Goal: Task Accomplishment & Management: Complete application form

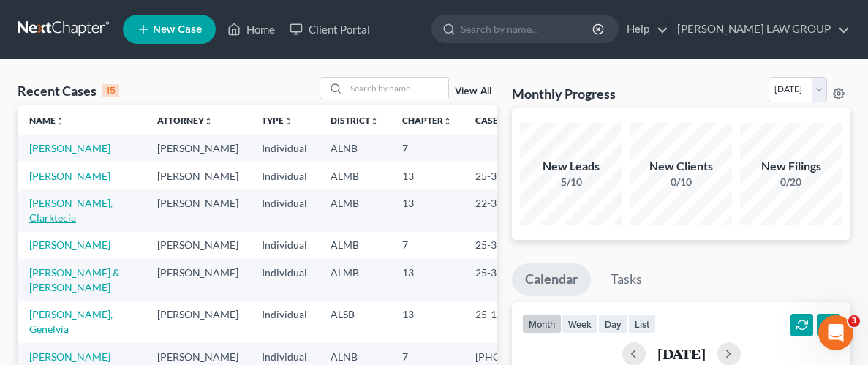
click at [95, 220] on link "[PERSON_NAME], Clarktecia" at bounding box center [70, 210] width 83 height 27
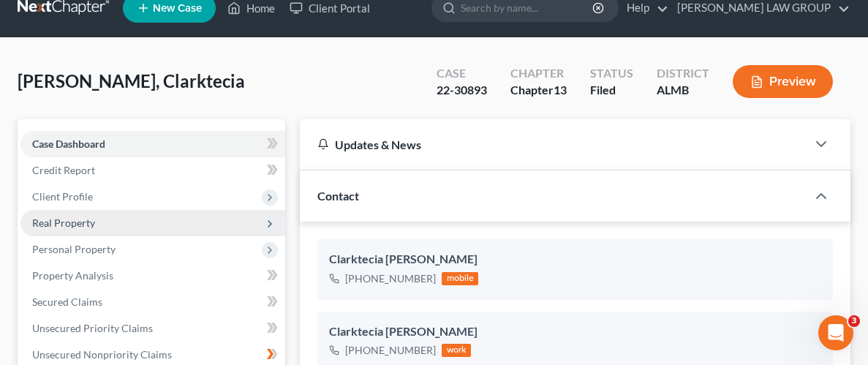
scroll to position [23, 0]
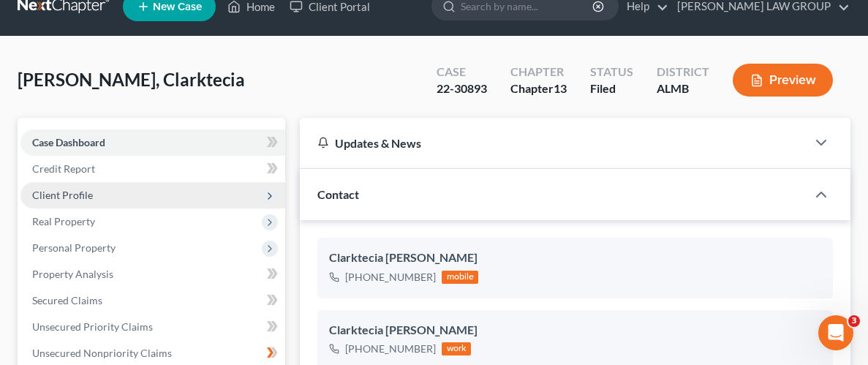
click at [86, 191] on span "Client Profile" at bounding box center [62, 195] width 61 height 12
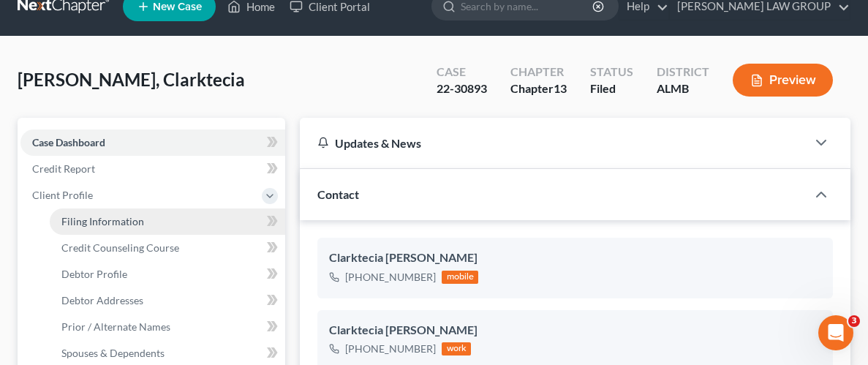
click at [100, 222] on span "Filing Information" at bounding box center [102, 221] width 83 height 12
select select "1"
select select "0"
select select "3"
select select "0"
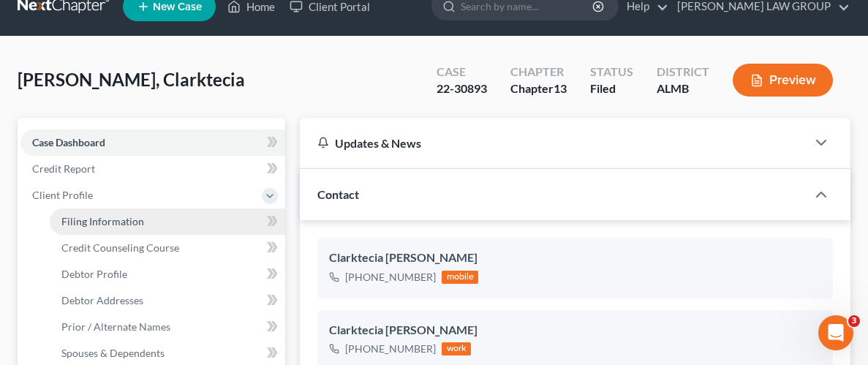
select select "0"
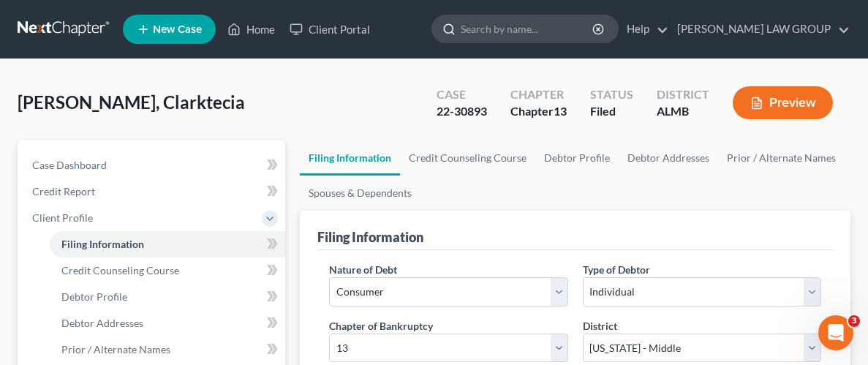
click at [595, 15] on input "search" at bounding box center [528, 28] width 134 height 27
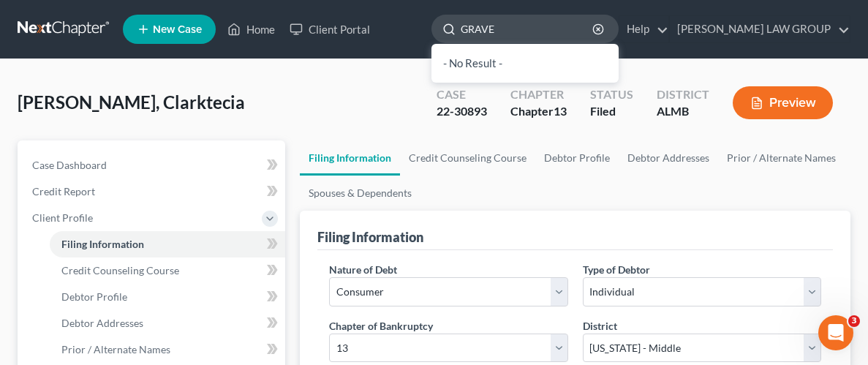
type input "GRAVES"
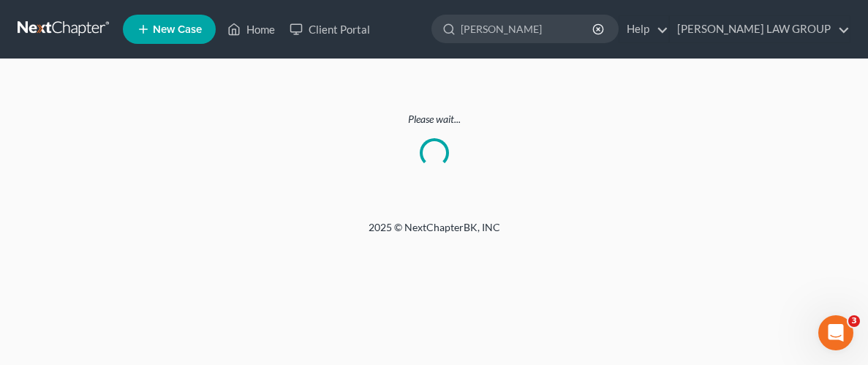
click at [52, 29] on link at bounding box center [65, 29] width 94 height 26
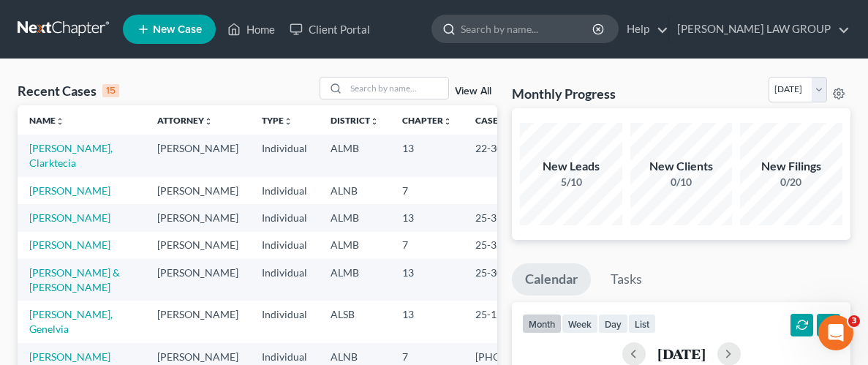
click at [563, 33] on input "search" at bounding box center [528, 28] width 134 height 27
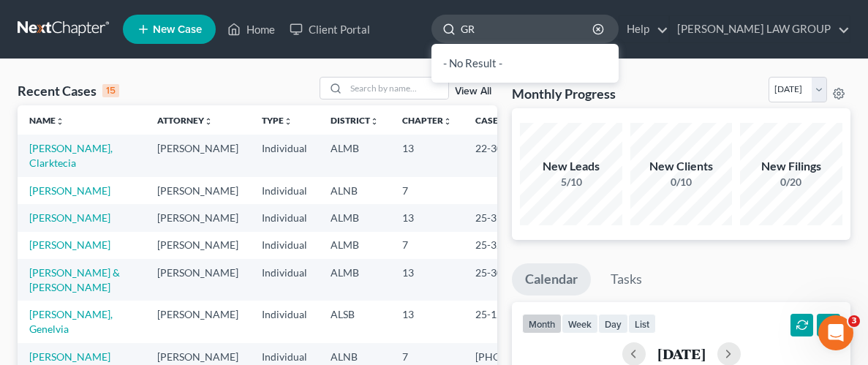
type input "G"
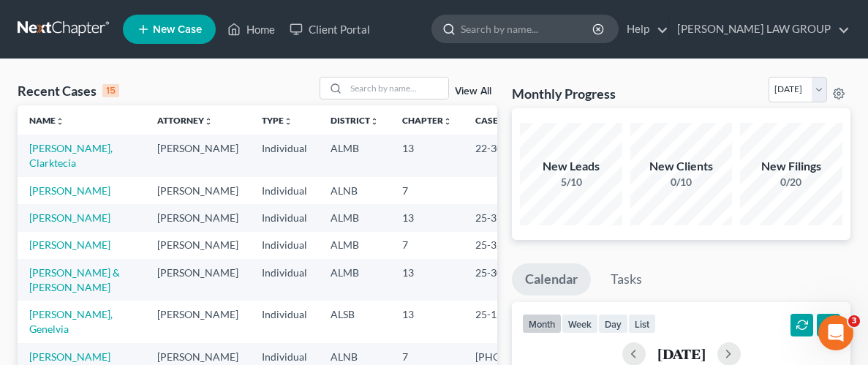
type input "F"
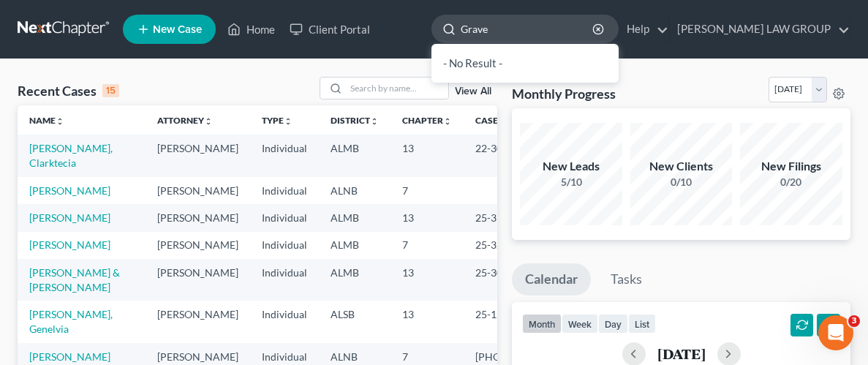
type input "[PERSON_NAME]"
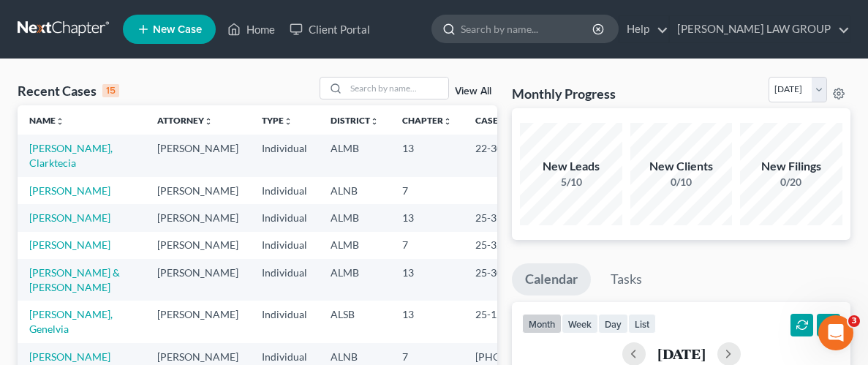
click at [595, 30] on input "search" at bounding box center [528, 28] width 134 height 27
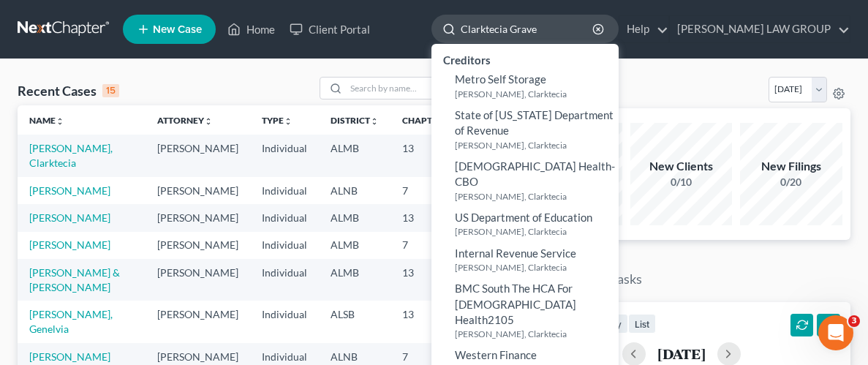
type input "Clarktecia Graves"
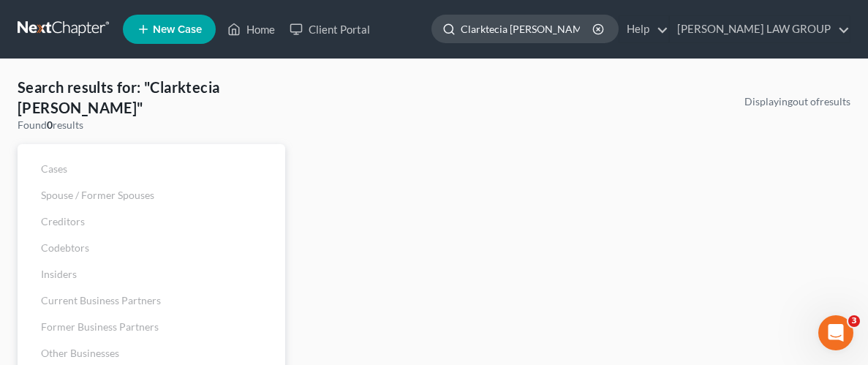
click at [541, 31] on input "Clarktecia [PERSON_NAME]" at bounding box center [528, 28] width 134 height 27
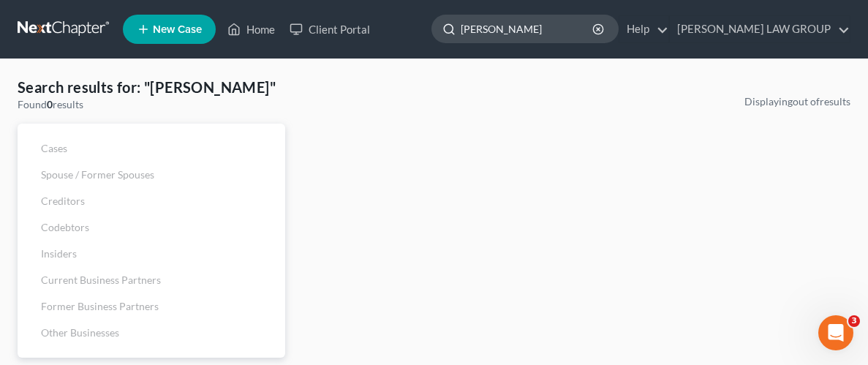
type input "Graves"
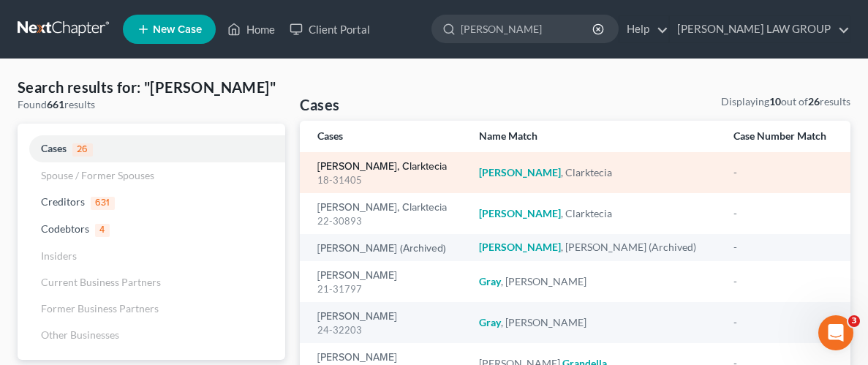
click at [387, 165] on link "[PERSON_NAME], Clarktecia" at bounding box center [381, 167] width 129 height 10
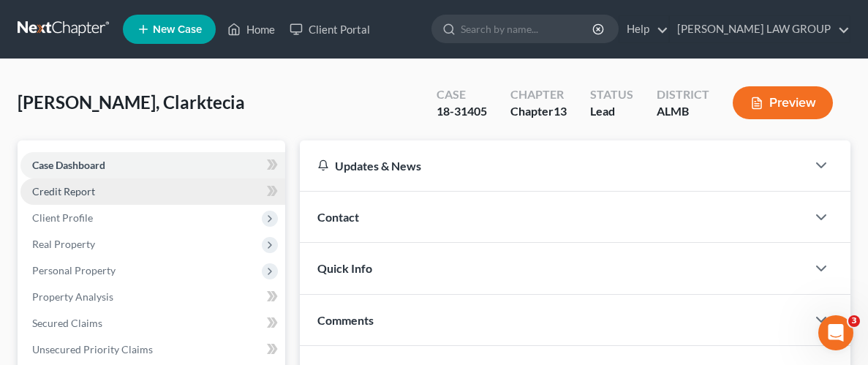
scroll to position [62, 0]
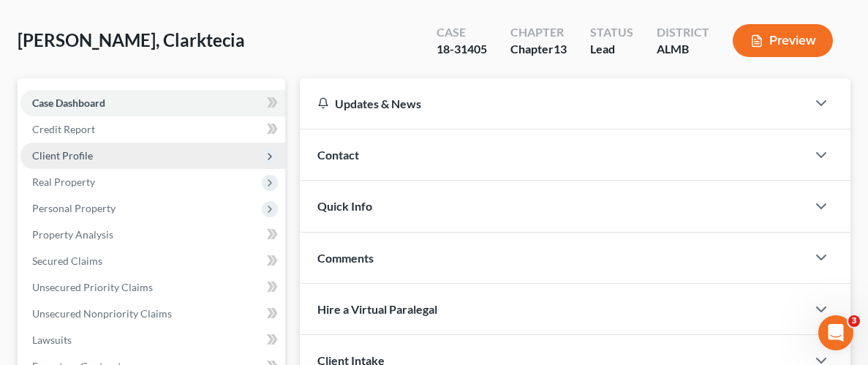
click at [63, 149] on span "Client Profile" at bounding box center [62, 155] width 61 height 12
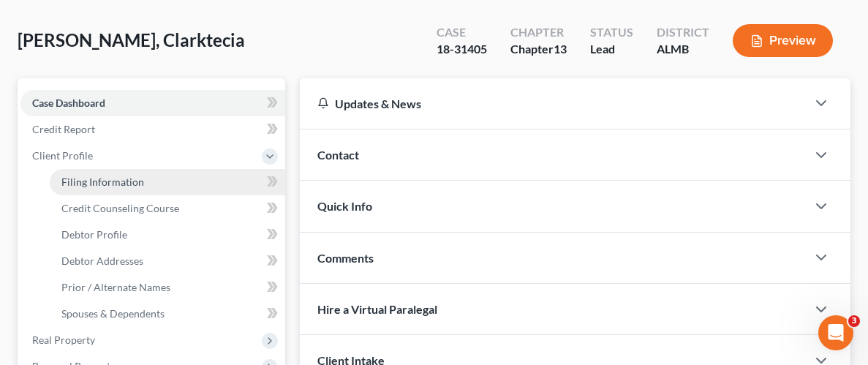
click at [101, 184] on span "Filing Information" at bounding box center [102, 182] width 83 height 12
select select "1"
select select "0"
select select "3"
select select "0"
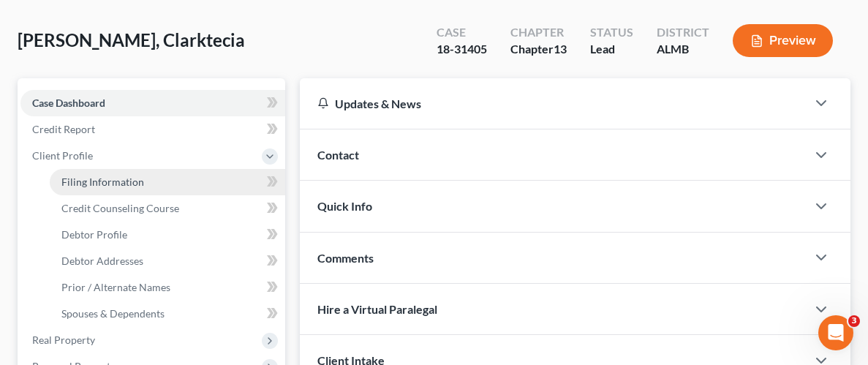
select select "0"
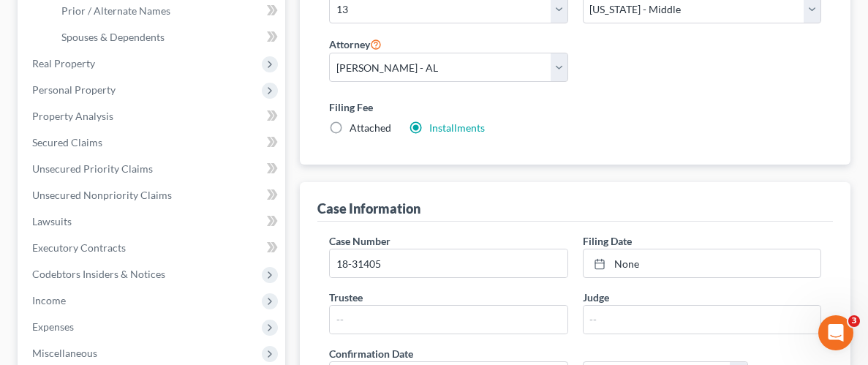
scroll to position [261, 0]
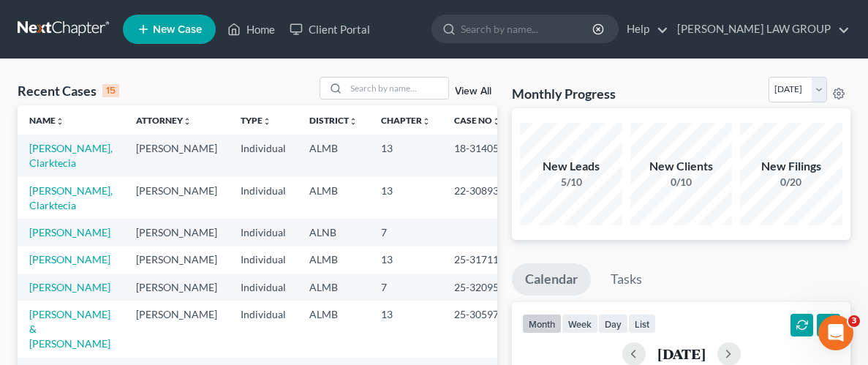
click at [170, 29] on span "New Case" at bounding box center [177, 29] width 49 height 11
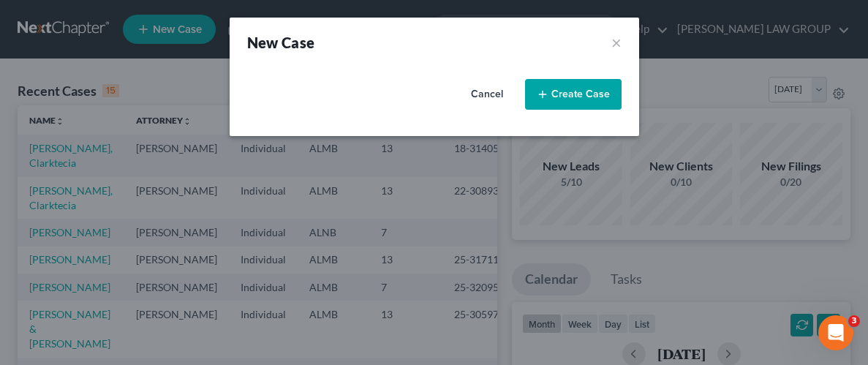
select select "0"
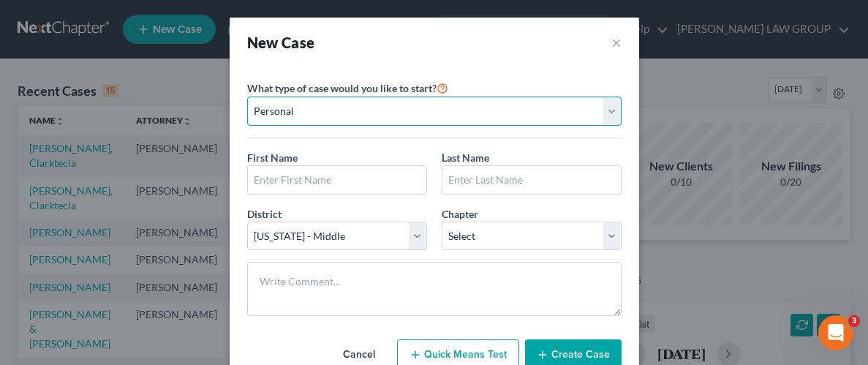
click at [617, 110] on select "Personal Business" at bounding box center [434, 111] width 374 height 29
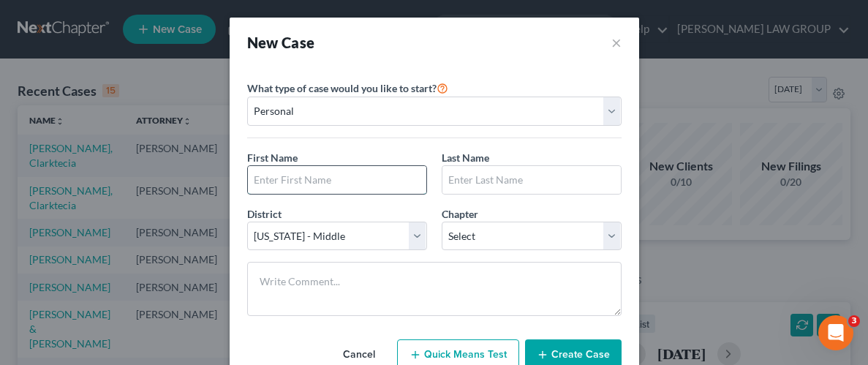
click at [396, 182] on input "text" at bounding box center [337, 180] width 178 height 28
type input "Clarktecia"
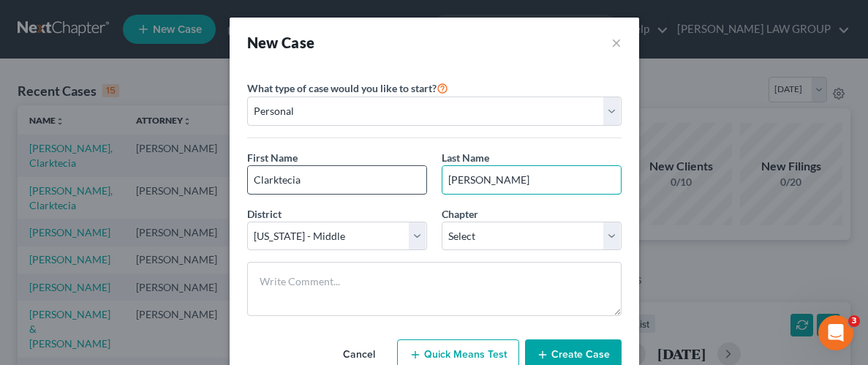
type input "Graves"
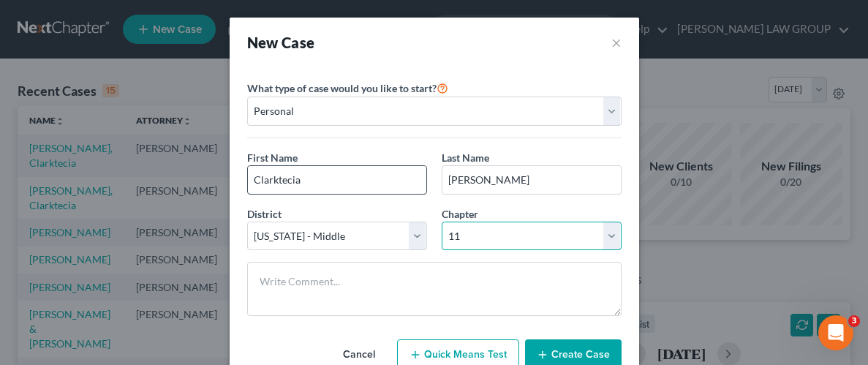
select select "3"
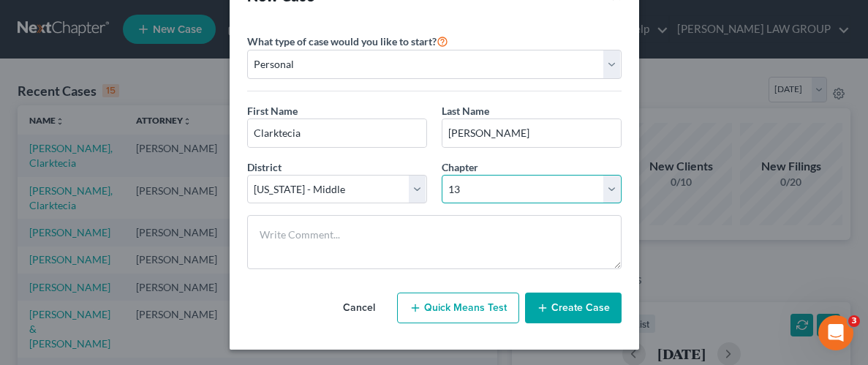
scroll to position [48, 0]
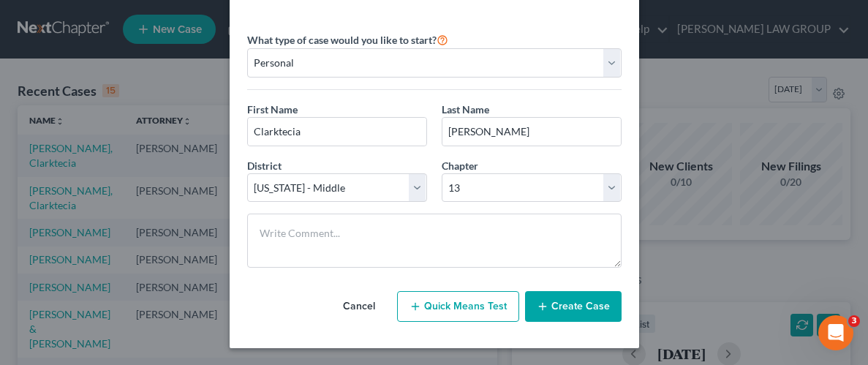
click at [592, 317] on button "Create Case" at bounding box center [573, 306] width 97 height 31
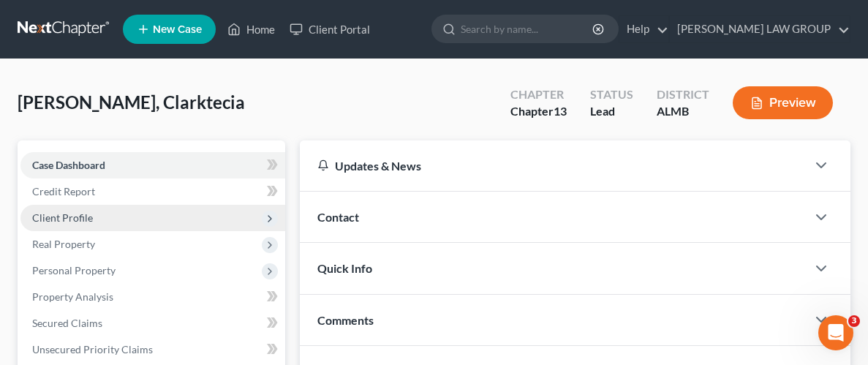
scroll to position [80, 0]
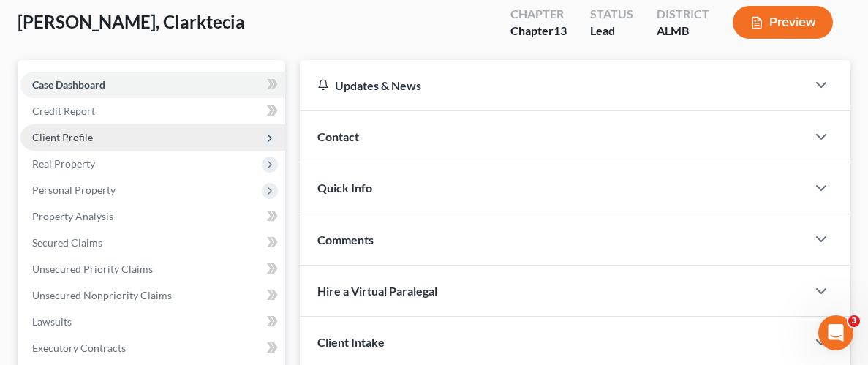
click at [57, 135] on span "Client Profile" at bounding box center [62, 137] width 61 height 12
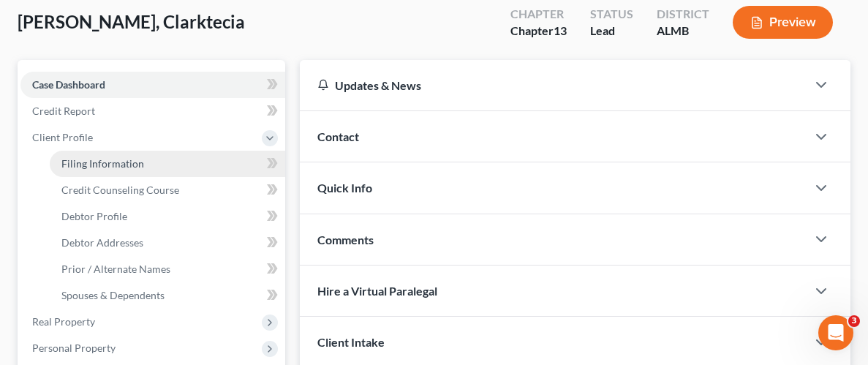
click at [126, 169] on link "Filing Information" at bounding box center [168, 164] width 236 height 26
select select "1"
select select "0"
select select "3"
select select "0"
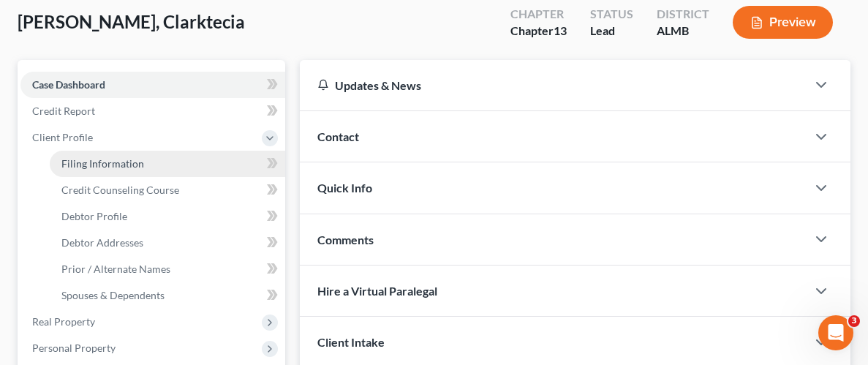
select select "0"
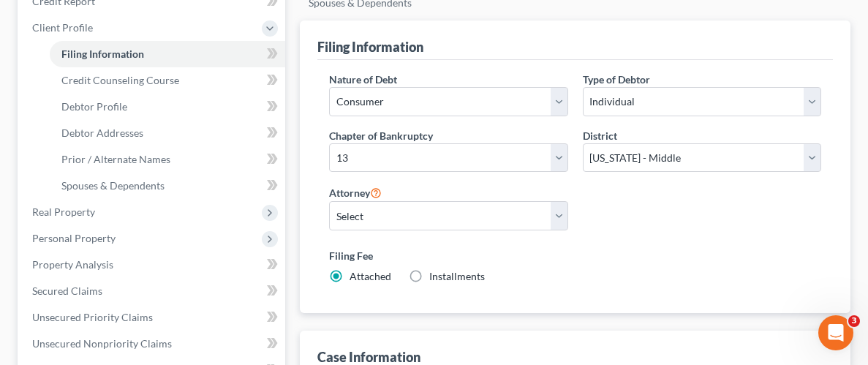
scroll to position [192, 0]
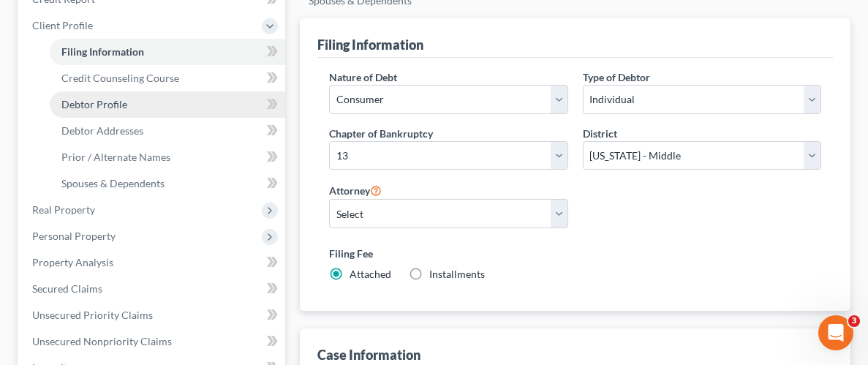
click at [93, 104] on span "Debtor Profile" at bounding box center [94, 104] width 66 height 12
select select "0"
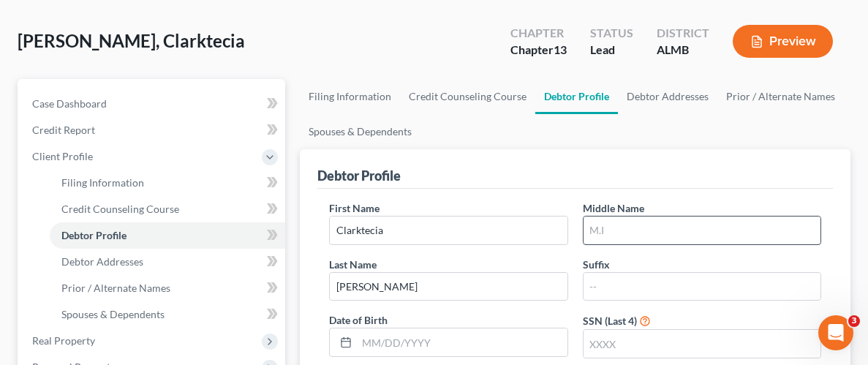
scroll to position [88, 0]
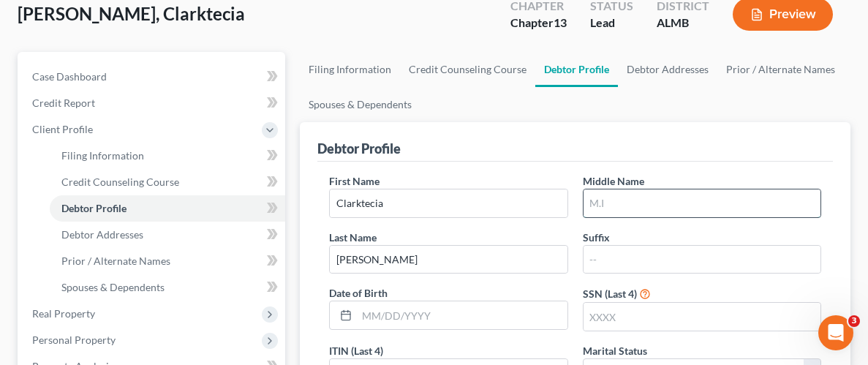
click at [644, 192] on input "text" at bounding box center [702, 203] width 237 height 28
type input "Rena"
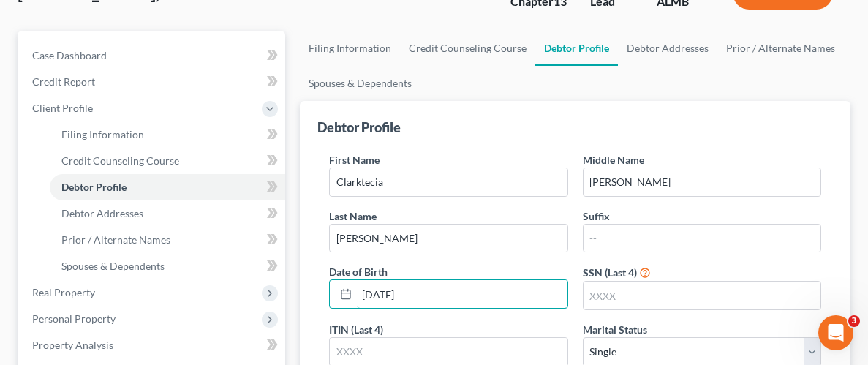
scroll to position [150, 0]
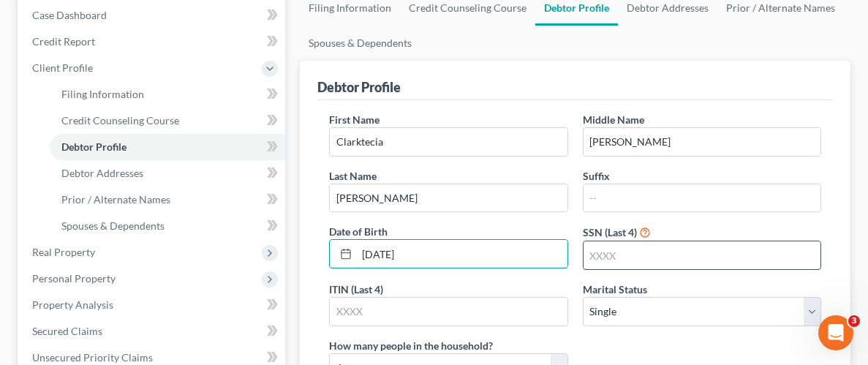
type input "11/30/84"
click at [658, 241] on input "text" at bounding box center [702, 255] width 237 height 28
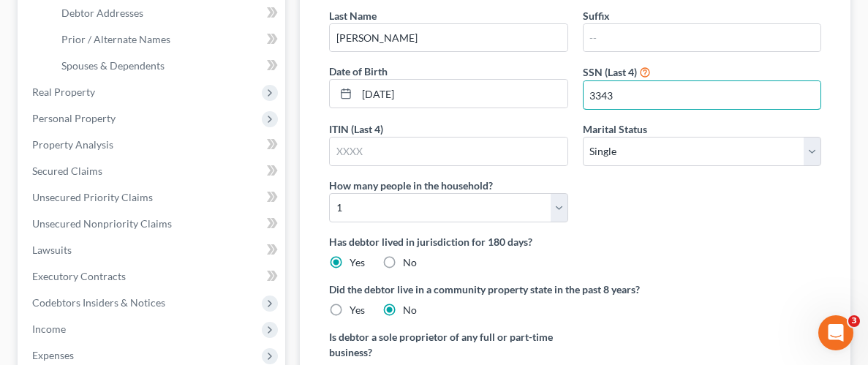
scroll to position [310, 0]
type input "3343"
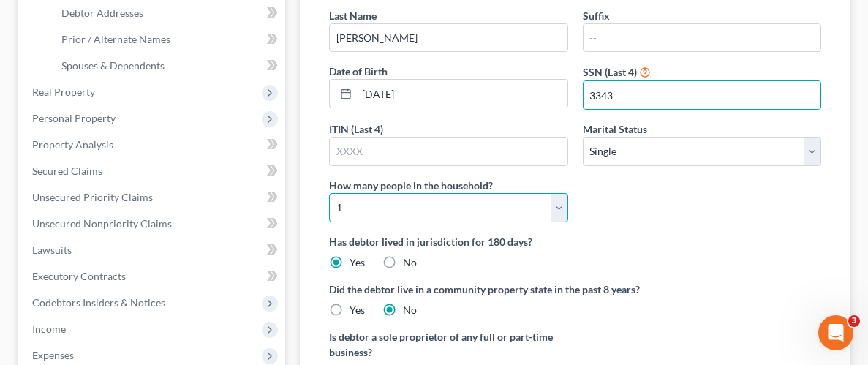
click at [556, 204] on select "Select 1 2 3 4 5 6 7 8 9 10 11 12 13 14 15 16 17 18 19 20" at bounding box center [448, 207] width 238 height 29
select select "5"
click at [329, 193] on select "Select 1 2 3 4 5 6 7 8 9 10 11 12 13 14 15 16 17 18 19 20" at bounding box center [448, 207] width 238 height 29
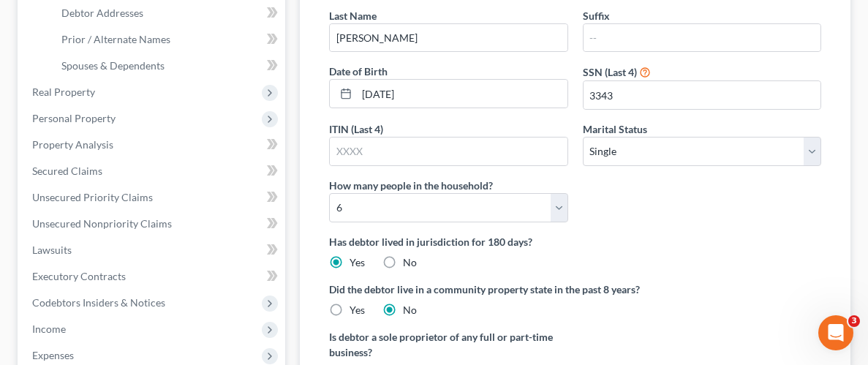
click at [760, 246] on label "Has debtor lived in jurisdiction for 180 days?" at bounding box center [575, 241] width 492 height 15
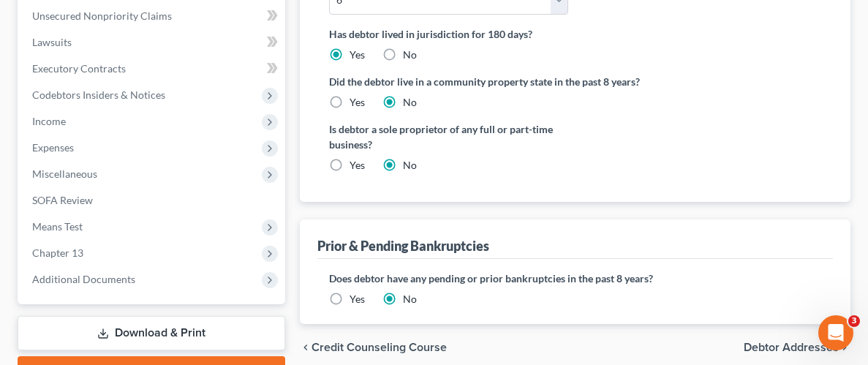
scroll to position [549, 0]
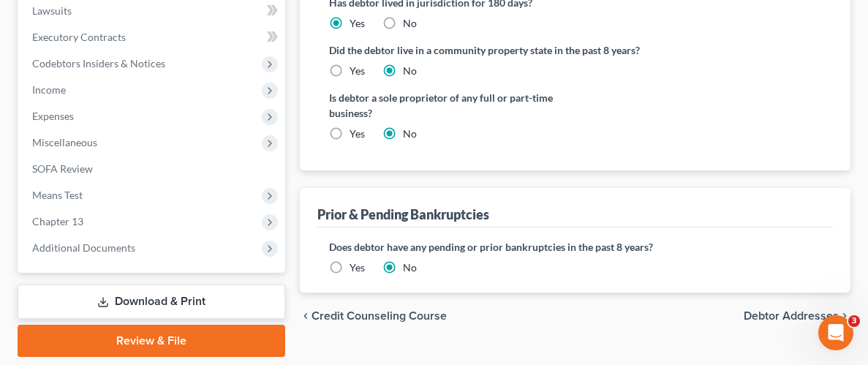
click at [350, 268] on label "Yes" at bounding box center [357, 267] width 15 height 15
click at [355, 268] on input "Yes" at bounding box center [360, 265] width 10 height 10
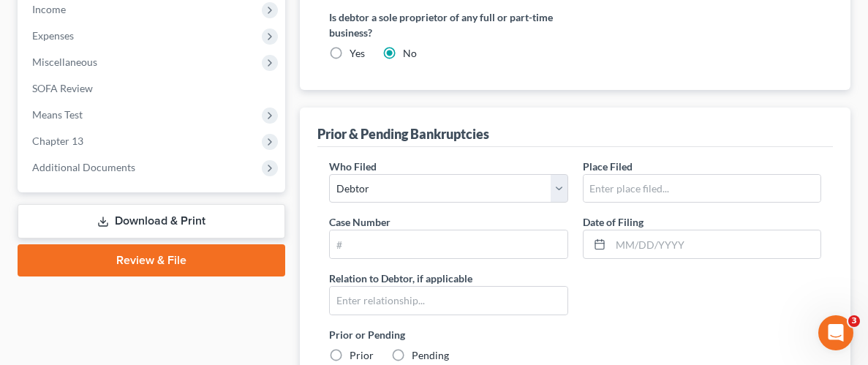
scroll to position [649, 0]
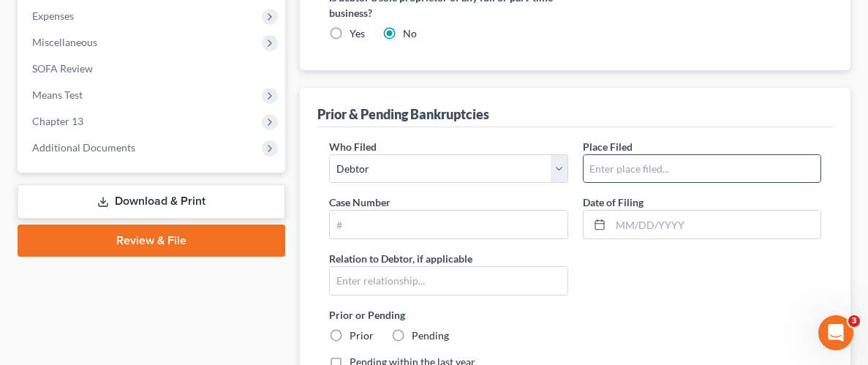
click at [688, 167] on input "text" at bounding box center [702, 169] width 237 height 28
type input "Middle District of Alabama"
click at [494, 235] on input "text" at bounding box center [448, 225] width 237 height 28
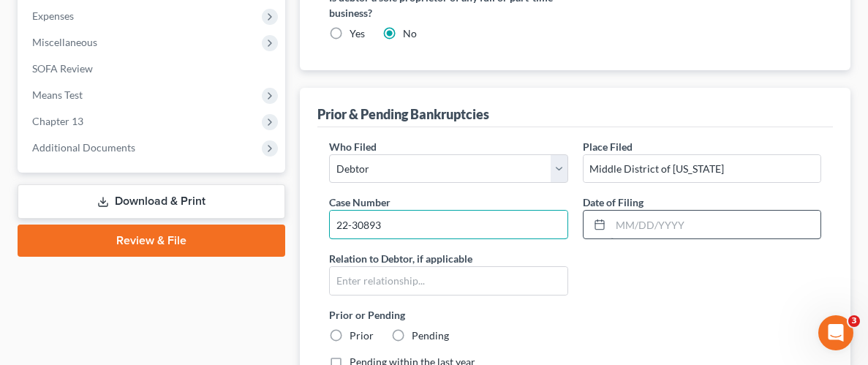
type input "22-30893"
click at [706, 222] on input "text" at bounding box center [716, 225] width 210 height 28
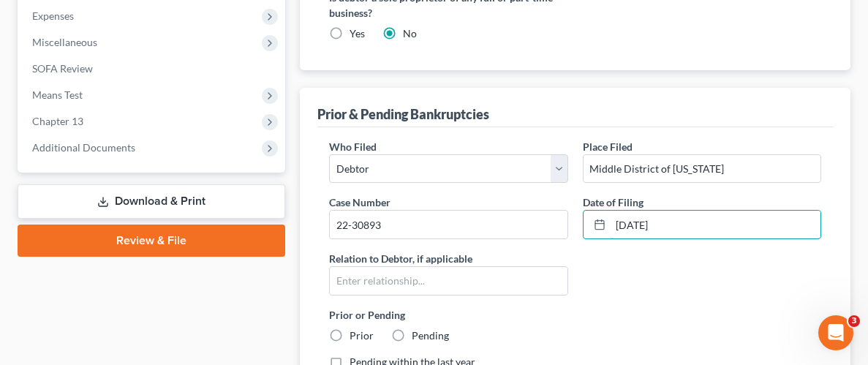
type input "05/23/22"
click at [688, 283] on div "Who Filed * Debtor Other Place Filed * Middle District of Alabama Case Number 2…" at bounding box center [575, 260] width 507 height 242
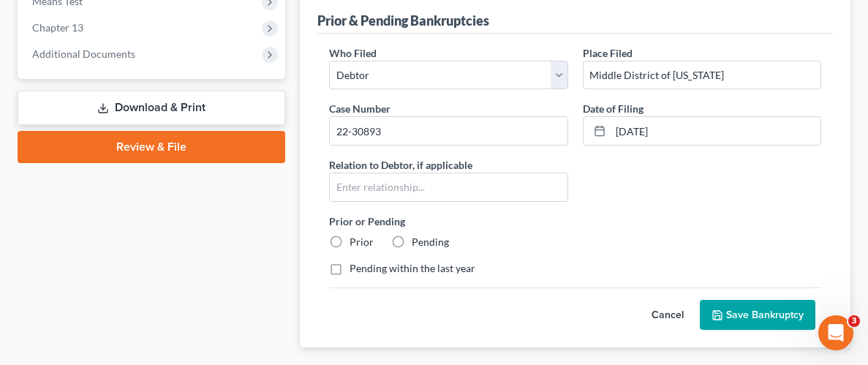
scroll to position [753, 0]
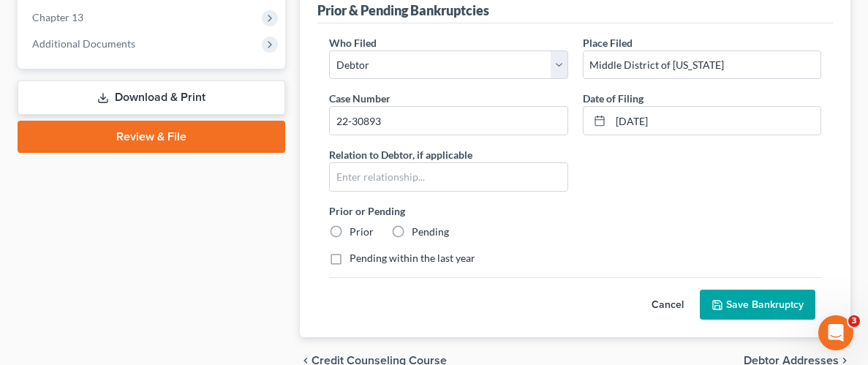
click at [350, 228] on label "Prior" at bounding box center [362, 232] width 24 height 15
click at [355, 228] on input "Prior" at bounding box center [360, 230] width 10 height 10
radio input "true"
click at [771, 304] on button "Save Bankruptcy" at bounding box center [758, 305] width 116 height 31
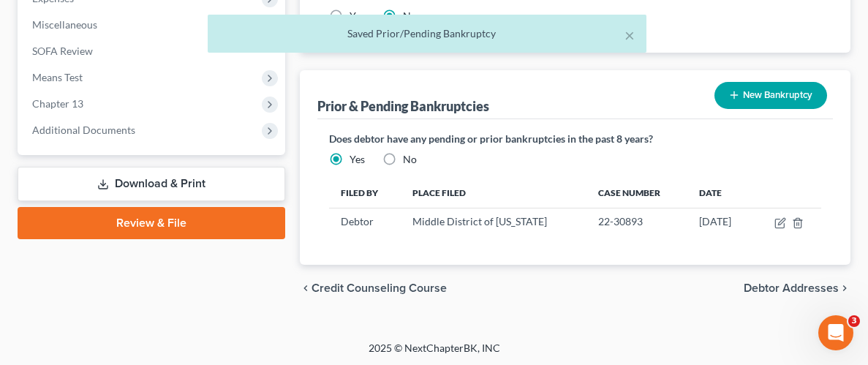
click at [780, 94] on button "New Bankruptcy" at bounding box center [771, 95] width 113 height 27
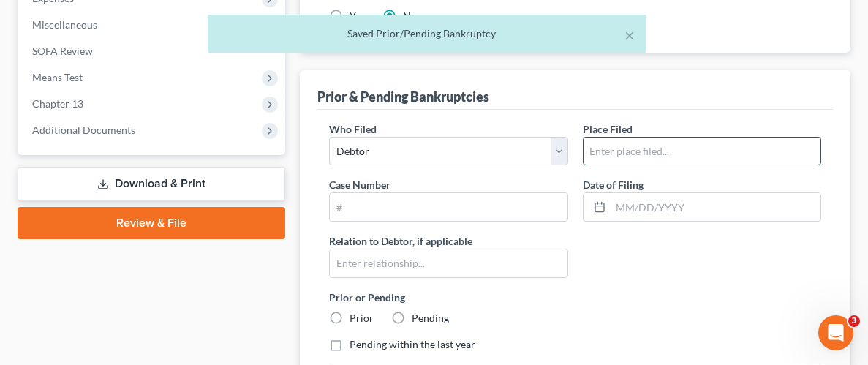
click at [684, 150] on input "text" at bounding box center [702, 152] width 237 height 28
type input "Middle District of Alabama"
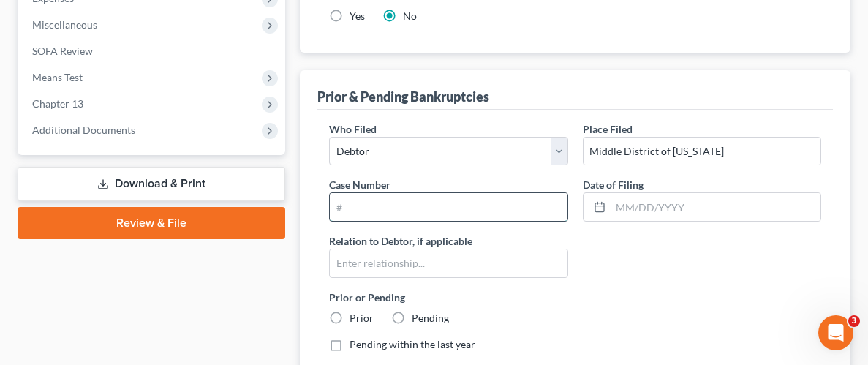
click at [511, 208] on input "text" at bounding box center [448, 207] width 237 height 28
type input "18-31405"
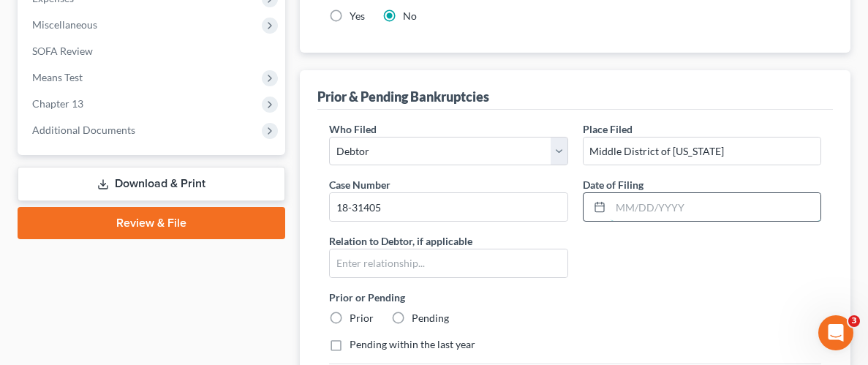
click at [715, 212] on input "text" at bounding box center [716, 207] width 210 height 28
type input "05/18/18"
click at [770, 290] on label "Prior or Pending" at bounding box center [575, 297] width 492 height 15
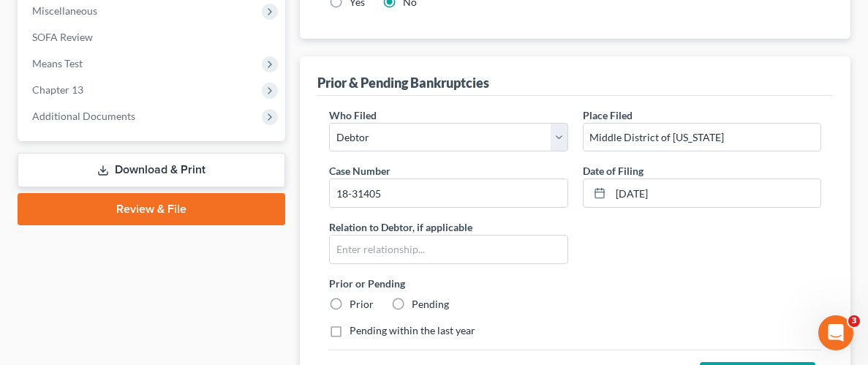
scroll to position [697, 0]
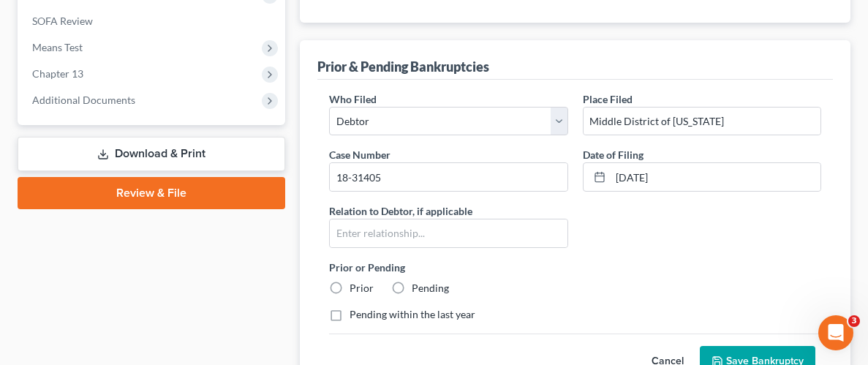
click at [350, 285] on label "Prior" at bounding box center [362, 288] width 24 height 15
click at [355, 285] on input "Prior" at bounding box center [360, 286] width 10 height 10
radio input "true"
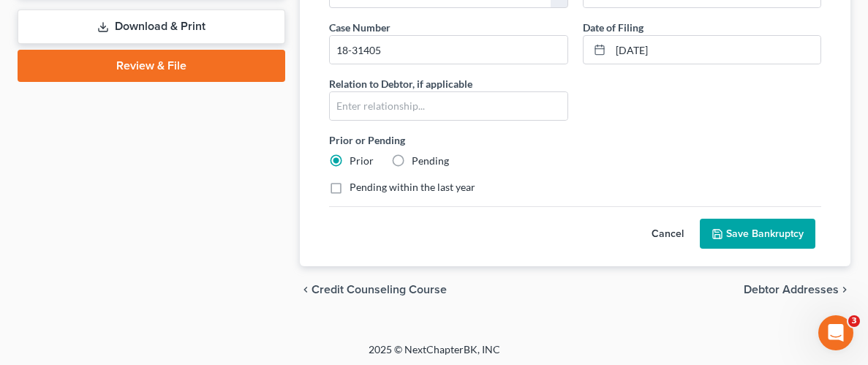
scroll to position [826, 0]
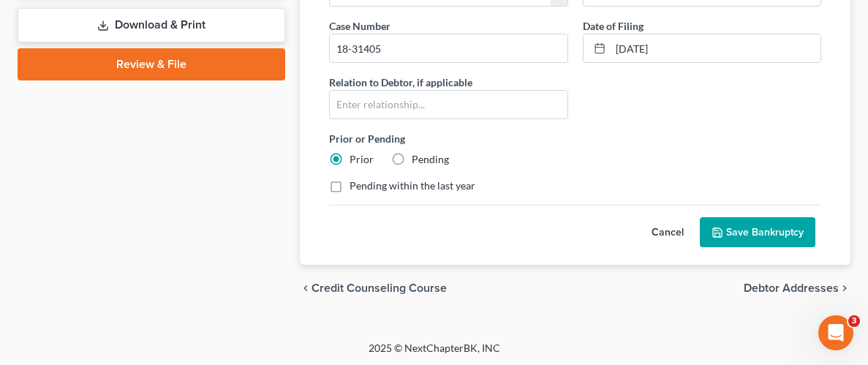
click at [760, 236] on button "Save Bankruptcy" at bounding box center [758, 232] width 116 height 31
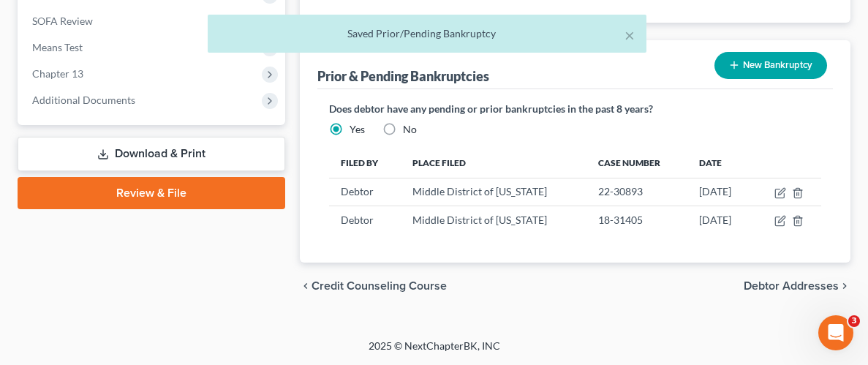
scroll to position [695, 0]
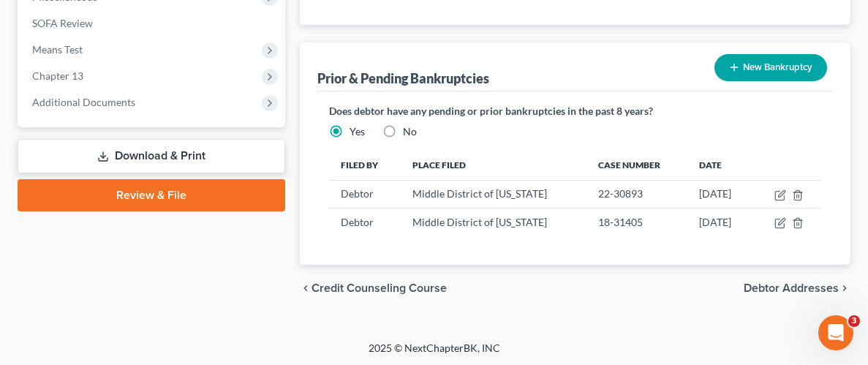
click at [764, 286] on span "Debtor Addresses" at bounding box center [791, 288] width 95 height 12
select select "0"
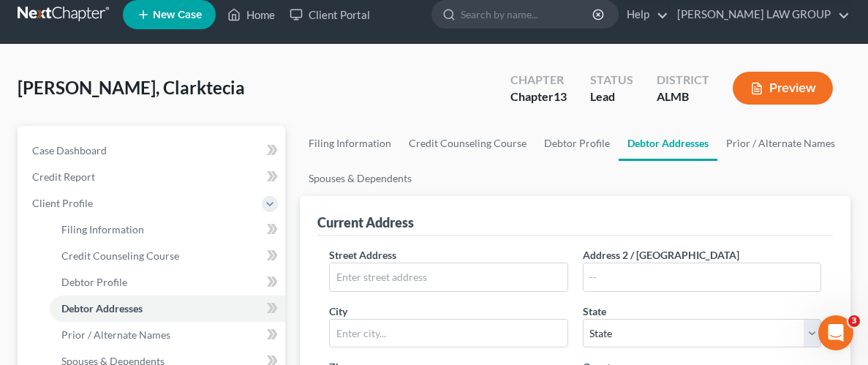
scroll to position [115, 0]
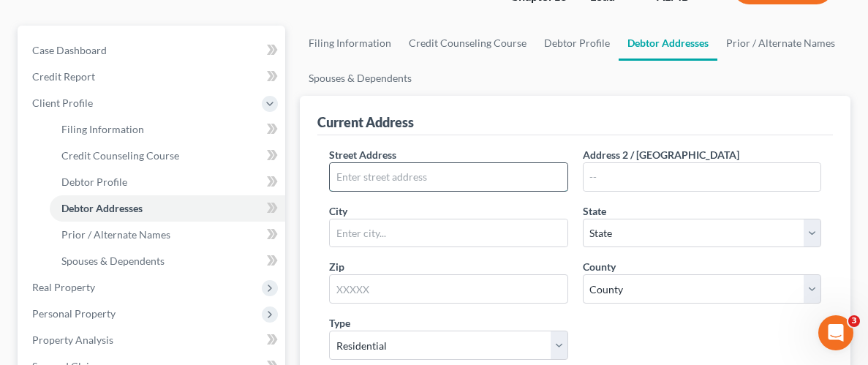
click at [538, 171] on input "text" at bounding box center [448, 177] width 237 height 28
type input "4400 Danbury Circle"
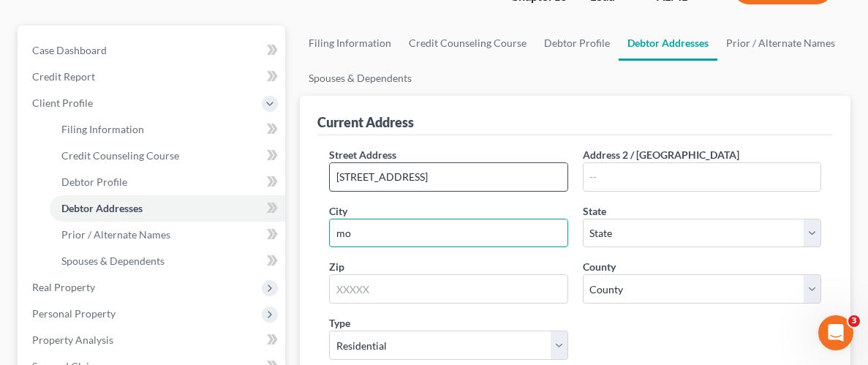
type input "m"
type input "Montgomery"
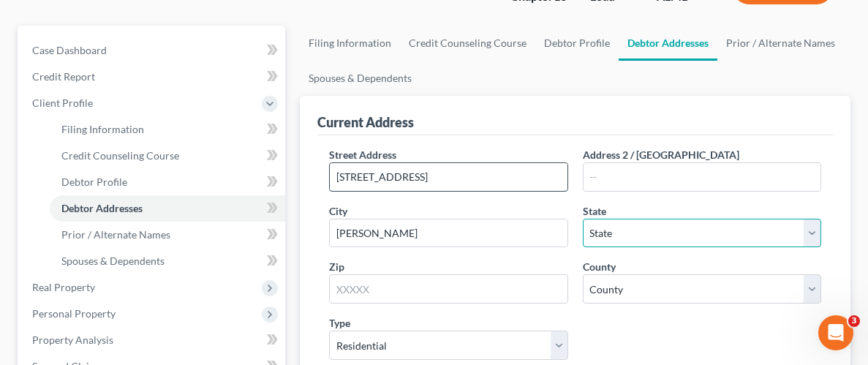
select select "0"
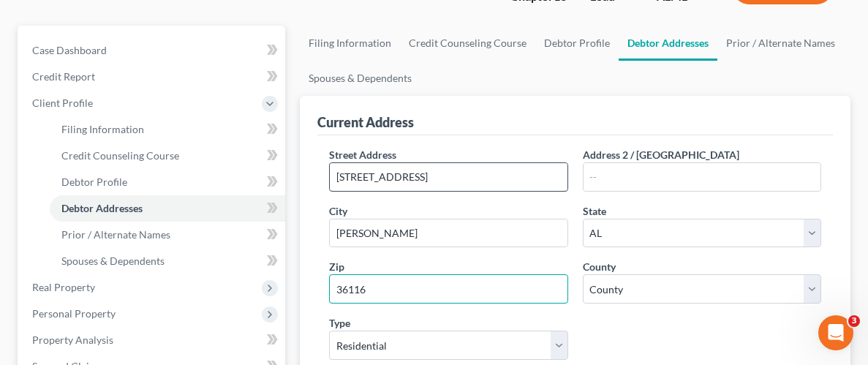
type input "36116"
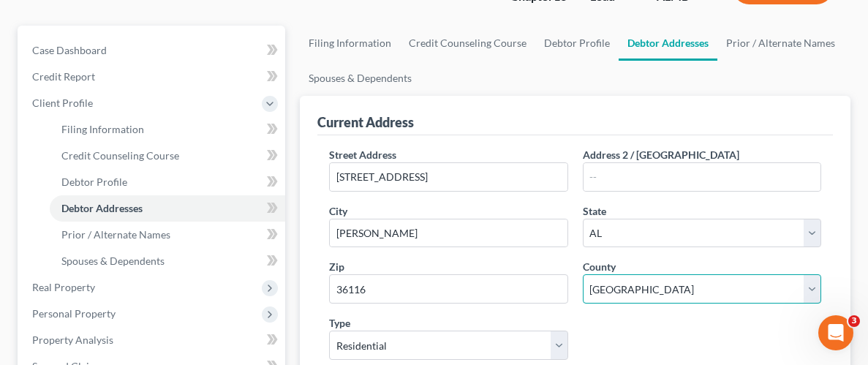
click at [811, 281] on select "County Autauga County Baldwin County Barbour County Bibb County Blount County B…" at bounding box center [702, 288] width 238 height 29
select select "50"
click at [583, 274] on select "County Autauga County Baldwin County Barbour County Bibb County Blount County B…" at bounding box center [702, 288] width 238 height 29
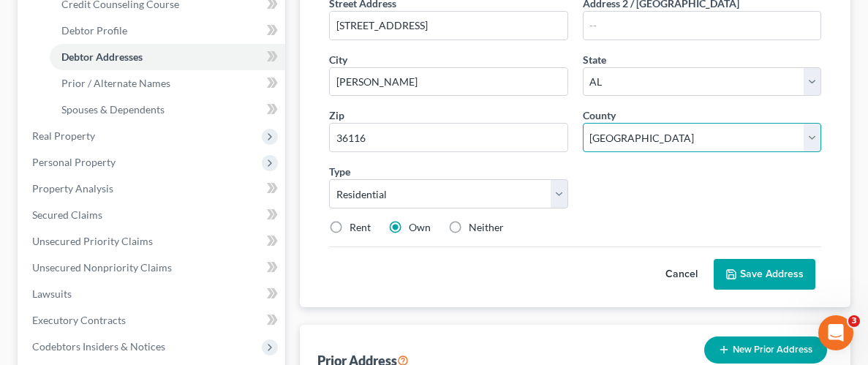
scroll to position [276, 0]
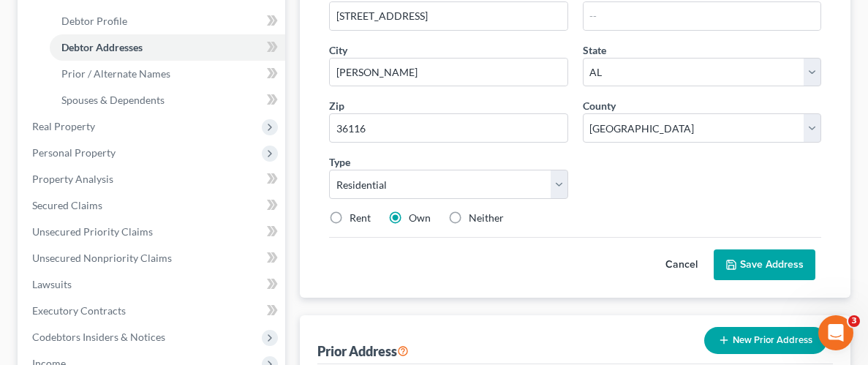
click at [350, 211] on label "Rent" at bounding box center [360, 218] width 21 height 15
click at [355, 211] on input "Rent" at bounding box center [360, 216] width 10 height 10
radio input "true"
click at [767, 266] on button "Save Address" at bounding box center [765, 264] width 102 height 31
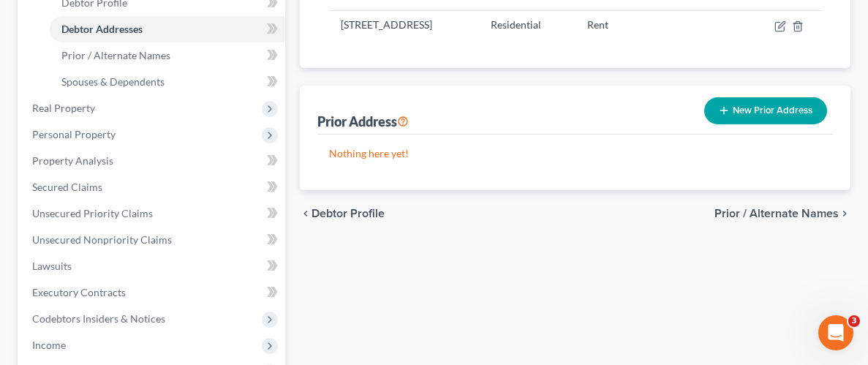
scroll to position [299, 0]
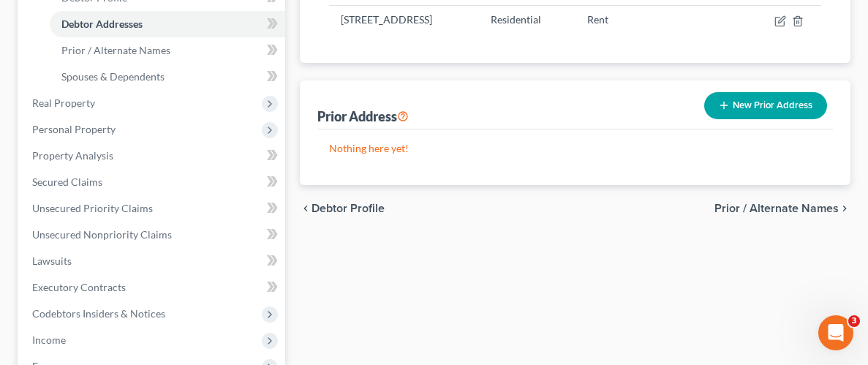
click at [737, 106] on button "New Prior Address" at bounding box center [765, 105] width 123 height 27
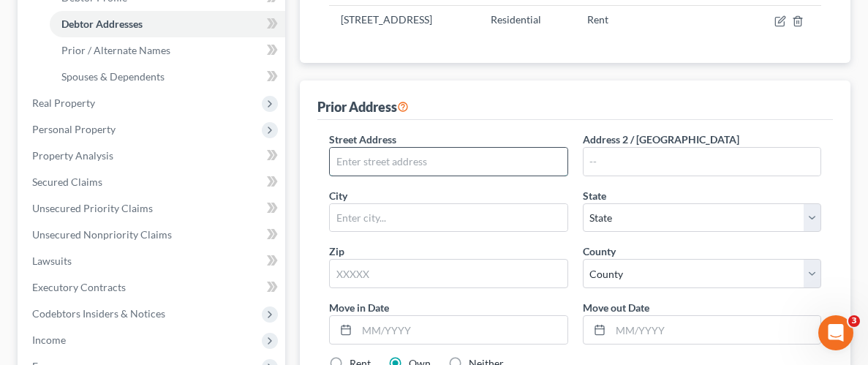
click at [496, 165] on input "text" at bounding box center [448, 162] width 237 height 28
type input "4805 Park Town Way"
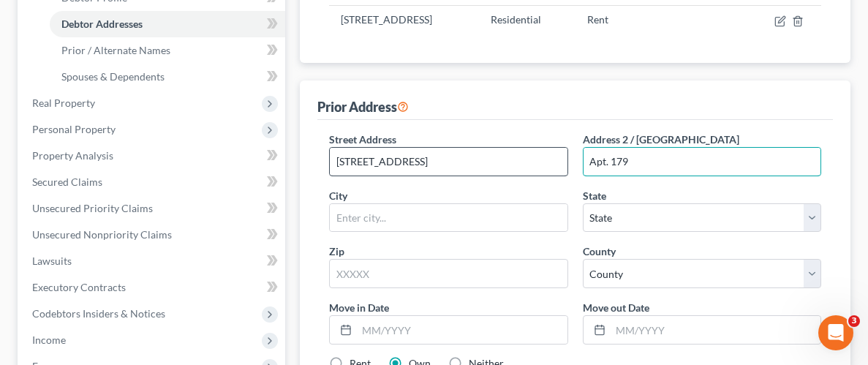
type input "Apt. 179"
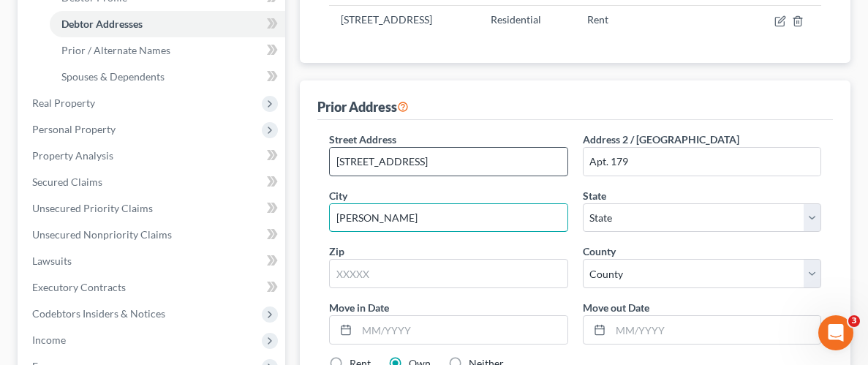
type input "Montgomery"
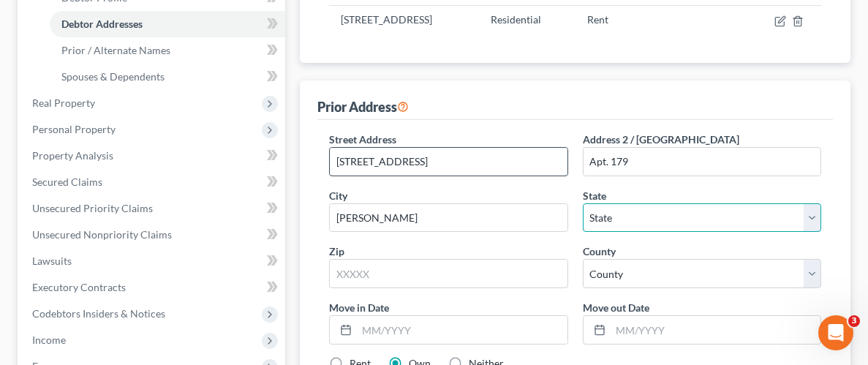
select select "0"
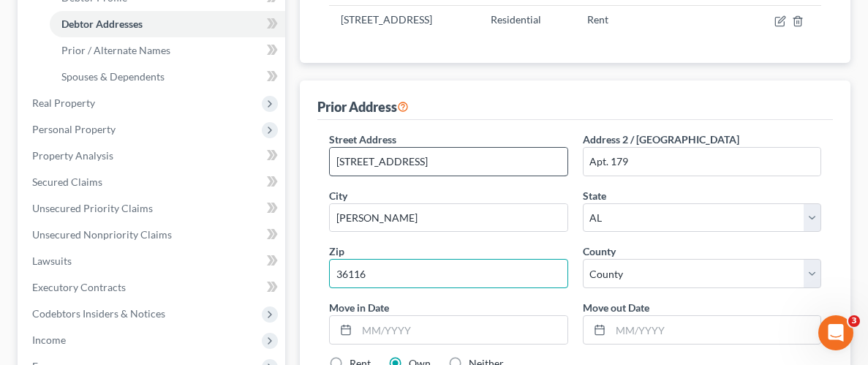
type input "36116"
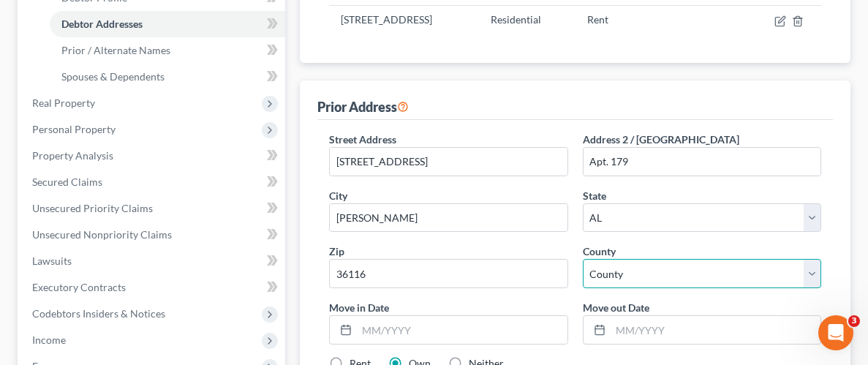
click at [803, 268] on select "County Autauga County Baldwin County Barbour County Bibb County Blount County B…" at bounding box center [702, 273] width 238 height 29
select select "50"
click at [583, 259] on select "County Autauga County Baldwin County Barbour County Bibb County Blount County B…" at bounding box center [702, 273] width 238 height 29
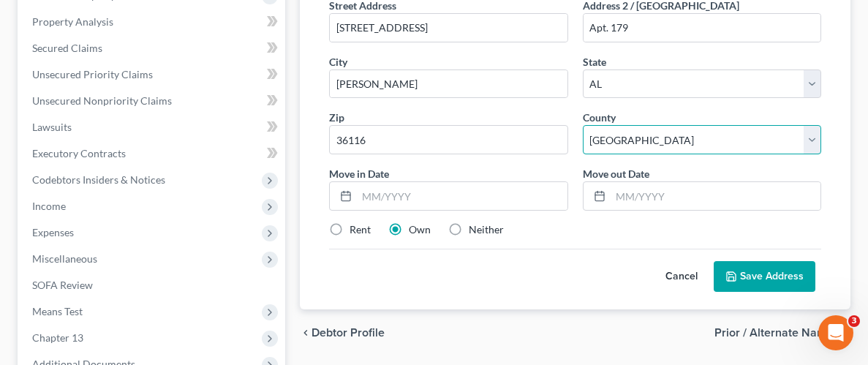
scroll to position [445, 0]
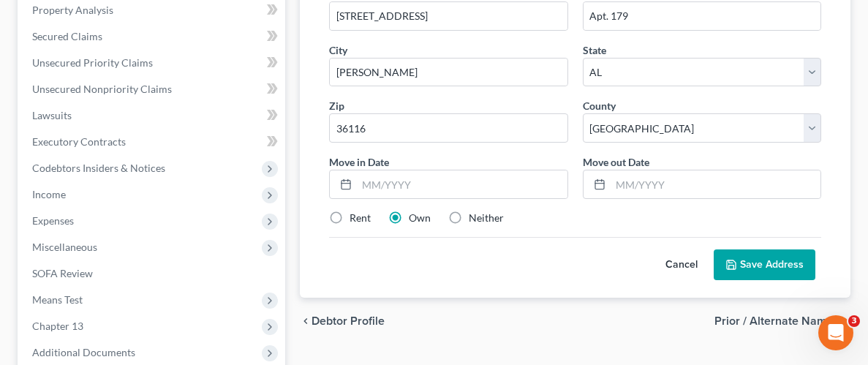
click at [350, 219] on label "Rent" at bounding box center [360, 218] width 21 height 15
click at [355, 219] on input "Rent" at bounding box center [360, 216] width 10 height 10
radio input "true"
click at [761, 264] on button "Save Address" at bounding box center [765, 264] width 102 height 31
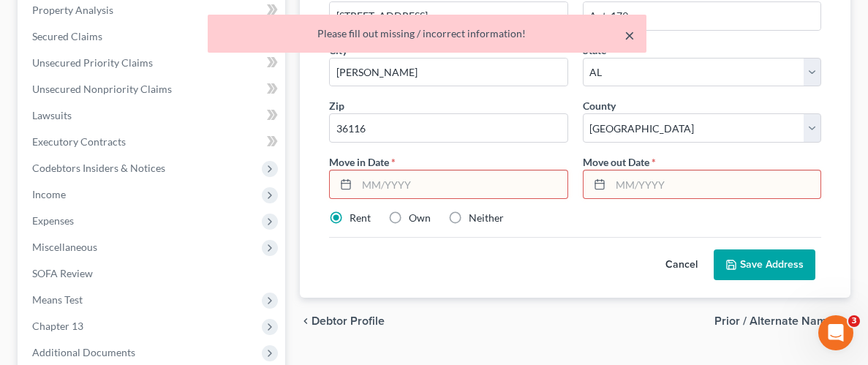
click at [630, 37] on button "×" at bounding box center [630, 35] width 10 height 18
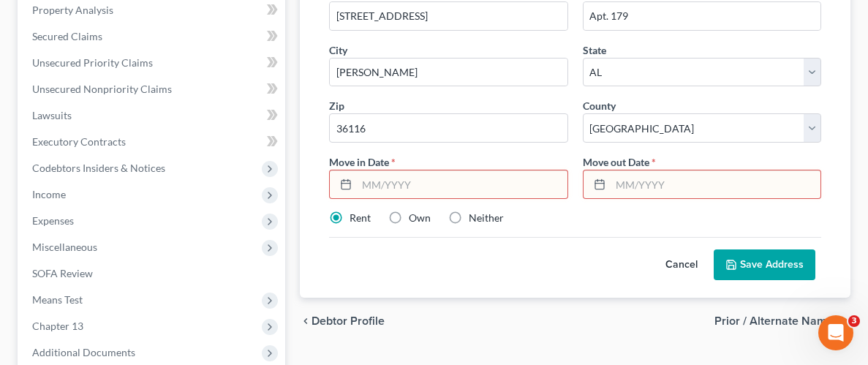
click at [672, 185] on input "text" at bounding box center [716, 184] width 210 height 28
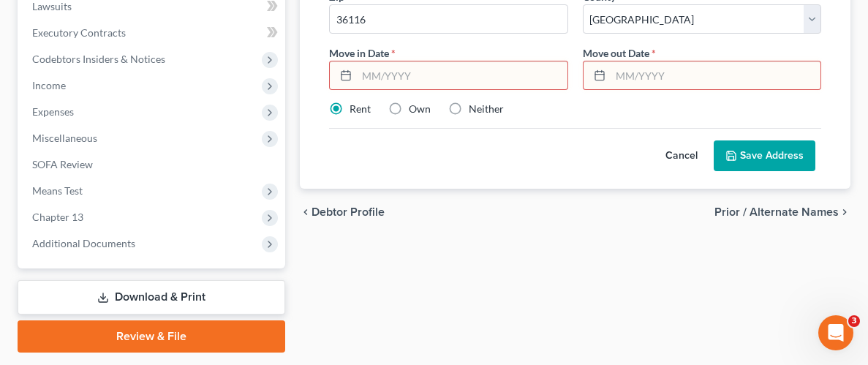
scroll to position [595, 0]
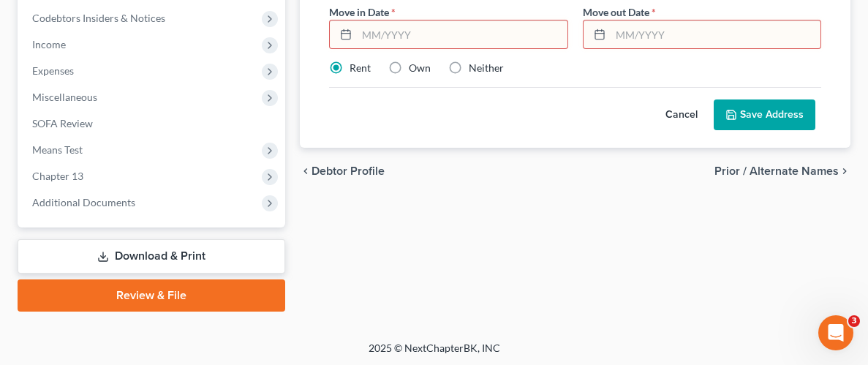
click at [683, 110] on button "Cancel" at bounding box center [681, 114] width 64 height 29
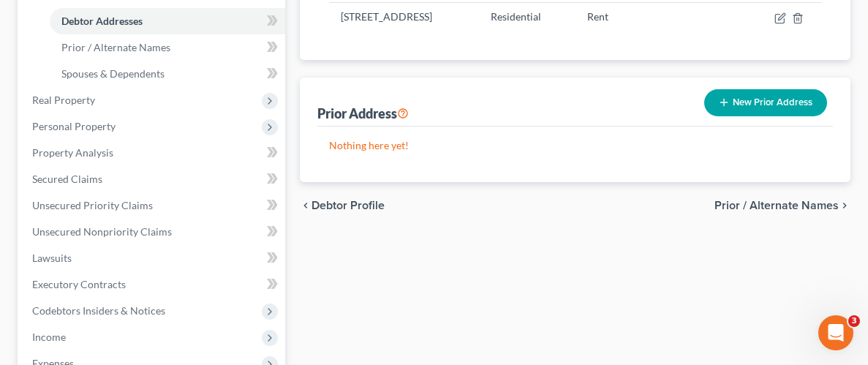
scroll to position [305, 0]
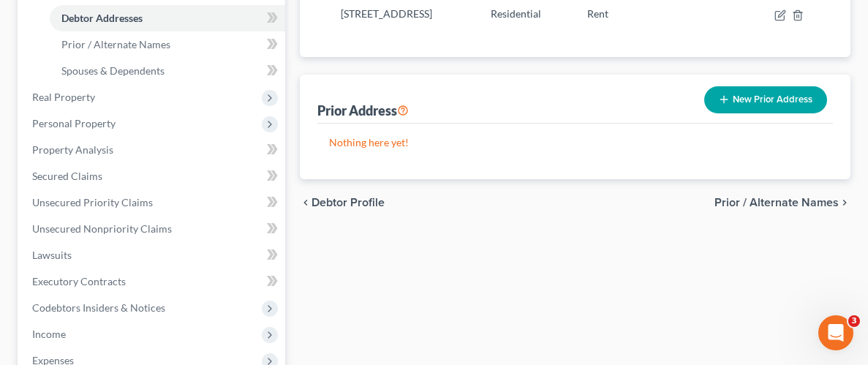
click at [780, 200] on span "Prior / Alternate Names" at bounding box center [777, 203] width 124 height 12
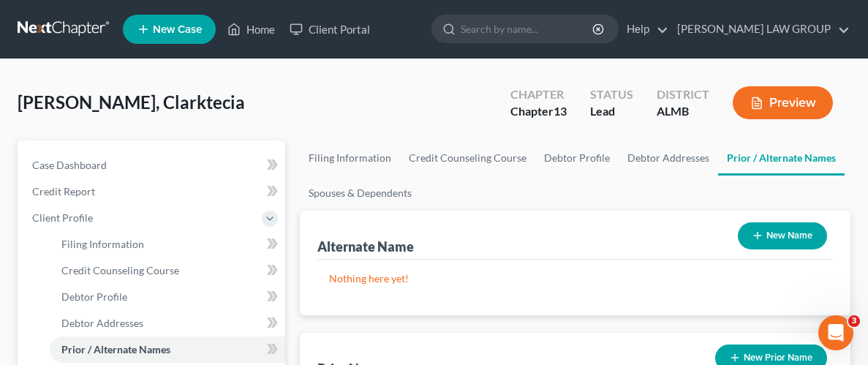
click at [761, 239] on icon "button" at bounding box center [758, 236] width 12 height 12
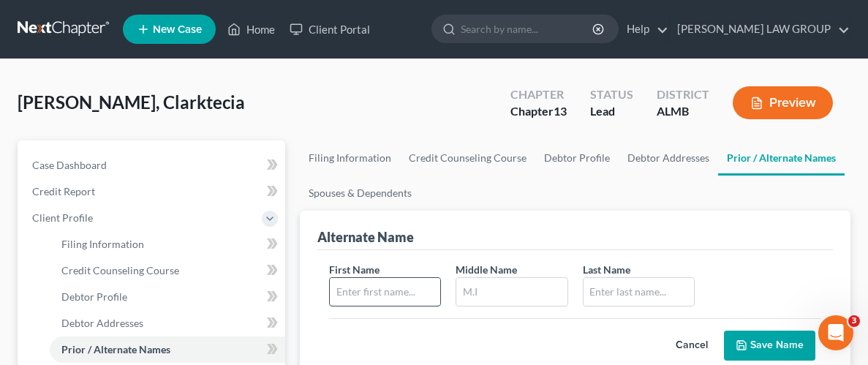
click at [379, 294] on input "text" at bounding box center [385, 292] width 110 height 28
type input "Clarktecia"
type input "R"
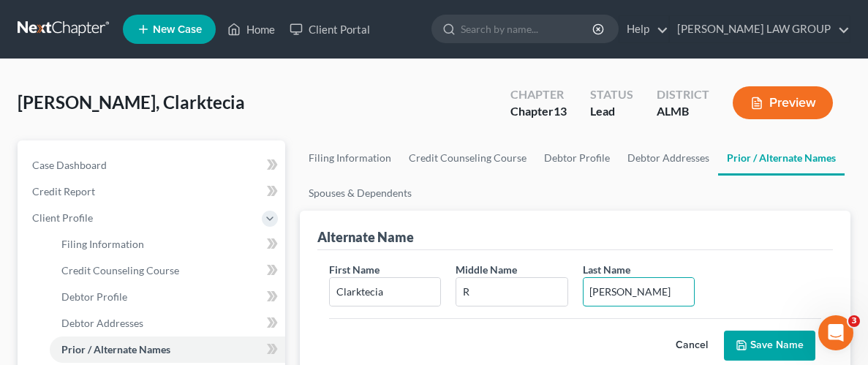
type input "Graves"
click at [763, 341] on button "Save Name" at bounding box center [769, 346] width 91 height 31
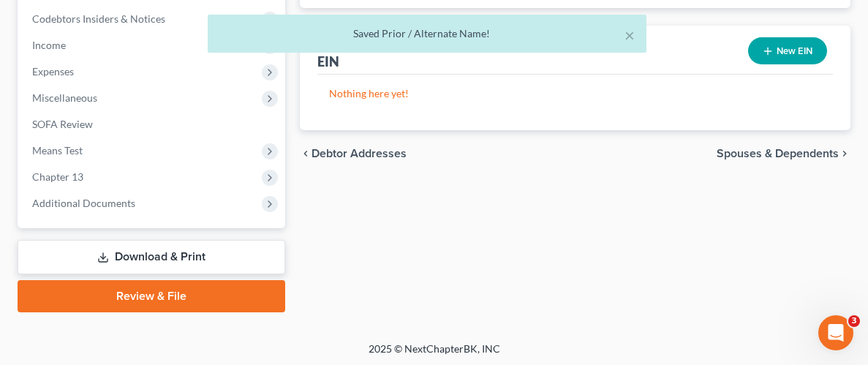
scroll to position [595, 0]
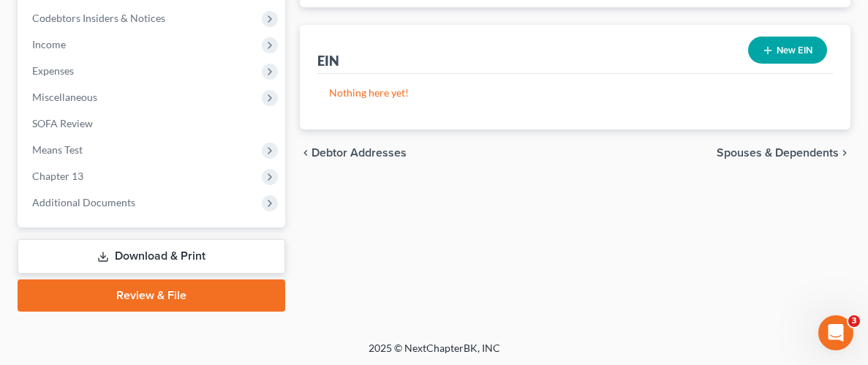
click at [818, 149] on span "Spouses & Dependents" at bounding box center [778, 153] width 122 height 12
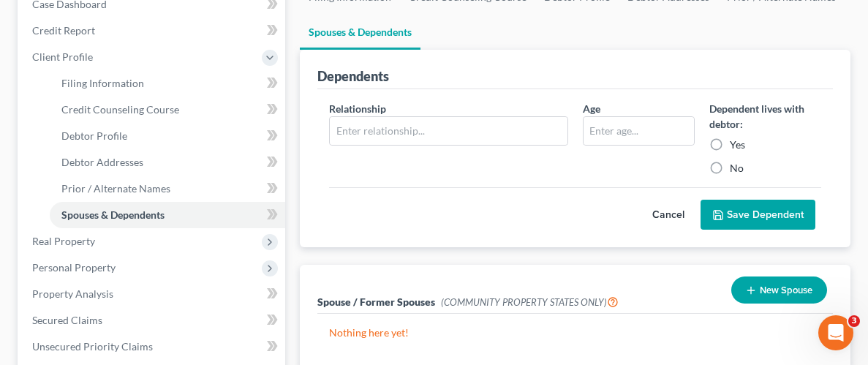
scroll to position [174, 0]
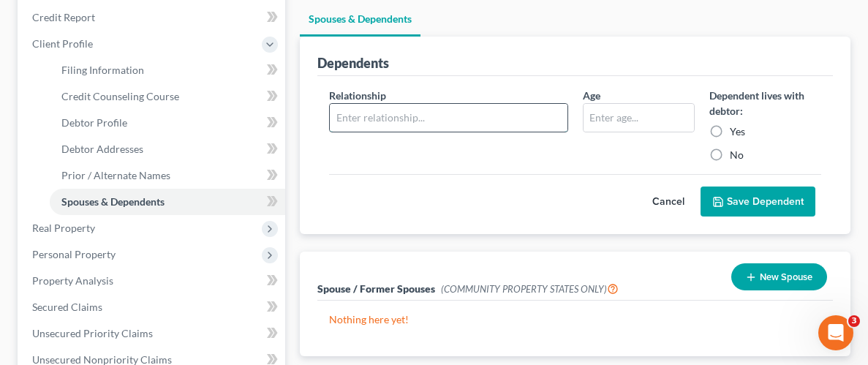
click at [506, 125] on input "text" at bounding box center [448, 118] width 237 height 28
type input "Son"
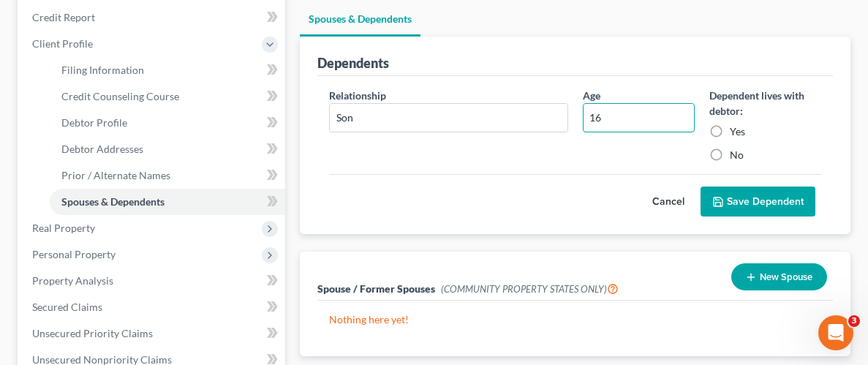
type input "16"
click at [730, 130] on label "Yes" at bounding box center [737, 131] width 15 height 15
click at [736, 130] on input "Yes" at bounding box center [741, 129] width 10 height 10
radio input "true"
click at [739, 198] on button "Save Dependent" at bounding box center [758, 202] width 115 height 31
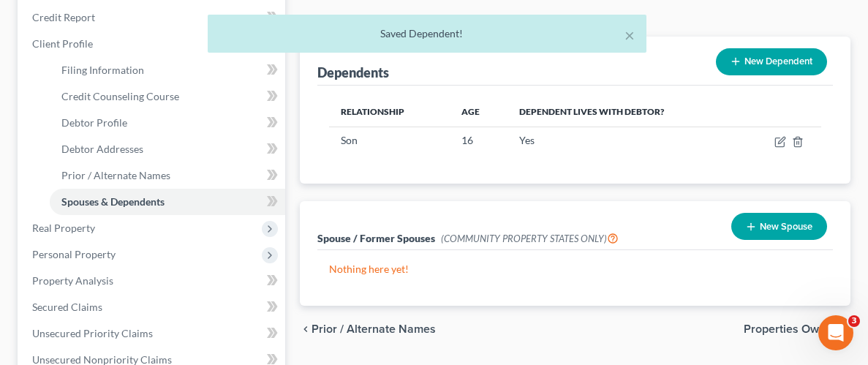
click at [757, 63] on button "New Dependent" at bounding box center [771, 61] width 111 height 27
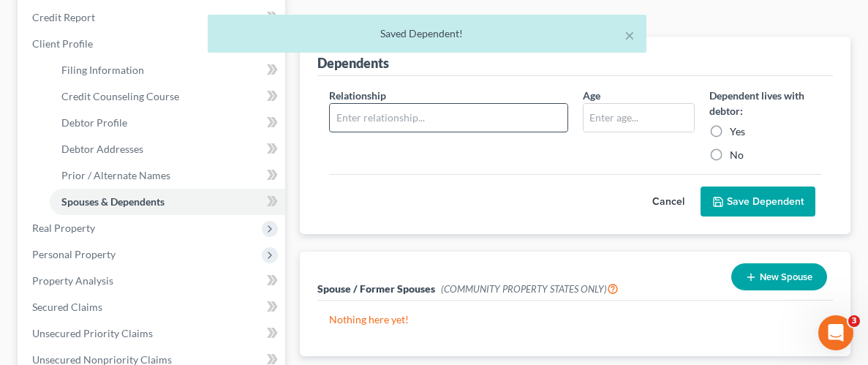
click at [513, 121] on input "text" at bounding box center [448, 118] width 237 height 28
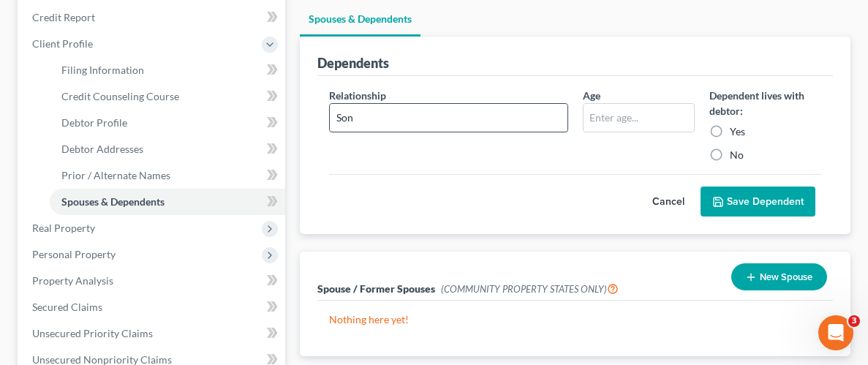
type input "Son"
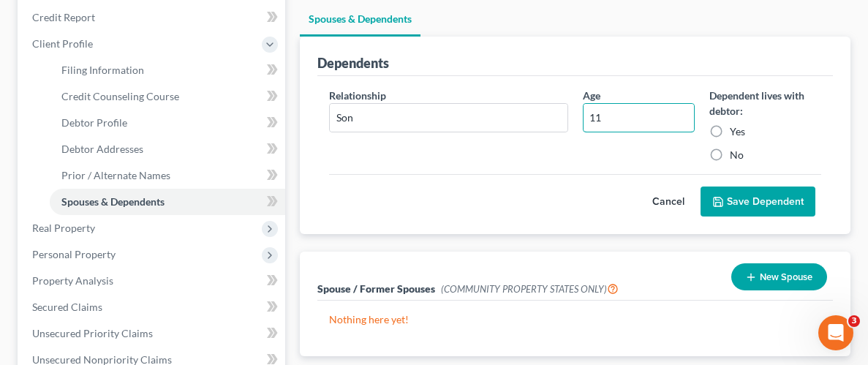
type input "11"
click at [730, 132] on label "Yes" at bounding box center [737, 131] width 15 height 15
click at [736, 132] on input "Yes" at bounding box center [741, 129] width 10 height 10
radio input "true"
drag, startPoint x: 764, startPoint y: 192, endPoint x: 770, endPoint y: 186, distance: 8.8
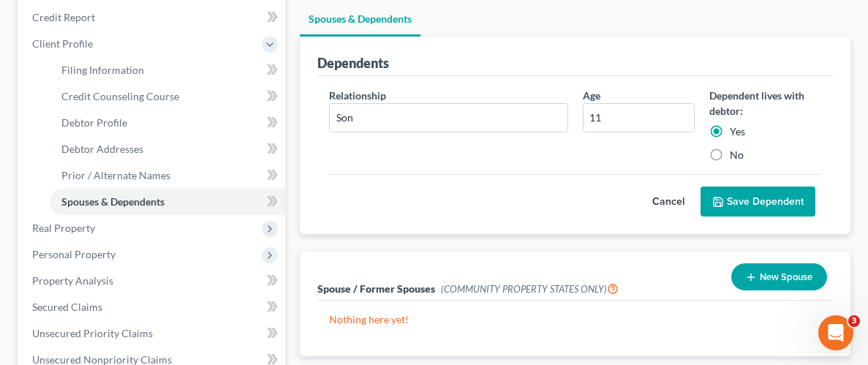
click at [768, 187] on button "Save Dependent" at bounding box center [758, 202] width 115 height 31
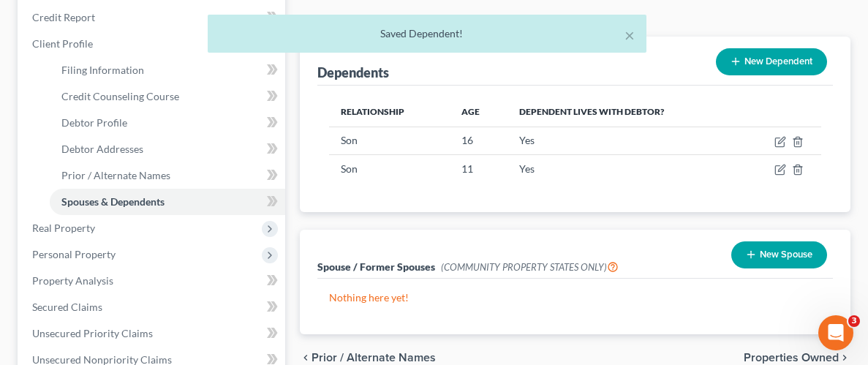
click at [783, 64] on button "New Dependent" at bounding box center [771, 61] width 111 height 27
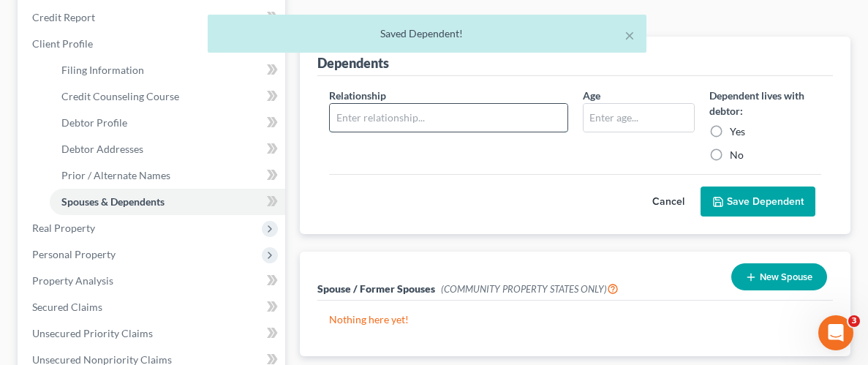
click at [472, 118] on input "text" at bounding box center [448, 118] width 237 height 28
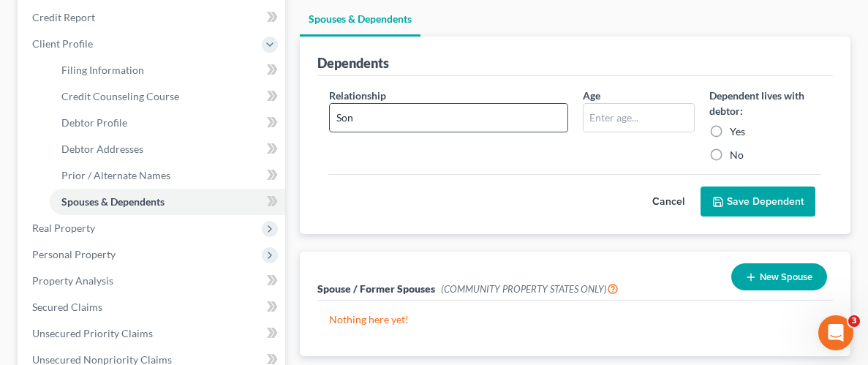
type input "Son"
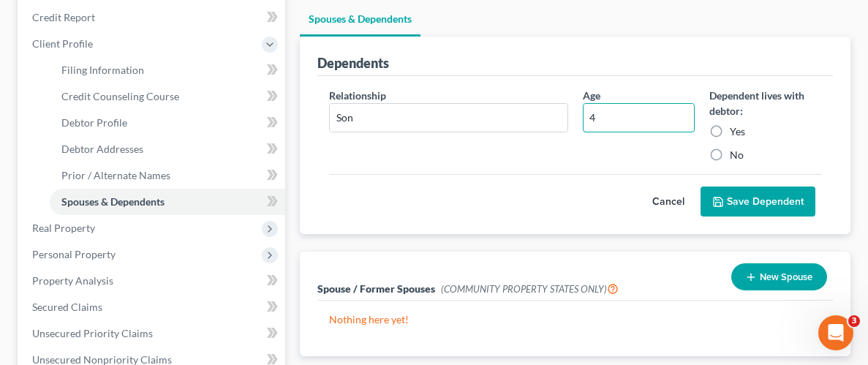
type input "4"
click at [730, 131] on label "Yes" at bounding box center [737, 131] width 15 height 15
click at [736, 131] on input "Yes" at bounding box center [741, 129] width 10 height 10
radio input "true"
click at [745, 193] on button "Save Dependent" at bounding box center [758, 202] width 115 height 31
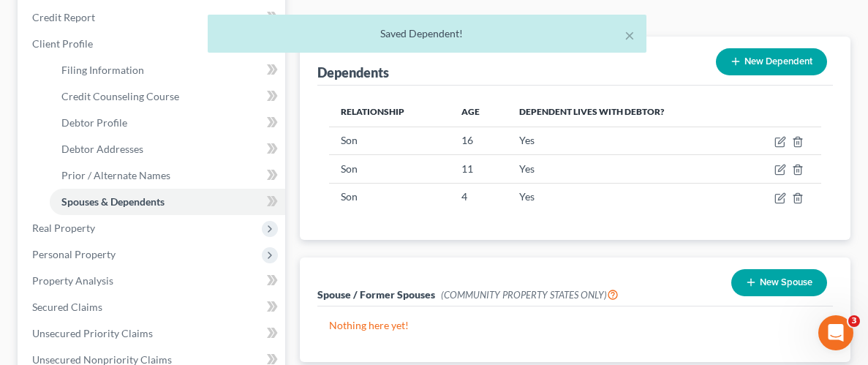
click at [774, 64] on button "New Dependent" at bounding box center [771, 61] width 111 height 27
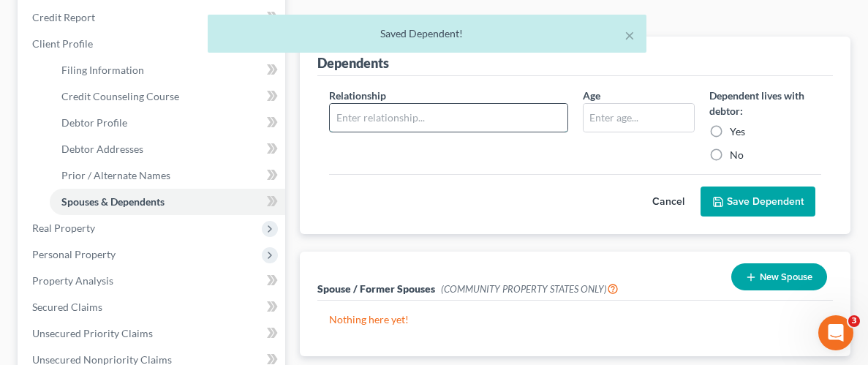
click at [475, 120] on input "text" at bounding box center [448, 118] width 237 height 28
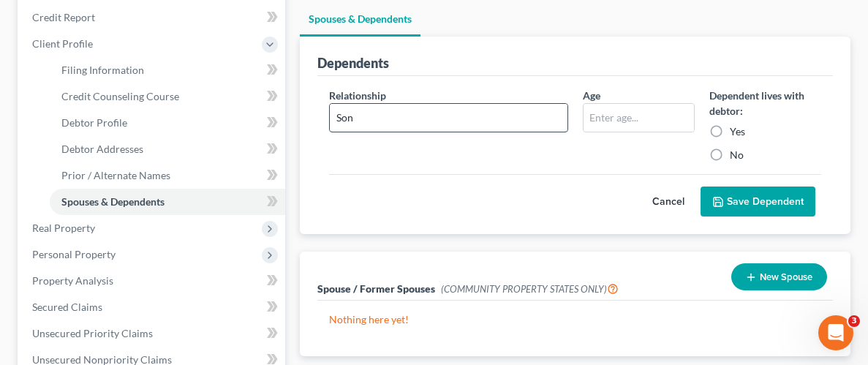
type input "Son"
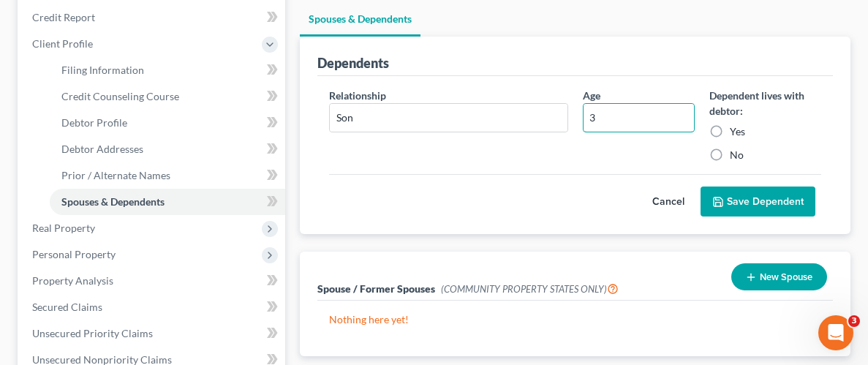
type input "3"
click at [730, 125] on label "Yes" at bounding box center [737, 131] width 15 height 15
click at [736, 125] on input "Yes" at bounding box center [741, 129] width 10 height 10
radio input "true"
click at [750, 190] on button "Save Dependent" at bounding box center [758, 202] width 115 height 31
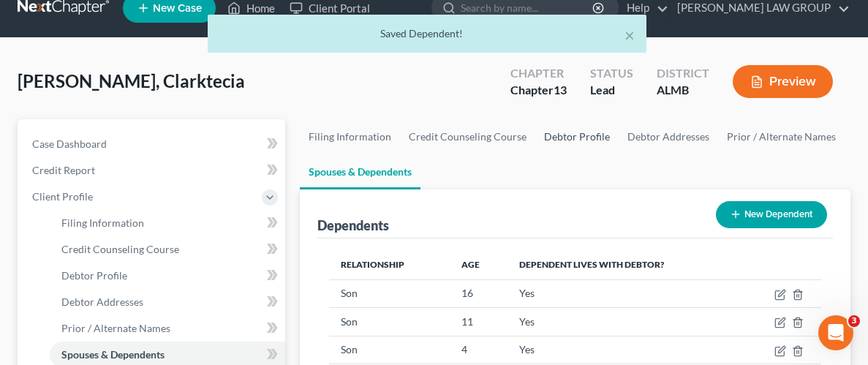
scroll to position [22, 0]
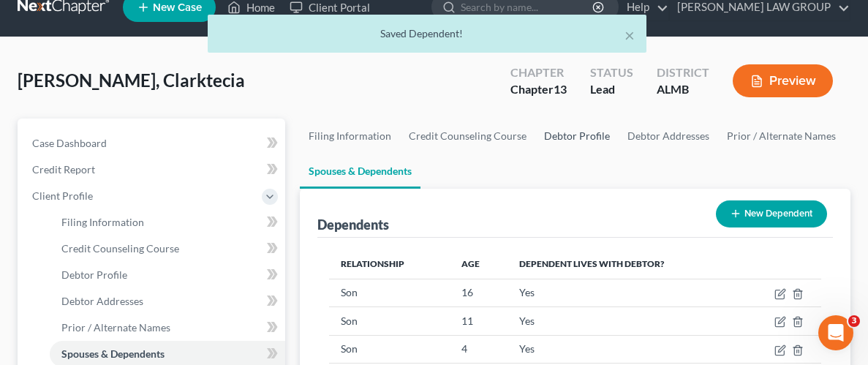
click at [585, 138] on link "Debtor Profile" at bounding box center [576, 135] width 83 height 35
select select "0"
select select "5"
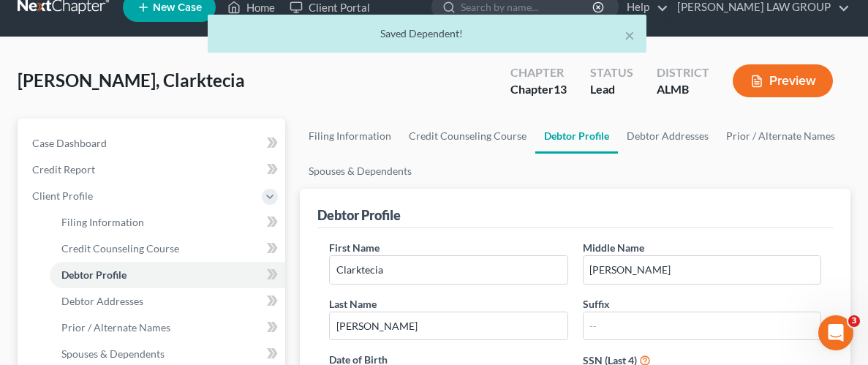
radio input "true"
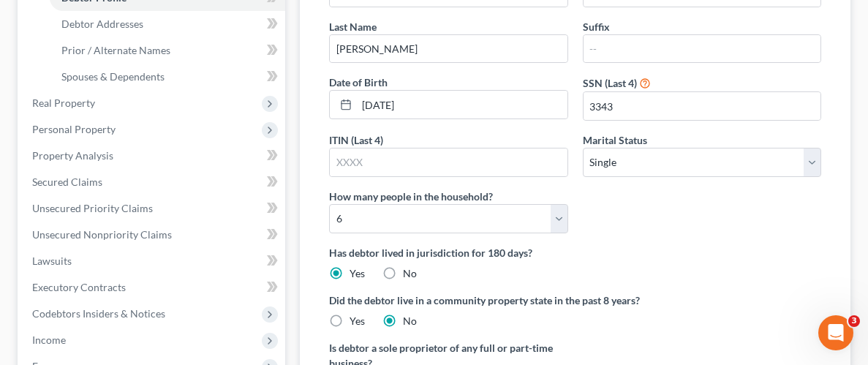
scroll to position [312, 0]
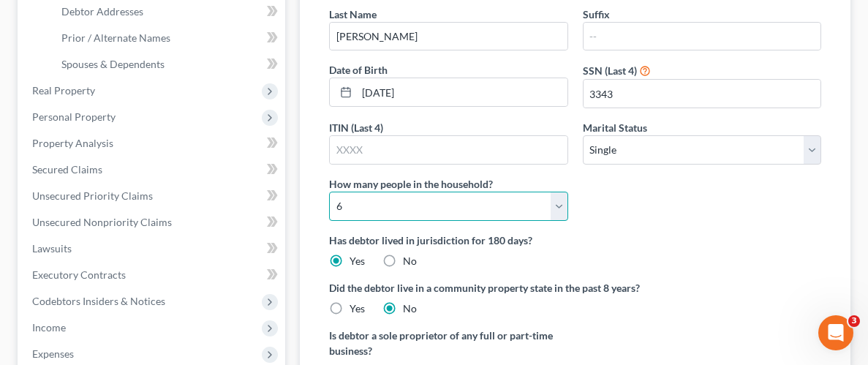
click at [560, 210] on select "Select 1 2 3 4 5 6 7 8 9 10 11 12 13 14 15 16 17 18 19 20" at bounding box center [448, 206] width 238 height 29
select select "4"
click at [329, 192] on select "Select 1 2 3 4 5 6 7 8 9 10 11 12 13 14 15 16 17 18 19 20" at bounding box center [448, 206] width 238 height 29
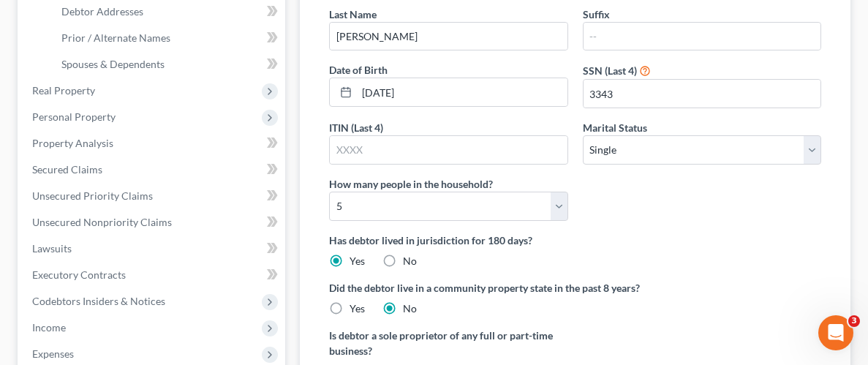
click at [689, 208] on div "First Name Clarktecia Middle Name Rena Last Name Graves Suffix Date of Birth 11…" at bounding box center [575, 91] width 507 height 282
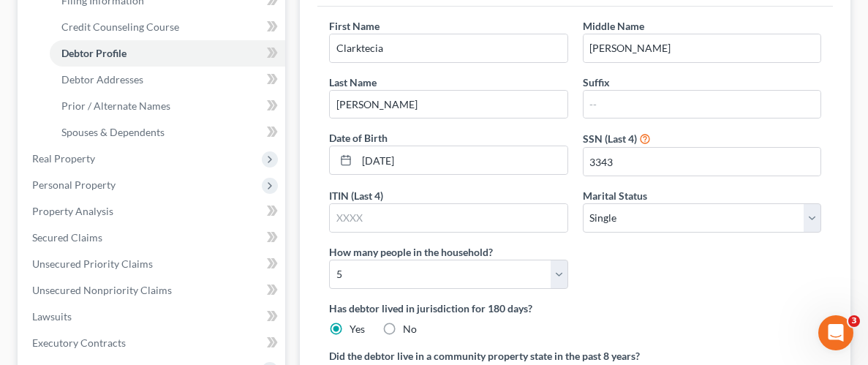
scroll to position [243, 0]
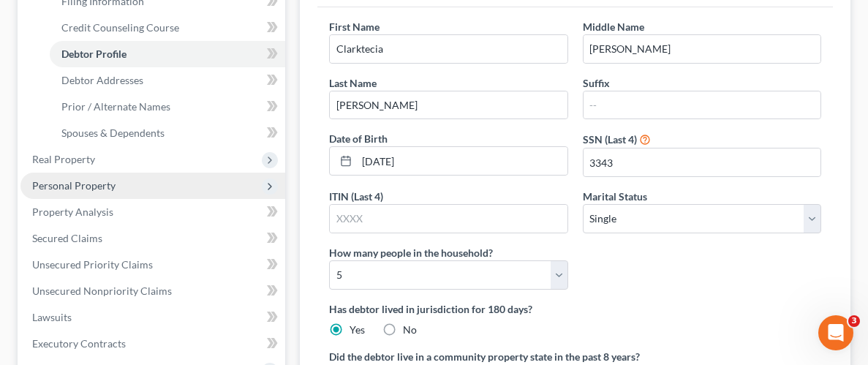
click at [98, 187] on span "Personal Property" at bounding box center [73, 185] width 83 height 12
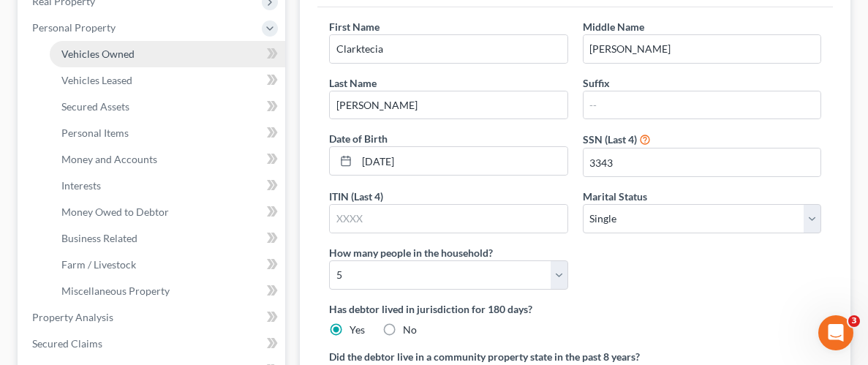
click at [113, 50] on span "Vehicles Owned" at bounding box center [97, 54] width 73 height 12
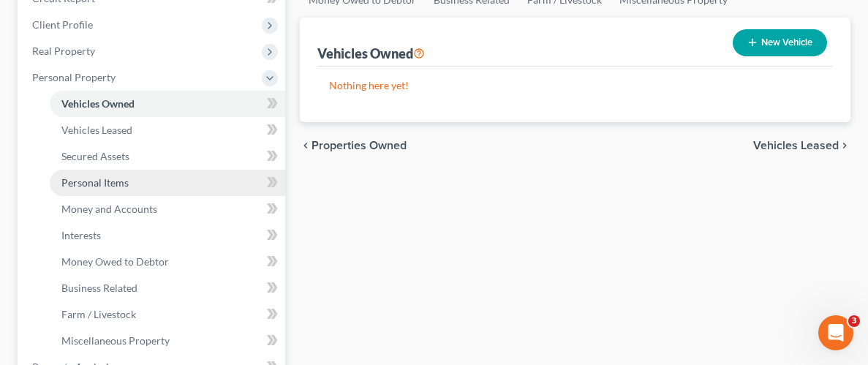
click at [108, 183] on span "Personal Items" at bounding box center [94, 182] width 67 height 12
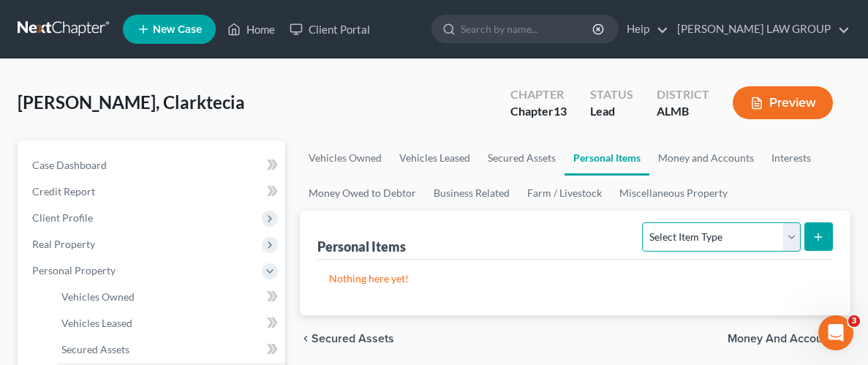
click at [791, 232] on select "Select Item Type Clothing Collectibles Of Value Electronics Firearms Household …" at bounding box center [721, 236] width 158 height 29
select select "household_goods"
click at [644, 222] on select "Select Item Type Clothing Collectibles Of Value Electronics Firearms Household …" at bounding box center [721, 236] width 158 height 29
click at [822, 234] on icon "submit" at bounding box center [819, 237] width 12 height 12
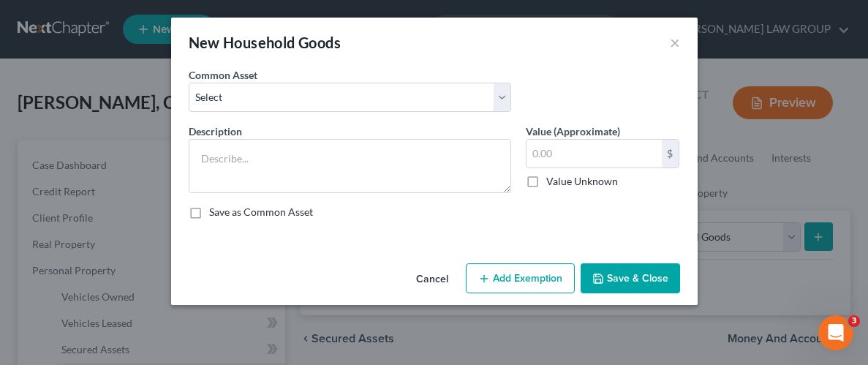
click at [517, 95] on div "Common Asset Select Household Goods Household Goods" at bounding box center [349, 89] width 337 height 45
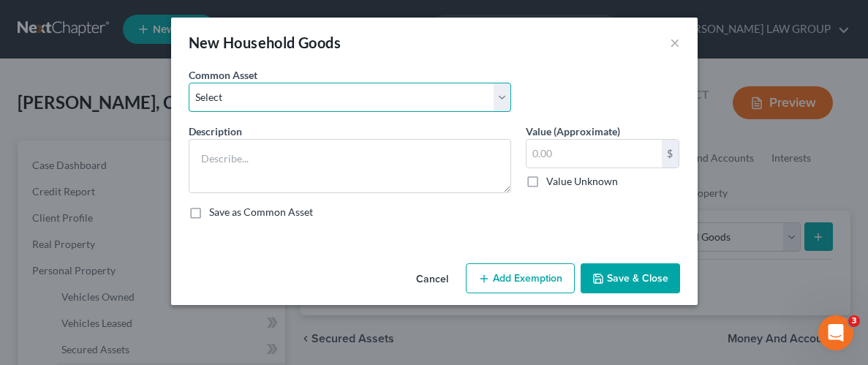
click at [500, 99] on select "Select Household Goods Household Goods" at bounding box center [350, 97] width 323 height 29
select select "0"
click at [189, 83] on select "Select Household Goods Household Goods" at bounding box center [350, 97] width 323 height 29
type textarea "Household Goods"
type input "5,000.00"
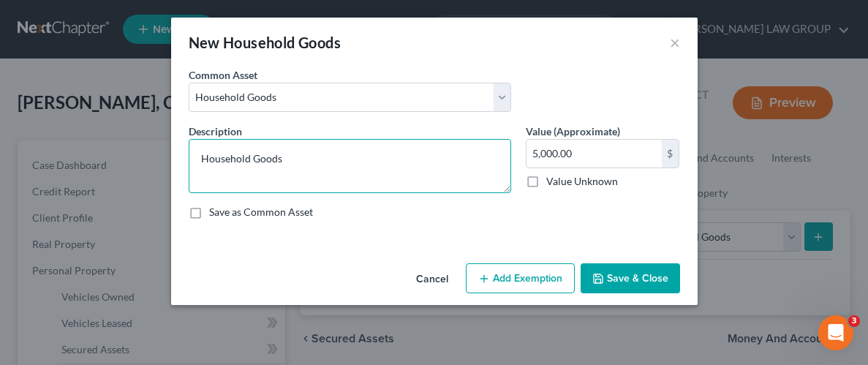
click at [317, 161] on textarea "Household Goods" at bounding box center [350, 166] width 323 height 54
type textarea "H"
click at [293, 169] on textarea "2 Bedroom Suits" at bounding box center [350, 166] width 323 height 54
click at [274, 157] on textarea "2 Bedroom Suits and Living room set" at bounding box center [350, 166] width 323 height 54
click at [290, 158] on textarea "2 Bedroom Sets and Living room set" at bounding box center [350, 166] width 323 height 54
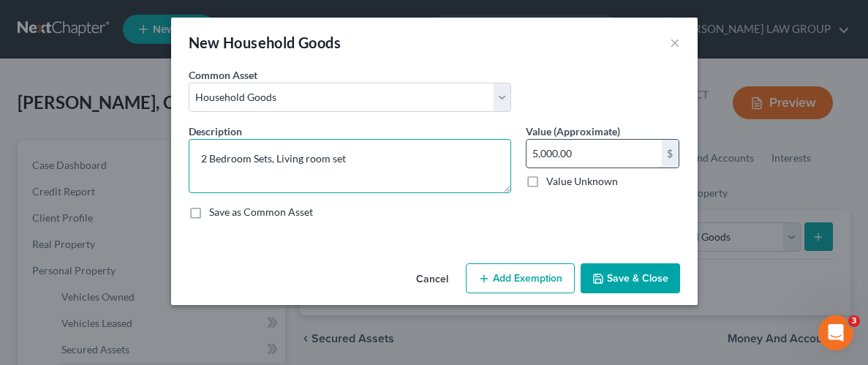
type textarea "2 Bedroom Sets, Living room set"
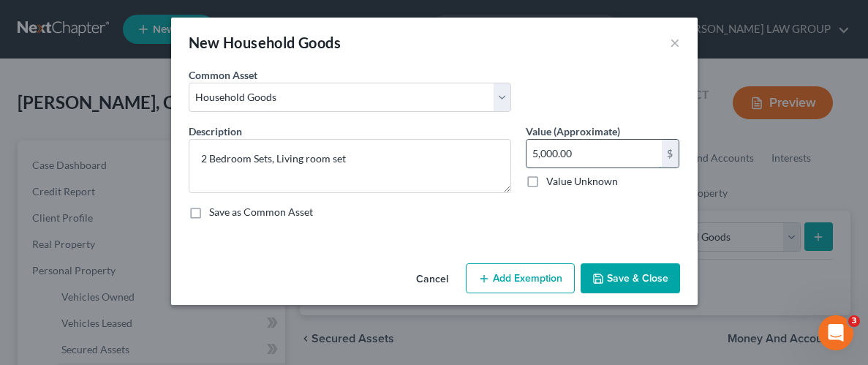
click at [648, 154] on input "5,000.00" at bounding box center [594, 154] width 135 height 28
type input "2,000"
click at [545, 276] on button "Add Exemption" at bounding box center [520, 278] width 109 height 31
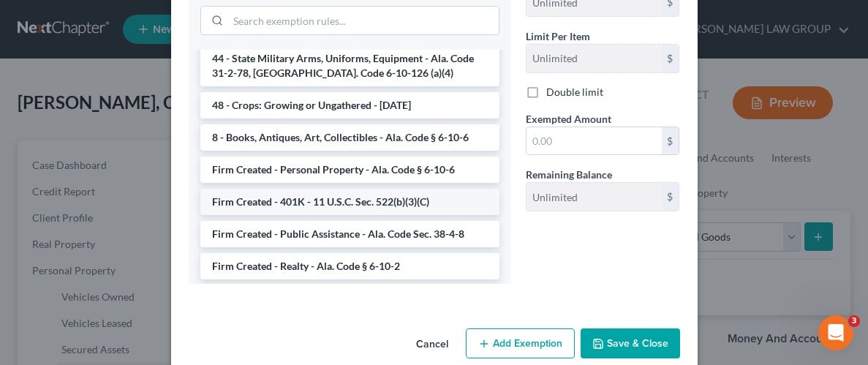
scroll to position [1212, 0]
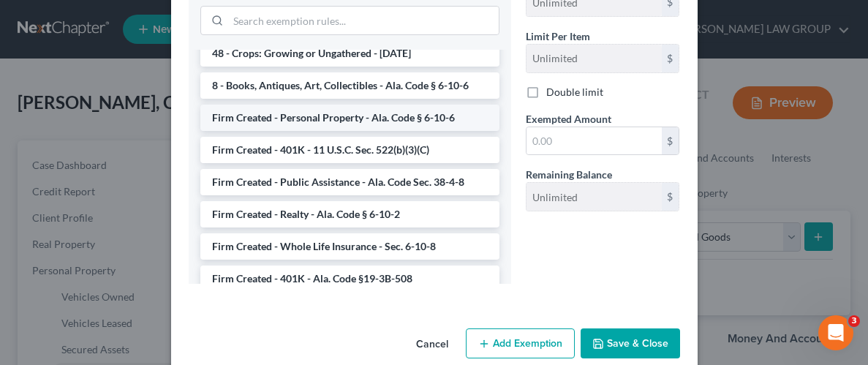
click at [304, 105] on li "Firm Created - Personal Property - Ala. Code § 6-10-6" at bounding box center [349, 118] width 299 height 26
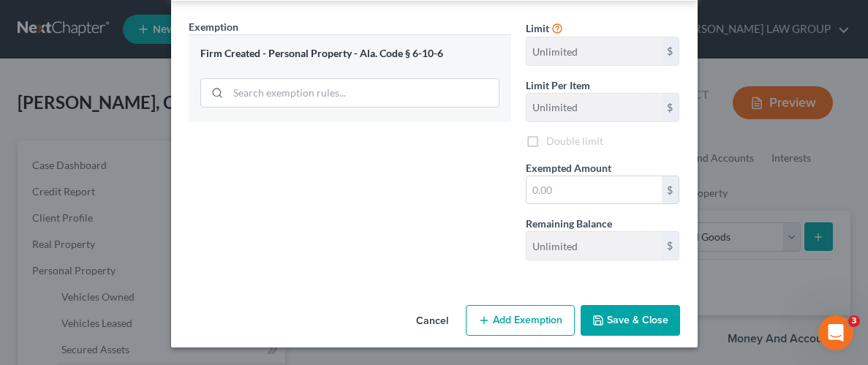
scroll to position [280, 0]
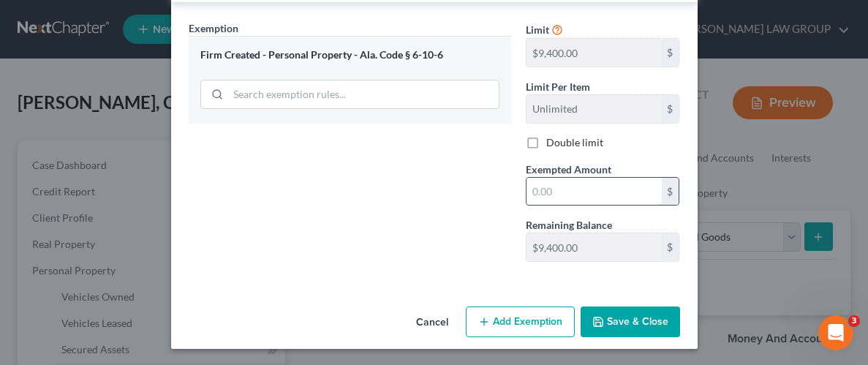
click at [610, 195] on input "text" at bounding box center [594, 192] width 135 height 28
type input "2,000"
click at [634, 314] on button "Save & Close" at bounding box center [630, 321] width 99 height 31
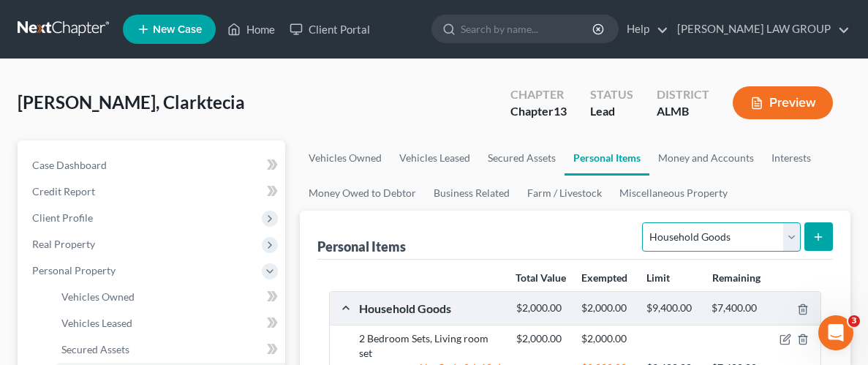
click at [796, 237] on select "Select Item Type Clothing Collectibles Of Value Electronics Firearms Household …" at bounding box center [721, 236] width 158 height 29
select select "clothing"
click at [644, 222] on select "Select Item Type Clothing Collectibles Of Value Electronics Firearms Household …" at bounding box center [721, 236] width 158 height 29
click at [824, 235] on icon "submit" at bounding box center [819, 237] width 12 height 12
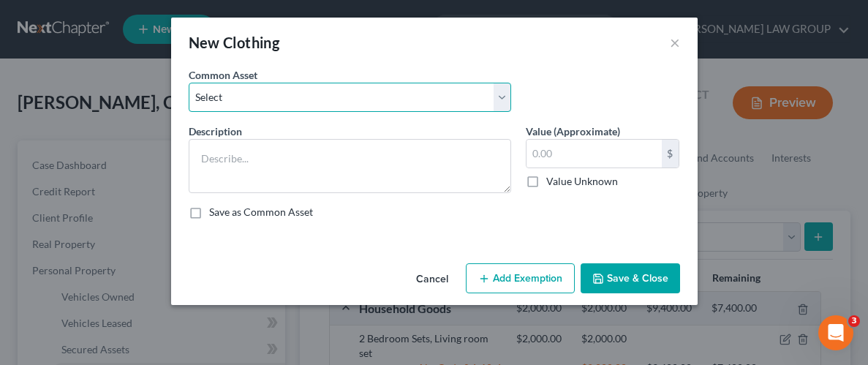
click at [496, 98] on select "Select Wearing apparel" at bounding box center [350, 97] width 323 height 29
select select "0"
click at [189, 83] on select "Select Wearing apparel" at bounding box center [350, 97] width 323 height 29
type textarea "Wearing apparel"
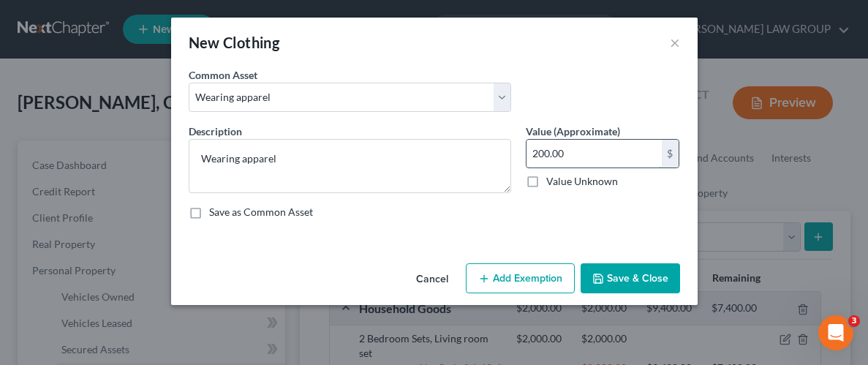
click at [611, 156] on input "200.00" at bounding box center [594, 154] width 135 height 28
type input "2,000"
click at [536, 278] on button "Add Exemption" at bounding box center [520, 278] width 109 height 31
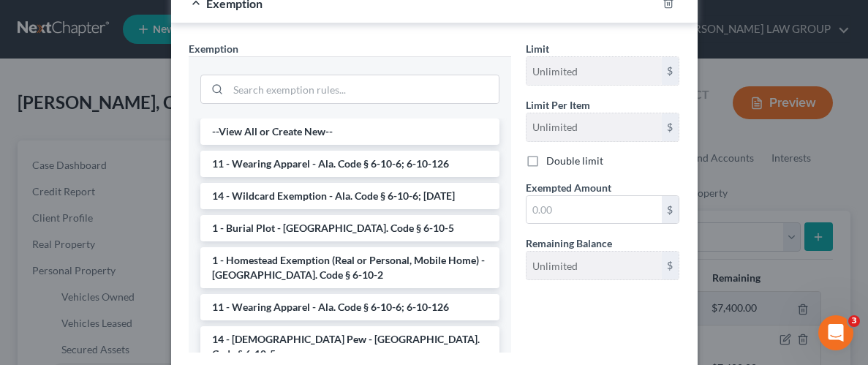
scroll to position [262, 0]
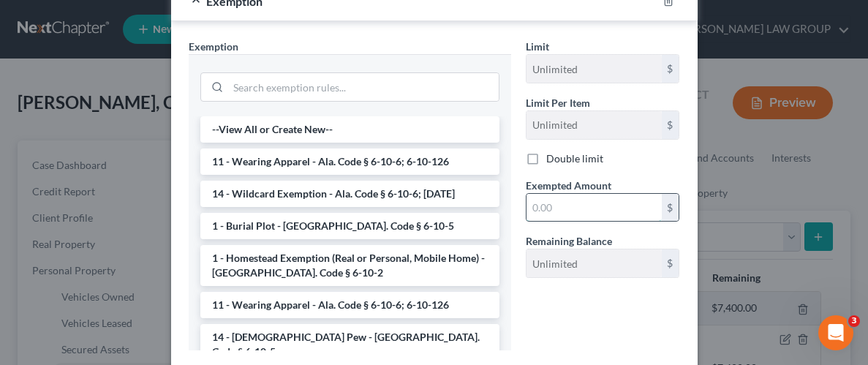
click at [587, 195] on input "text" at bounding box center [594, 208] width 135 height 28
type input "2,000"
click at [613, 293] on div "Limit Unlimited $ Limit Per Item Unlimited $ Double limit Exempted Amount * 2,0…" at bounding box center [603, 200] width 169 height 323
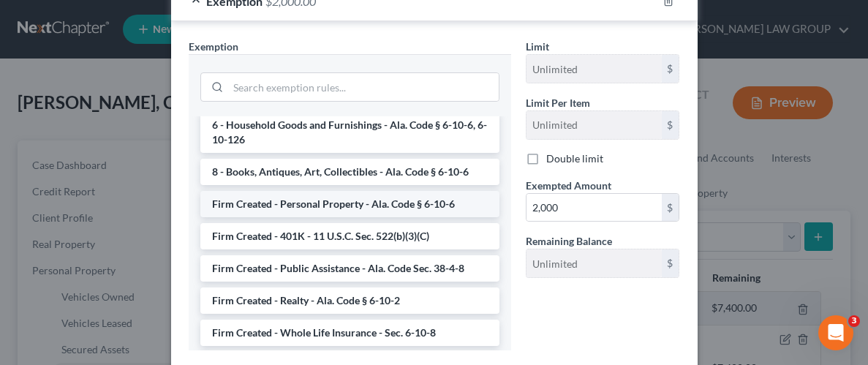
scroll to position [1265, 0]
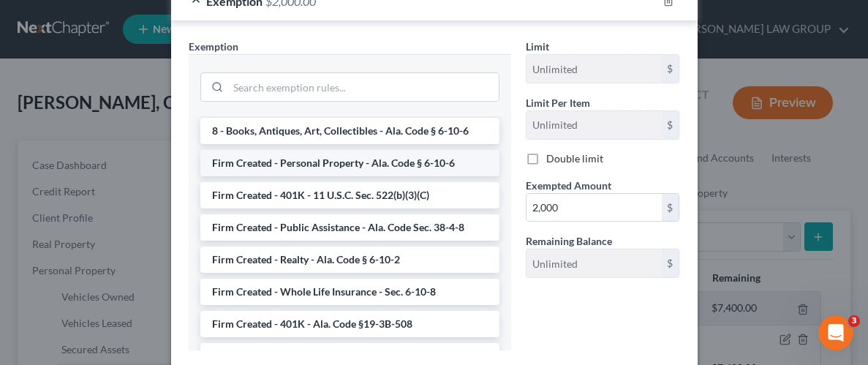
click at [373, 150] on li "Firm Created - Personal Property - Ala. Code § 6-10-6" at bounding box center [349, 163] width 299 height 26
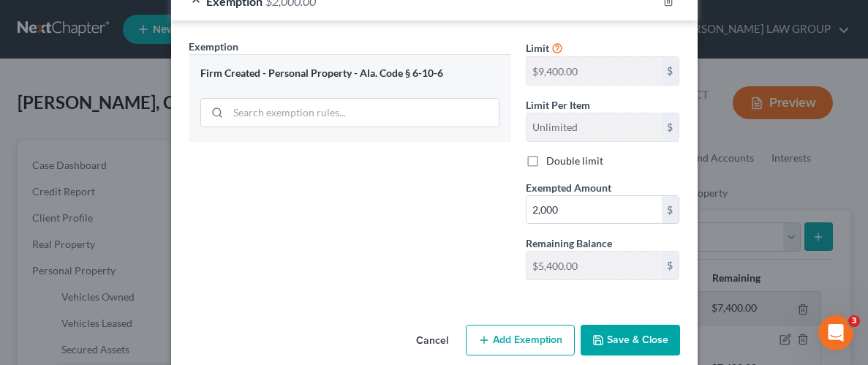
click at [645, 339] on button "Save & Close" at bounding box center [630, 340] width 99 height 31
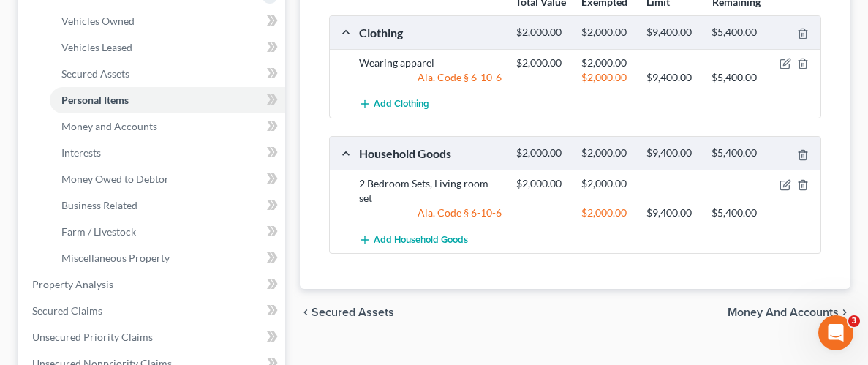
scroll to position [278, 0]
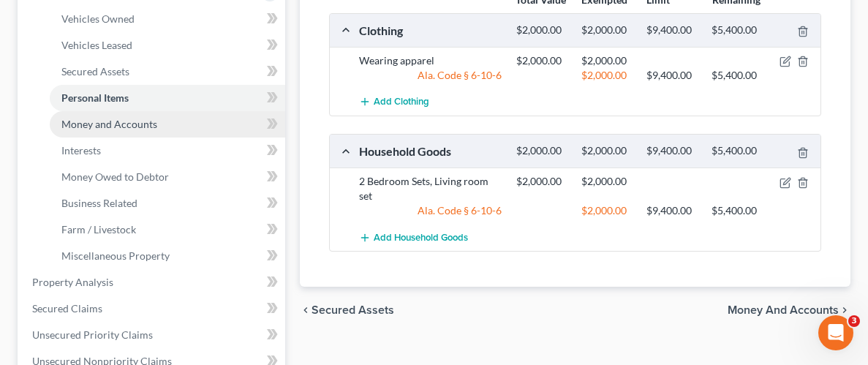
click at [106, 119] on span "Money and Accounts" at bounding box center [109, 124] width 96 height 12
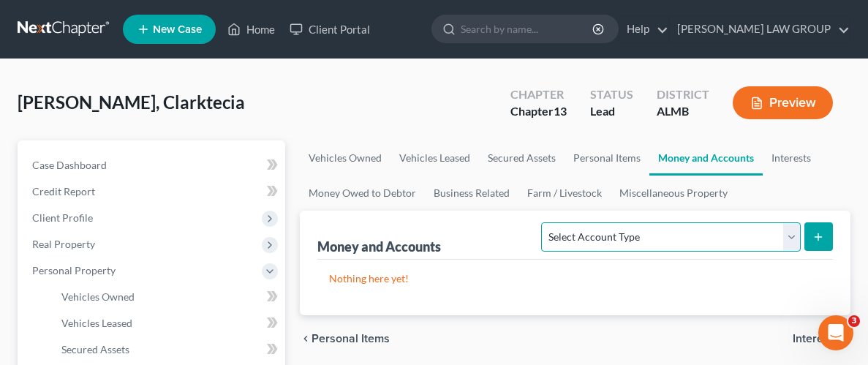
click at [791, 235] on select "Select Account Type Brokerage Cash on Hand Certificates of Deposit Checking Acc…" at bounding box center [670, 236] width 259 height 29
select select "checking"
click at [545, 222] on select "Select Account Type Brokerage Cash on Hand Certificates of Deposit Checking Acc…" at bounding box center [670, 236] width 259 height 29
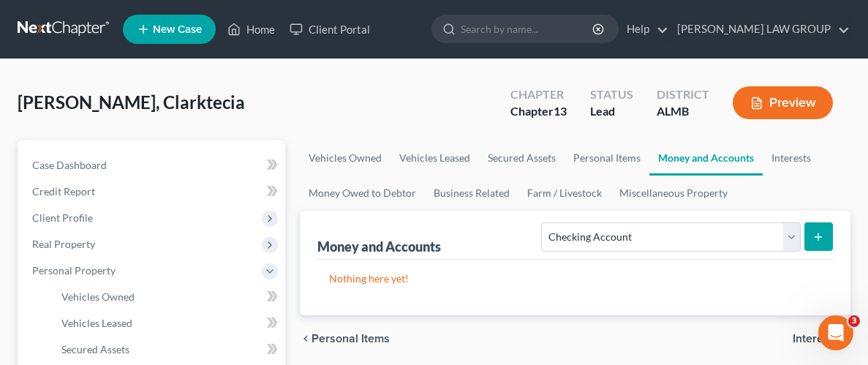
click at [827, 234] on button "submit" at bounding box center [819, 236] width 29 height 29
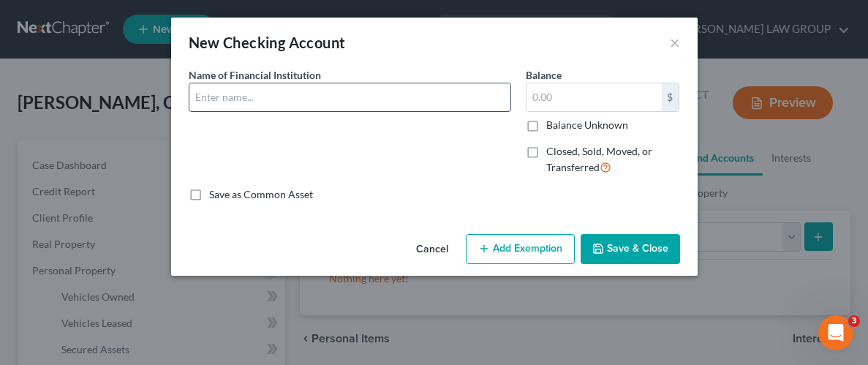
click at [399, 102] on input "text" at bounding box center [349, 97] width 321 height 28
type input "Unified Financial Credit Union"
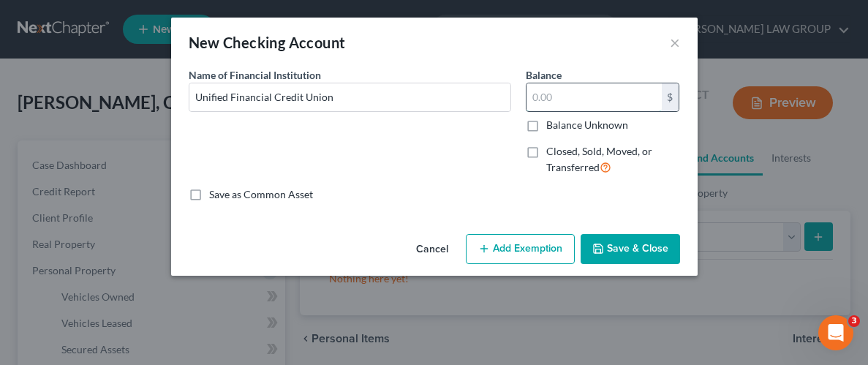
click at [545, 102] on input "text" at bounding box center [594, 97] width 135 height 28
type input "1,700"
click at [519, 252] on button "Add Exemption" at bounding box center [520, 249] width 109 height 31
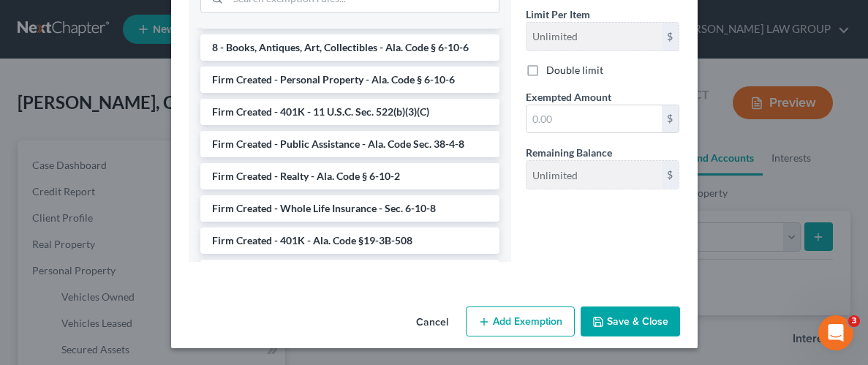
scroll to position [1227, 0]
click at [334, 68] on li "Firm Created - Personal Property - Ala. Code § 6-10-6" at bounding box center [349, 81] width 299 height 26
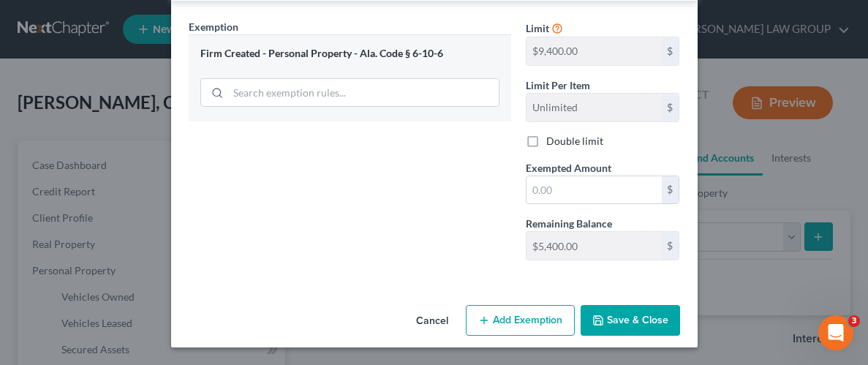
scroll to position [251, 0]
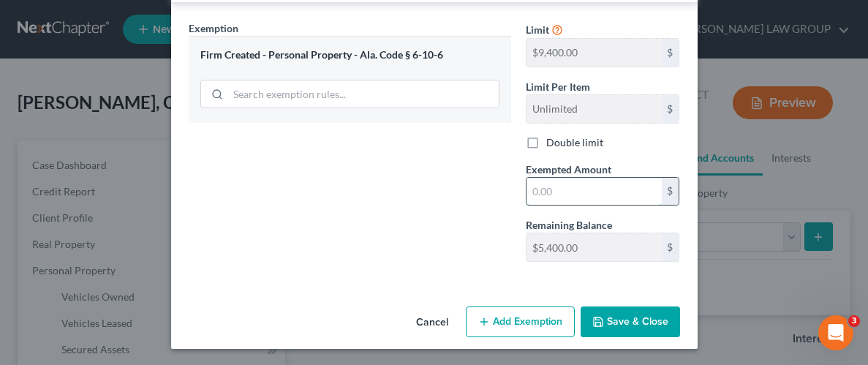
click at [606, 189] on input "text" at bounding box center [594, 192] width 135 height 28
type input "1,700"
click at [633, 339] on div "Cancel Add Exemption Save & Close" at bounding box center [434, 325] width 527 height 48
click at [636, 329] on button "Save & Close" at bounding box center [630, 321] width 99 height 31
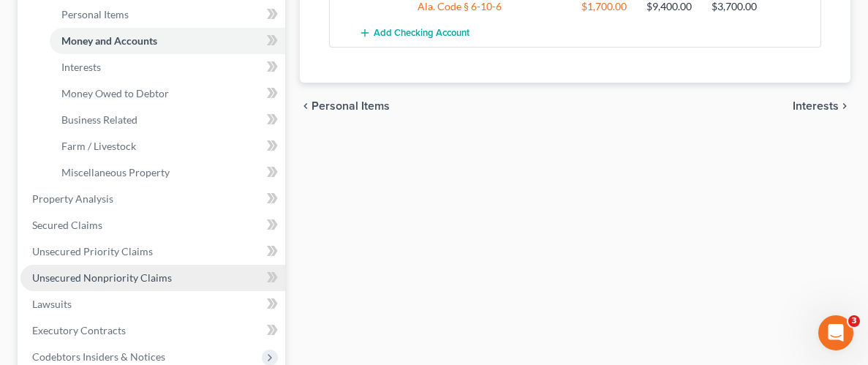
scroll to position [372, 0]
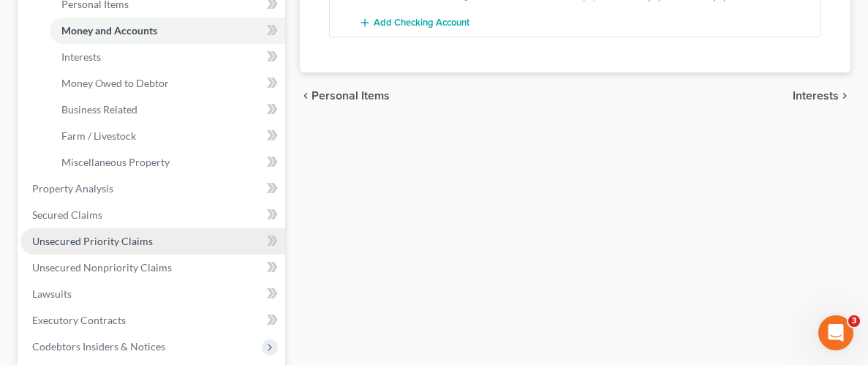
click at [82, 241] on span "Unsecured Priority Claims" at bounding box center [92, 241] width 121 height 12
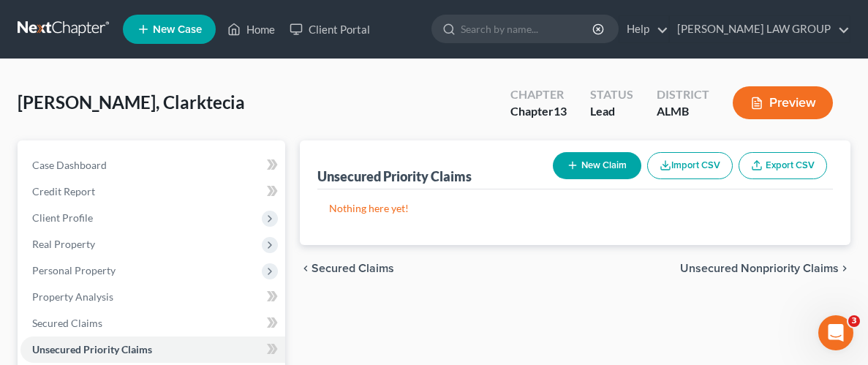
click at [585, 161] on button "New Claim" at bounding box center [597, 165] width 88 height 27
select select "0"
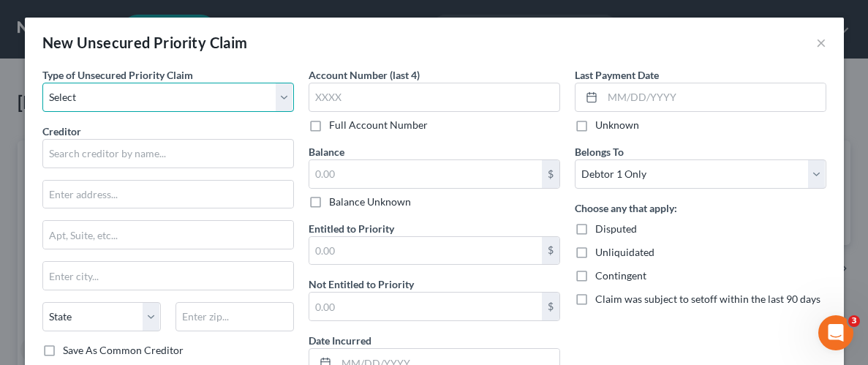
click at [287, 102] on select "Select Taxes & Other Government Units Domestic Support Obligations Extensions o…" at bounding box center [168, 97] width 252 height 29
select select "0"
click at [42, 83] on select "Select Taxes & Other Government Units Domestic Support Obligations Extensions o…" at bounding box center [168, 97] width 252 height 29
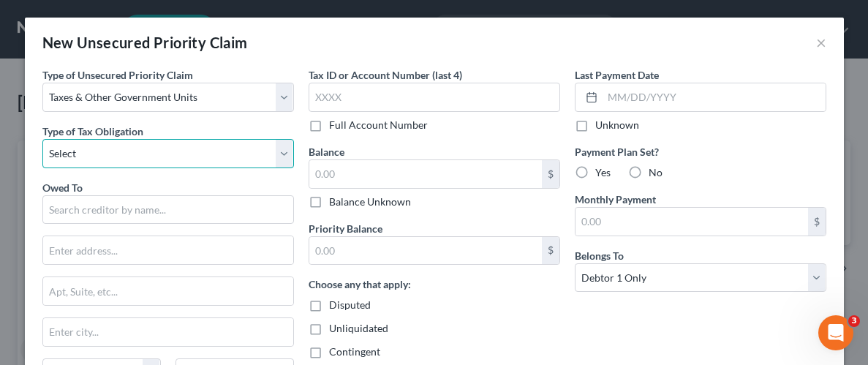
click at [287, 160] on select "Select Federal City State Franchise Tax Board Other" at bounding box center [168, 153] width 252 height 29
click at [285, 146] on select "Select Federal City State Franchise Tax Board Other" at bounding box center [168, 153] width 252 height 29
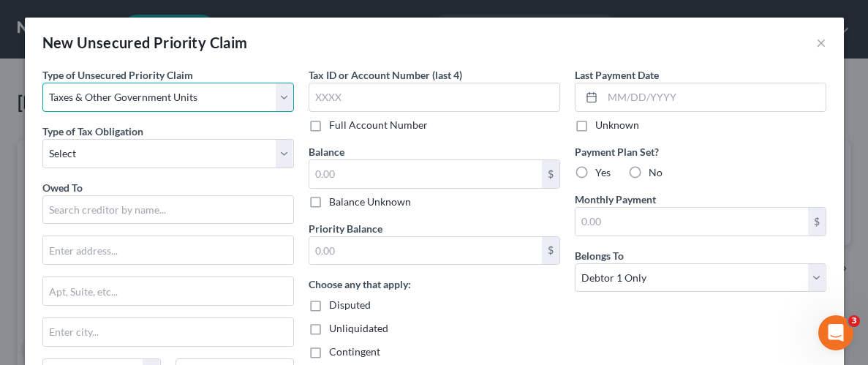
click at [289, 98] on select "Select Taxes & Other Government Units Domestic Support Obligations Extensions o…" at bounding box center [168, 97] width 252 height 29
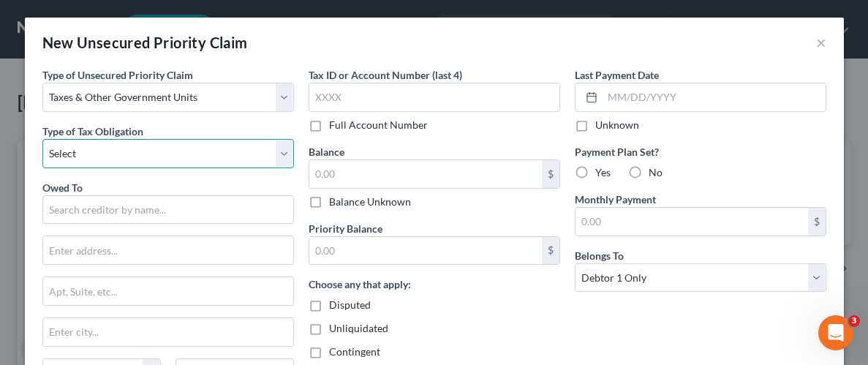
click at [278, 153] on select "Select Federal City State Franchise Tax Board Other" at bounding box center [168, 153] width 252 height 29
select select "4"
click at [42, 139] on select "Select Federal City State Franchise Tax Board Other" at bounding box center [168, 153] width 252 height 29
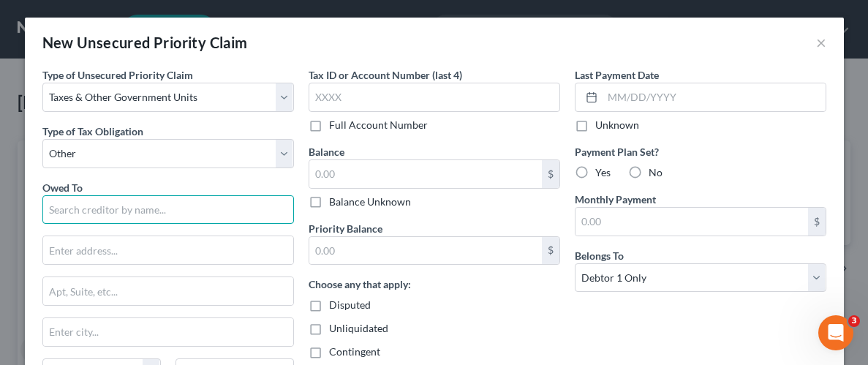
click at [124, 208] on input "text" at bounding box center [168, 209] width 252 height 29
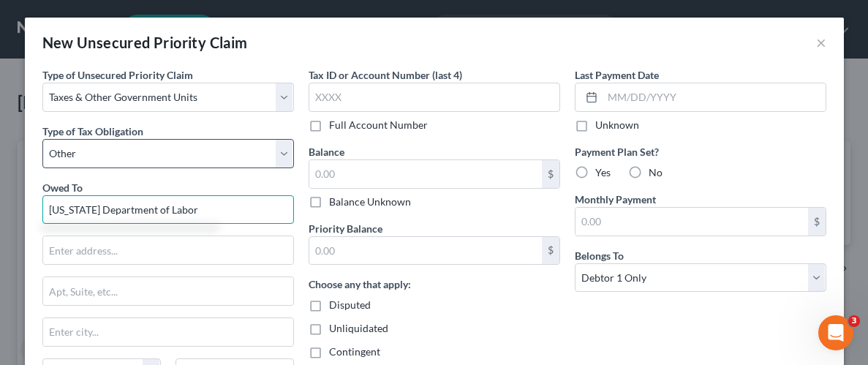
type input "Alabama Department of Labor"
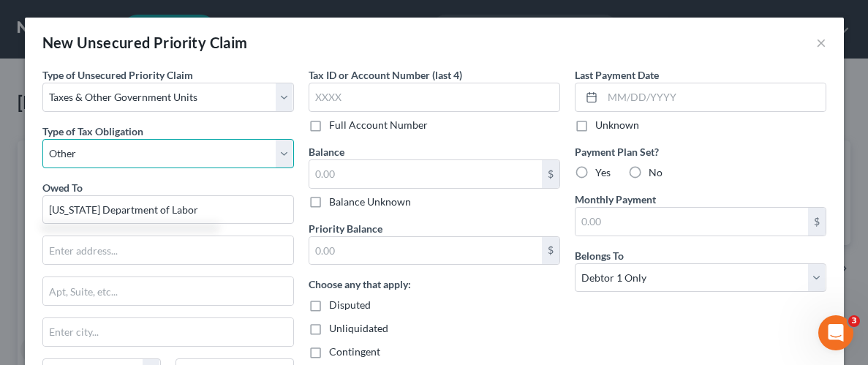
click at [278, 154] on select "Select Federal City State Franchise Tax Board Other" at bounding box center [168, 153] width 252 height 29
click at [42, 139] on select "Select Federal City State Franchise Tax Board Other" at bounding box center [168, 153] width 252 height 29
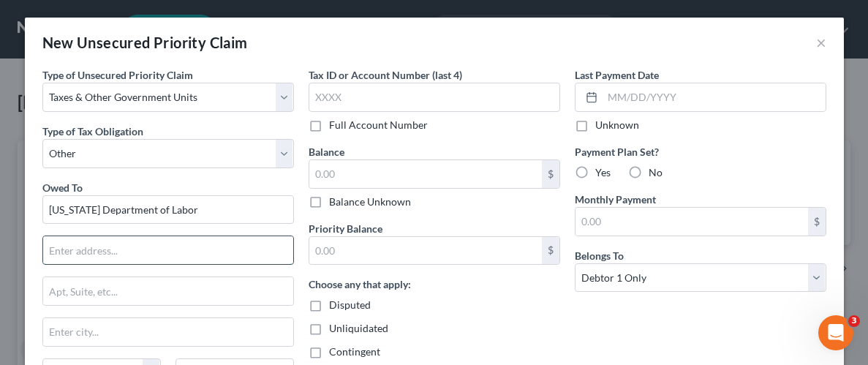
click at [214, 245] on input "text" at bounding box center [168, 250] width 250 height 28
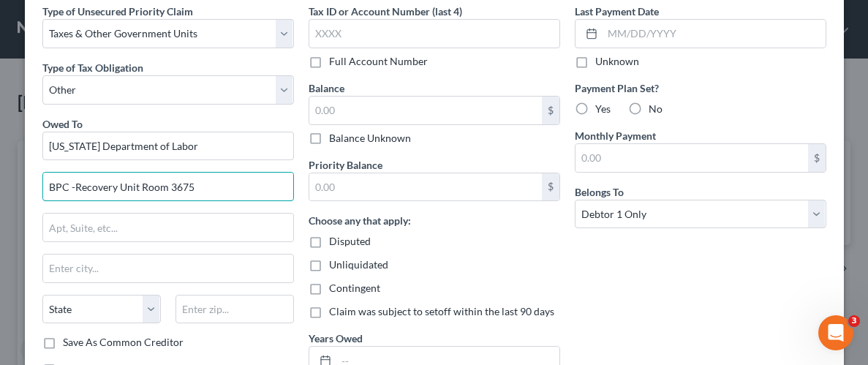
scroll to position [105, 0]
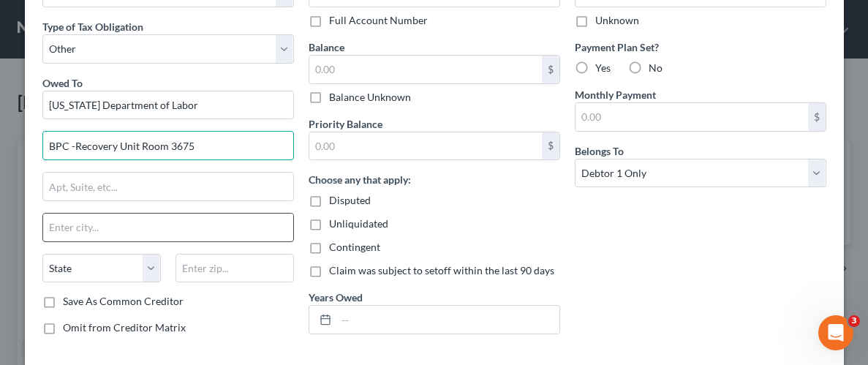
type input "BPC -Recovery Unit Room 3675"
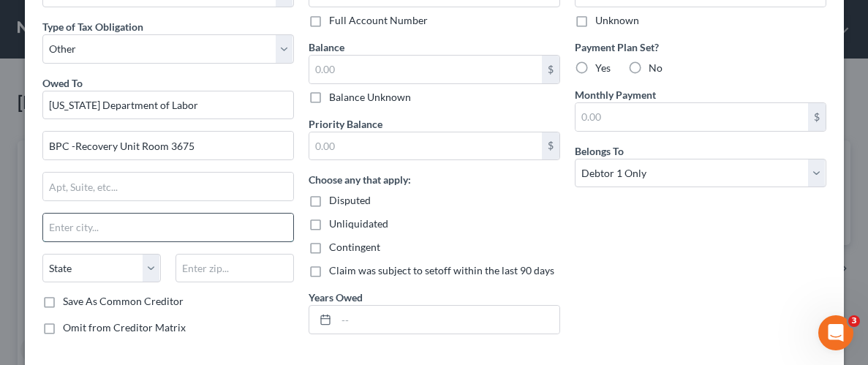
click at [148, 233] on input "text" at bounding box center [168, 228] width 250 height 28
click at [181, 181] on input "text" at bounding box center [168, 187] width 250 height 28
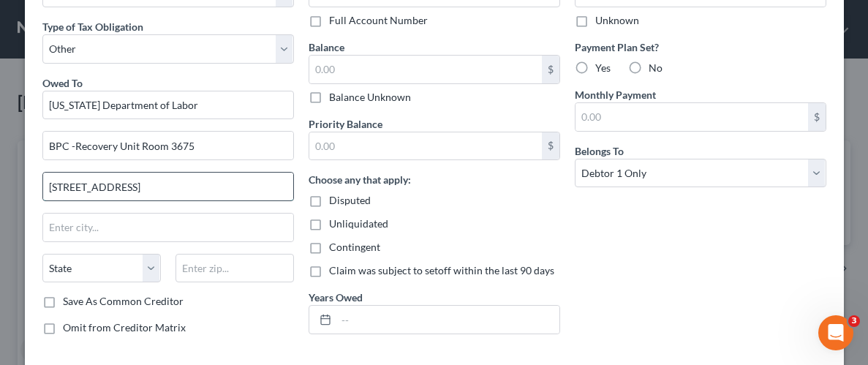
type input "649 Monroe Street"
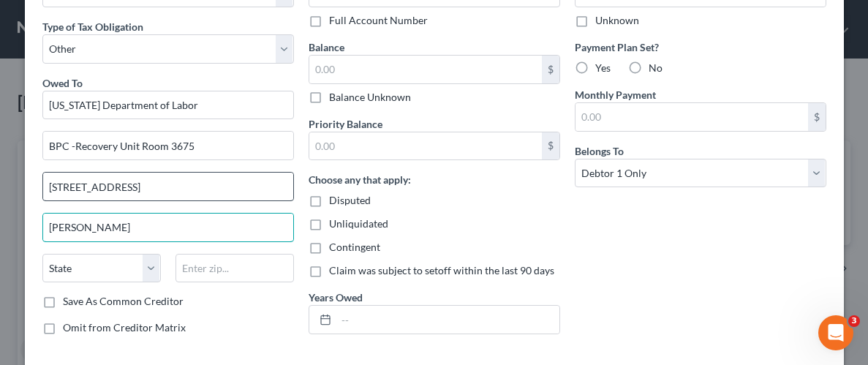
type input "Montgomery"
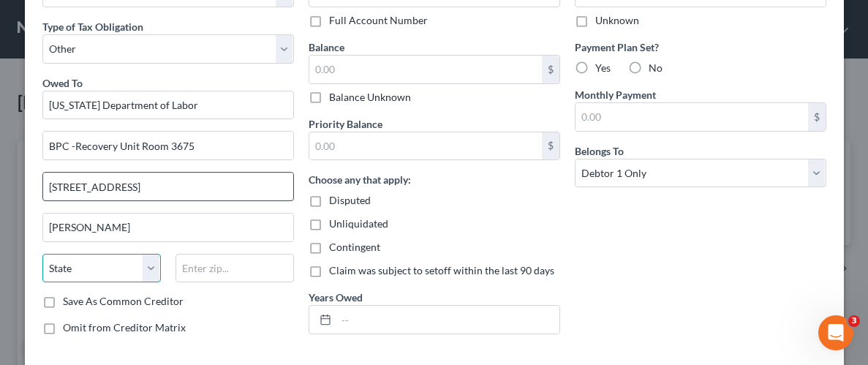
select select "0"
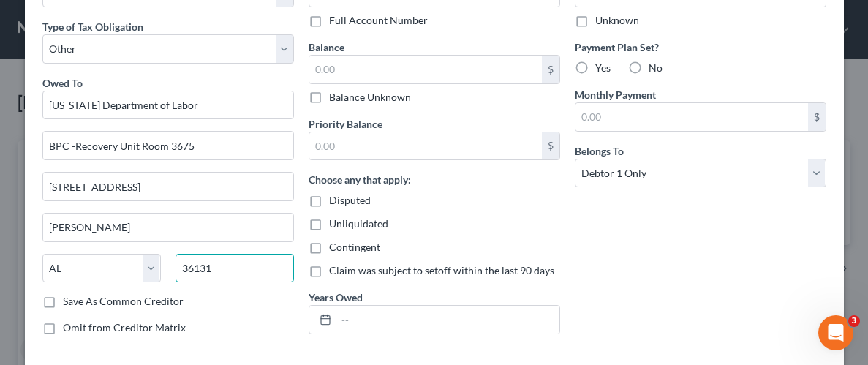
type input "36131"
click at [251, 327] on div "Omit from Creditor Matrix" at bounding box center [168, 327] width 252 height 15
click at [264, 305] on div "Save As Common Creditor" at bounding box center [168, 301] width 252 height 15
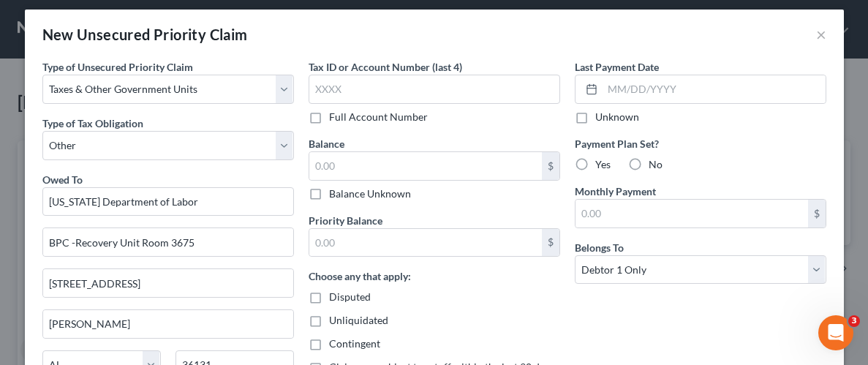
scroll to position [3, 0]
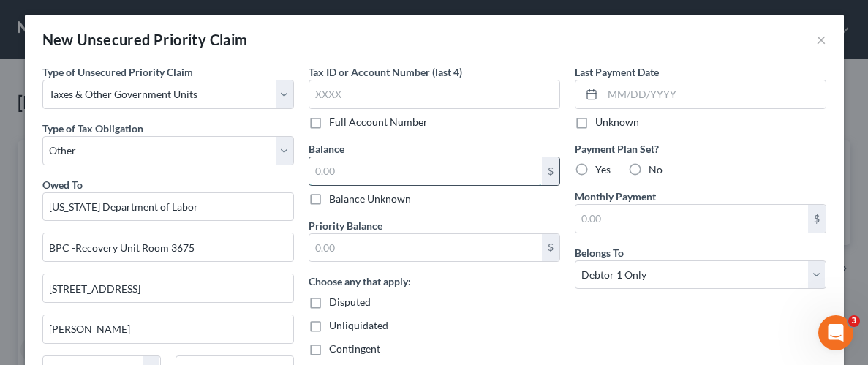
click at [500, 176] on input "text" at bounding box center [425, 171] width 233 height 28
type input "6,040.82"
click at [568, 309] on div "Last Payment Date Unknown Payment Plan Set? Yes No Monthly Payment $ Belongs To…" at bounding box center [701, 256] width 266 height 384
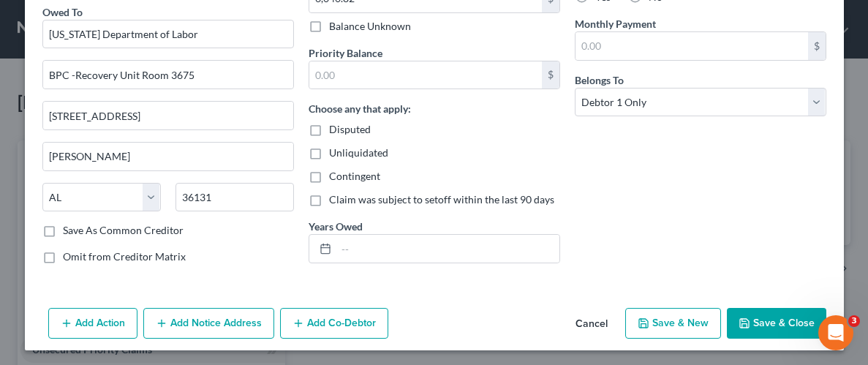
scroll to position [177, 0]
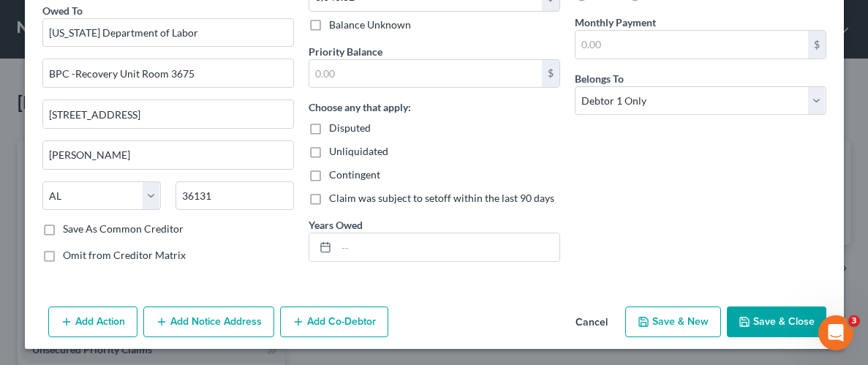
click at [765, 316] on button "Save & Close" at bounding box center [776, 321] width 99 height 31
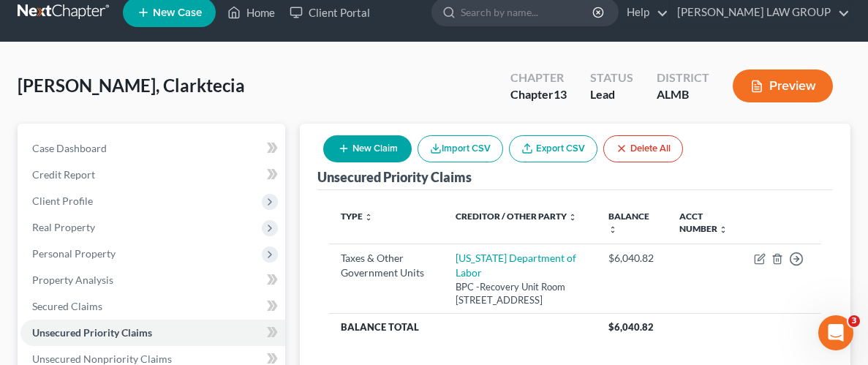
scroll to position [23, 0]
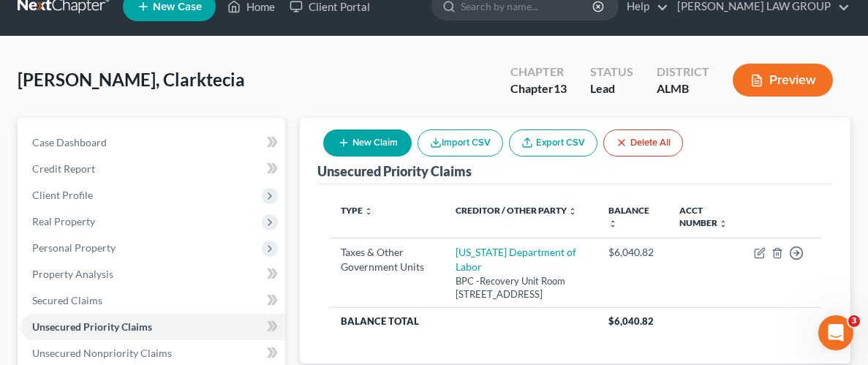
click at [366, 143] on button "New Claim" at bounding box center [367, 142] width 88 height 27
select select "0"
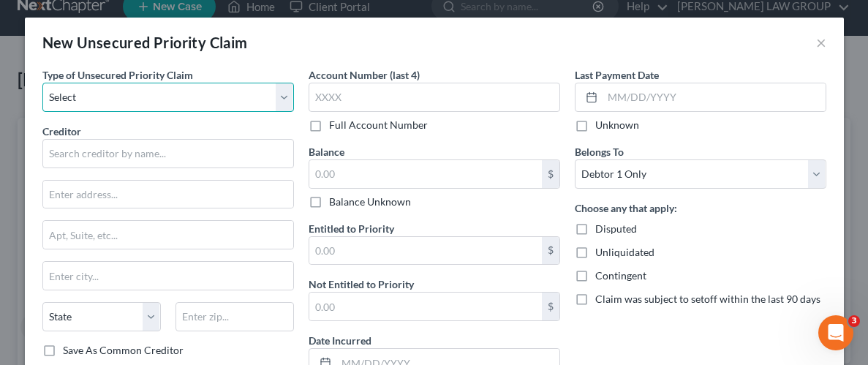
click at [282, 100] on select "Select Taxes & Other Government Units Domestic Support Obligations Extensions o…" at bounding box center [168, 97] width 252 height 29
select select "0"
click at [42, 83] on select "Select Taxes & Other Government Units Domestic Support Obligations Extensions o…" at bounding box center [168, 97] width 252 height 29
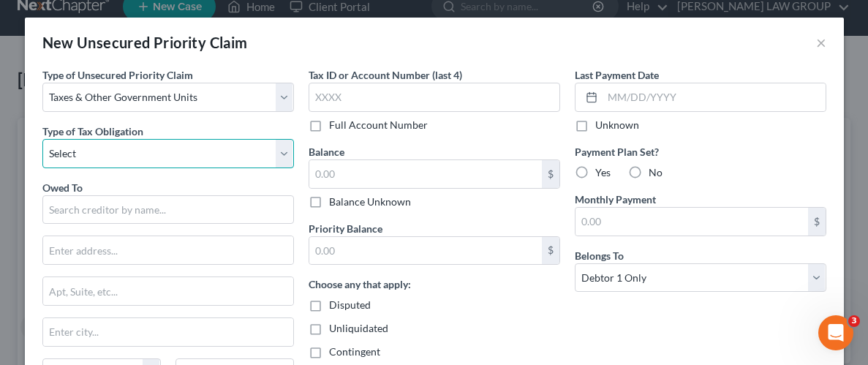
click at [290, 149] on select "Select Federal City State Franchise Tax Board Other" at bounding box center [168, 153] width 252 height 29
select select "0"
click at [42, 139] on select "Select Federal City State Franchise Tax Board Other" at bounding box center [168, 153] width 252 height 29
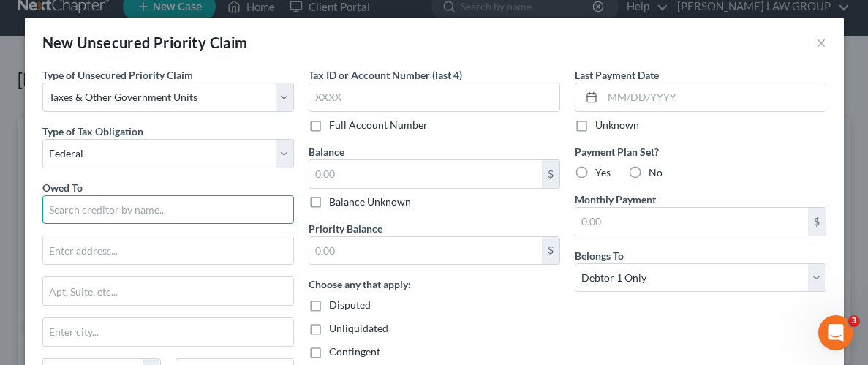
click at [207, 208] on input "text" at bounding box center [168, 209] width 252 height 29
type input "Internal Revenue Service"
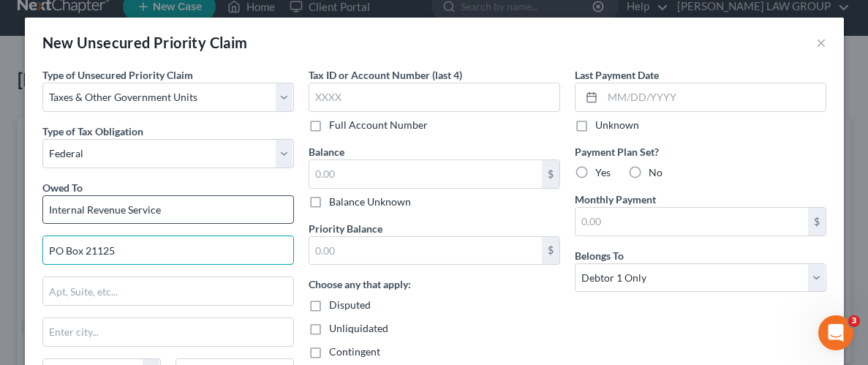
type input "PO Box 21125"
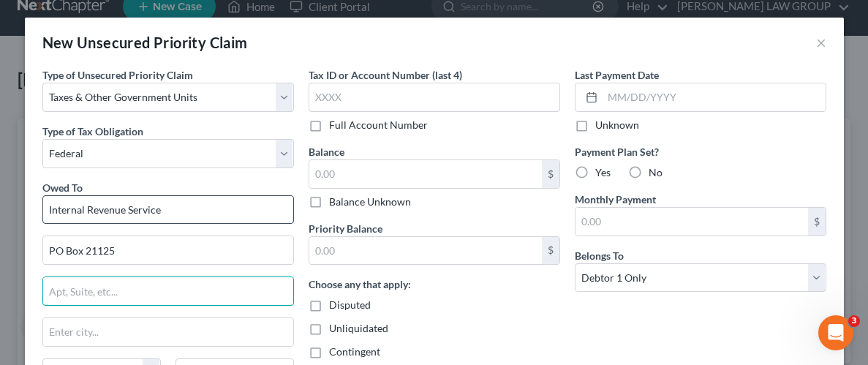
type input "P"
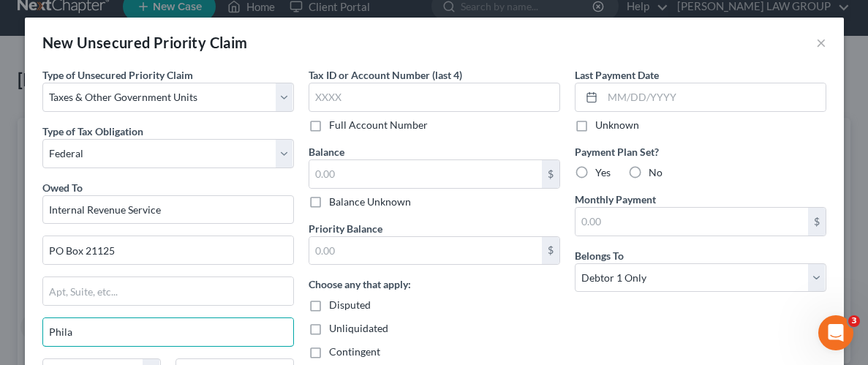
type input "Philadelphia"
select select "39"
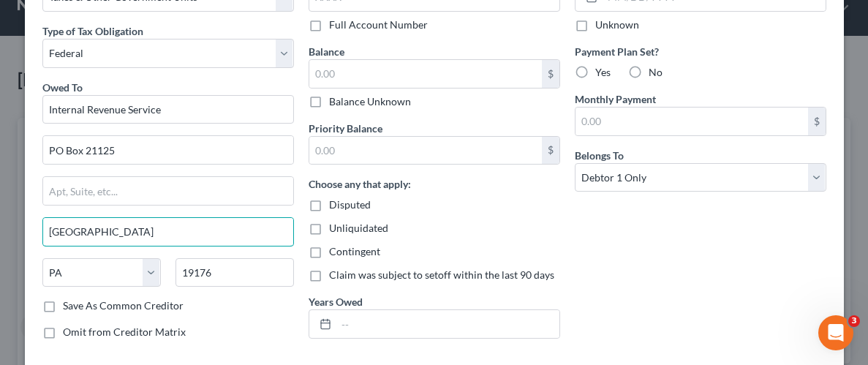
scroll to position [105, 0]
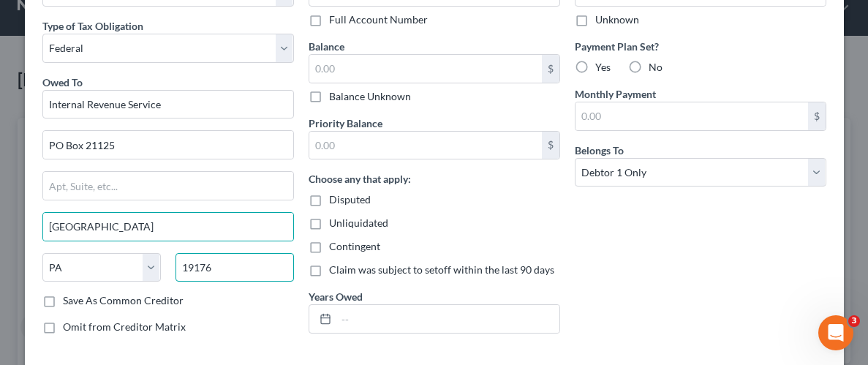
click at [264, 270] on input "19176" at bounding box center [235, 267] width 118 height 29
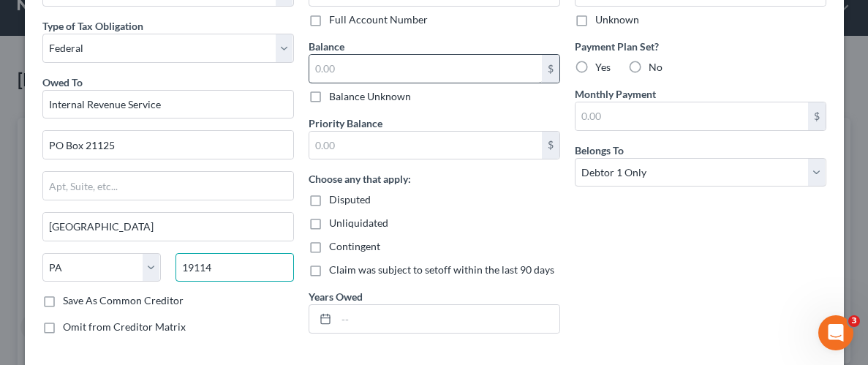
type input "19114"
click at [421, 75] on input "text" at bounding box center [425, 69] width 233 height 28
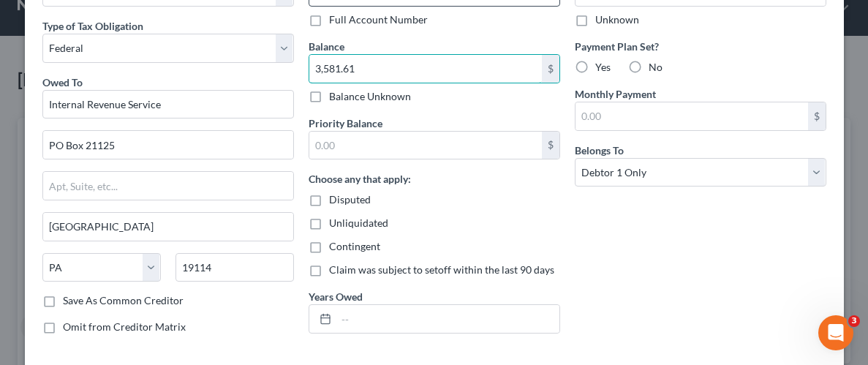
type input "3,581.61"
click at [490, 96] on div "Balance Unknown" at bounding box center [435, 96] width 252 height 15
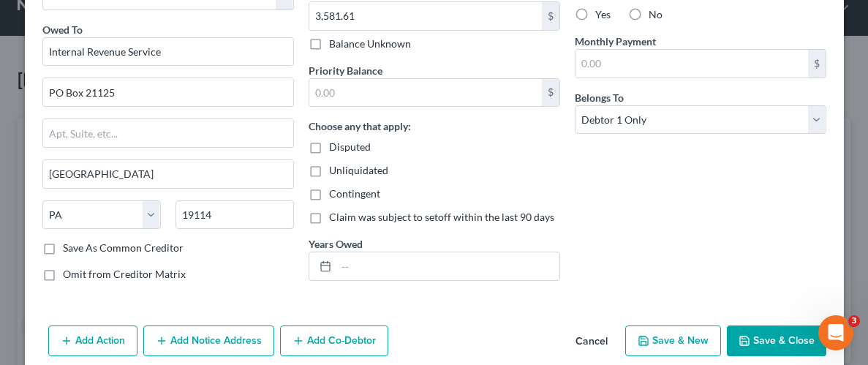
scroll to position [177, 0]
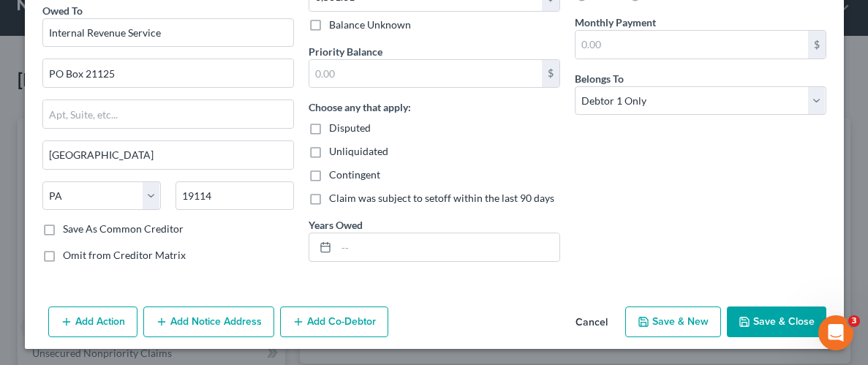
click at [329, 155] on label "Unliquidated" at bounding box center [358, 151] width 59 height 15
click at [335, 154] on input "Unliquidated" at bounding box center [340, 149] width 10 height 10
checkbox input "true"
click at [794, 326] on button "Save & Close" at bounding box center [776, 321] width 99 height 31
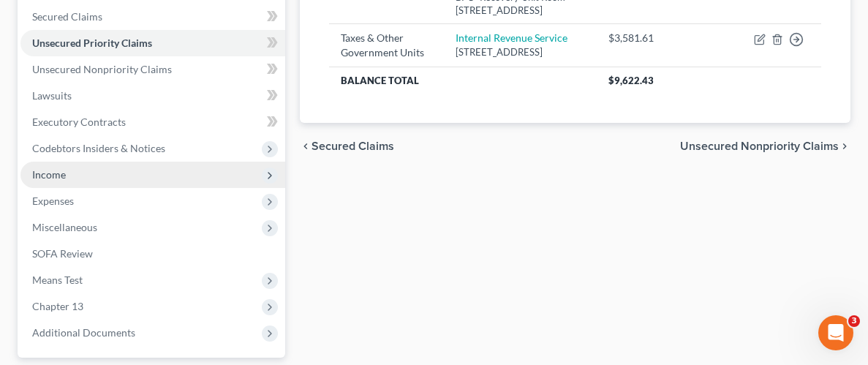
scroll to position [301, 0]
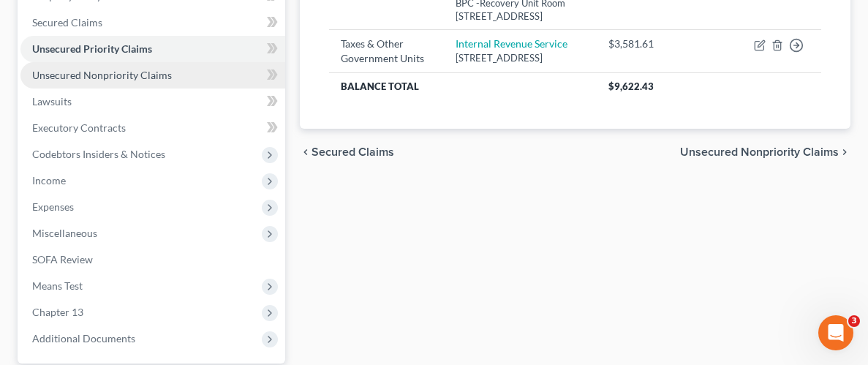
click at [148, 79] on span "Unsecured Nonpriority Claims" at bounding box center [102, 75] width 140 height 12
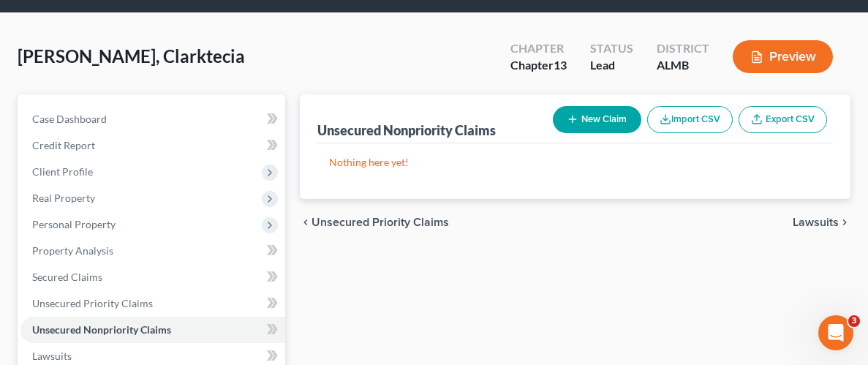
scroll to position [49, 0]
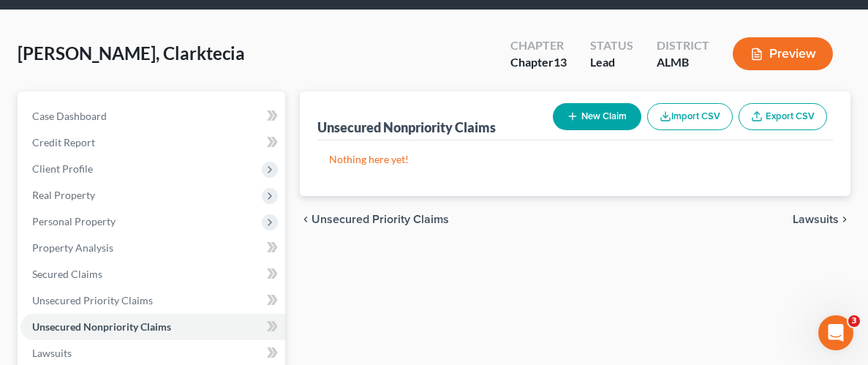
click at [582, 120] on button "New Claim" at bounding box center [597, 116] width 88 height 27
select select "0"
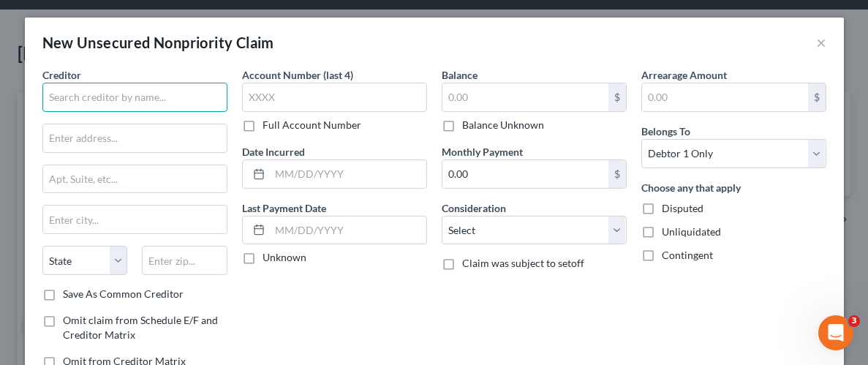
click at [150, 95] on input "text" at bounding box center [134, 97] width 185 height 29
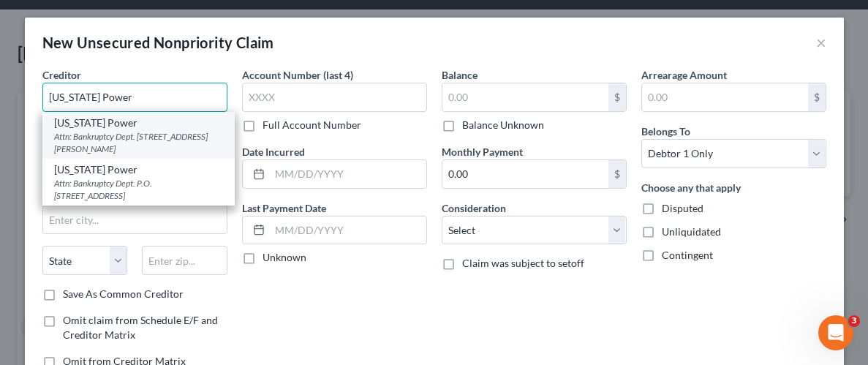
type input "Alabama Power"
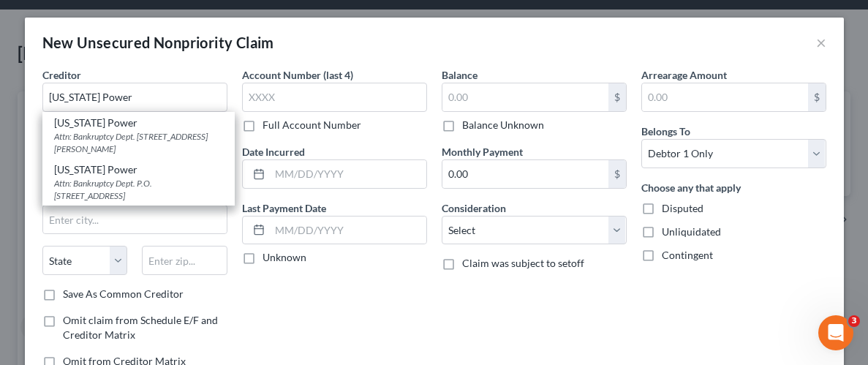
drag, startPoint x: 104, startPoint y: 132, endPoint x: 113, endPoint y: 131, distance: 9.6
click at [104, 132] on div "Attn: Bankruptcy Dept. 200 Dexter Ave., Montgomery, AL 36104-0000" at bounding box center [138, 142] width 169 height 25
type input "Attn: Bankruptcy Dept."
type input "200 Dexter Ave."
type input "Montgomery"
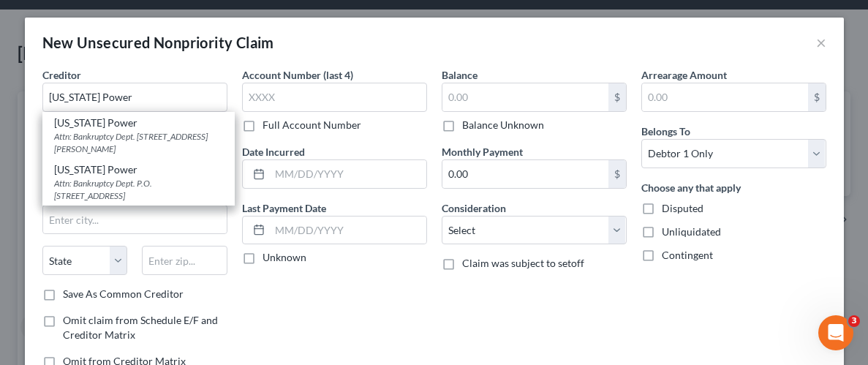
select select "0"
type input "36104-0000"
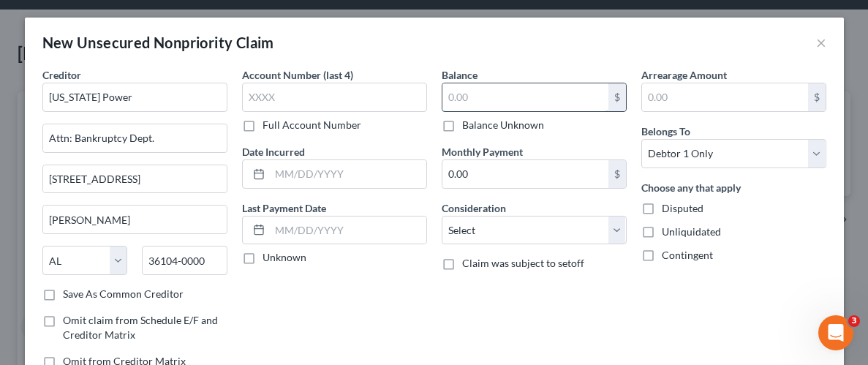
click at [537, 99] on input "text" at bounding box center [525, 97] width 166 height 28
type input "709.05"
click at [662, 231] on label "Unliquidated" at bounding box center [691, 232] width 59 height 15
click at [668, 231] on input "Unliquidated" at bounding box center [673, 230] width 10 height 10
checkbox input "true"
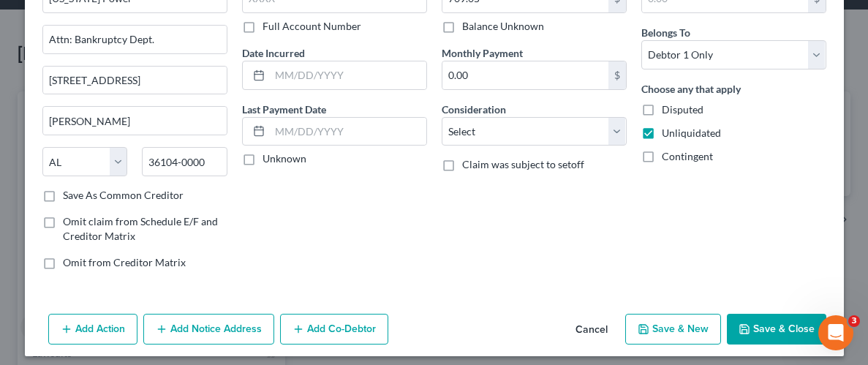
scroll to position [106, 0]
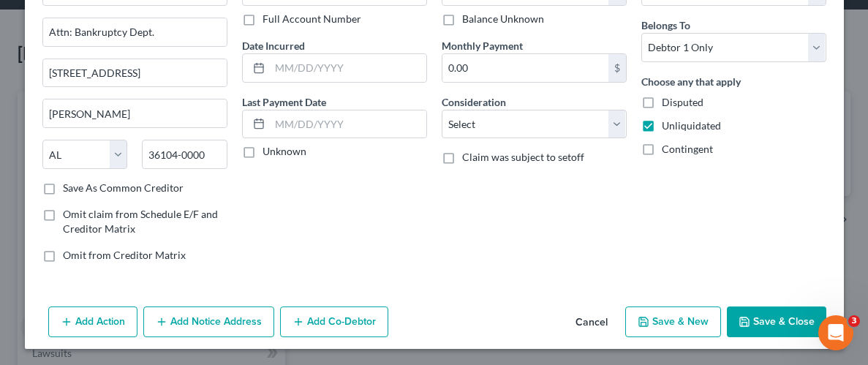
click at [762, 318] on button "Save & Close" at bounding box center [776, 321] width 99 height 31
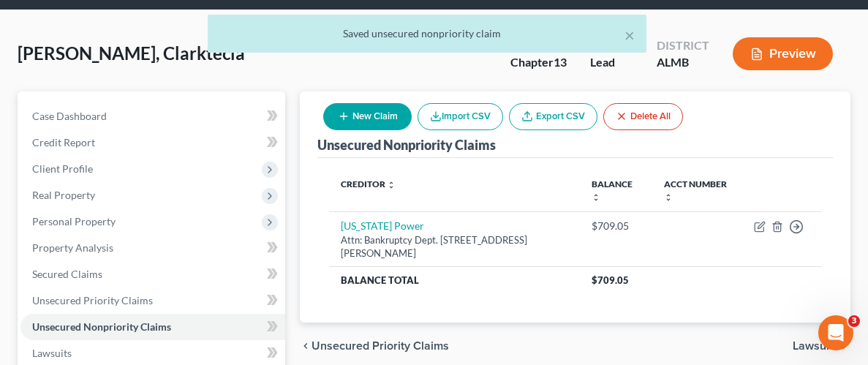
click at [374, 121] on button "New Claim" at bounding box center [367, 116] width 88 height 27
select select "0"
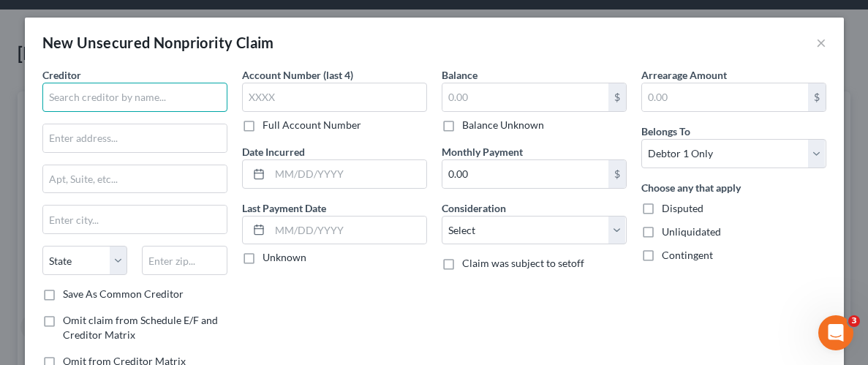
click at [173, 94] on input "text" at bounding box center [134, 97] width 185 height 29
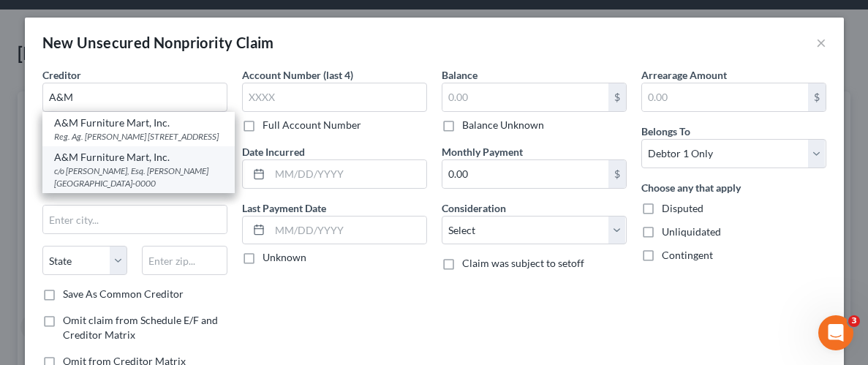
click at [128, 165] on div "A&M Furniture Mart, Inc." at bounding box center [138, 157] width 169 height 15
type input "A&M Furniture Mart, Inc."
type input "c/o Richard C. Dean, Esq."
type input "P.O. Box 1028"
type input "Montgomery"
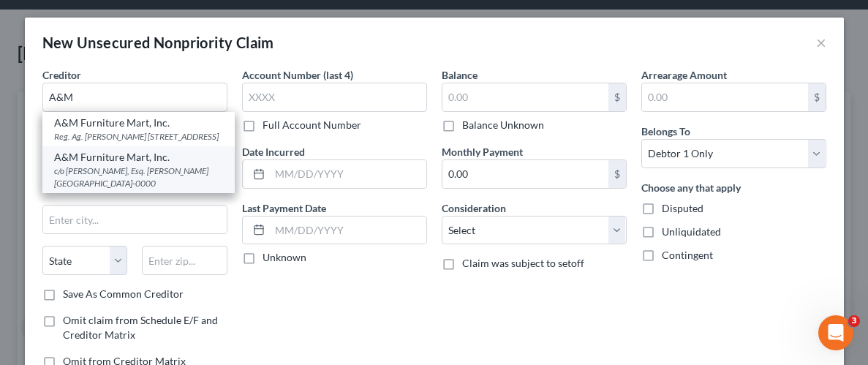
select select "0"
type input "36101-0000"
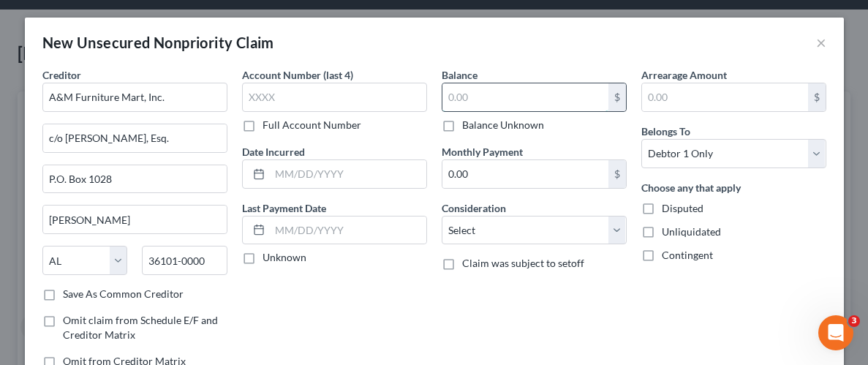
click at [525, 103] on input "text" at bounding box center [525, 97] width 166 height 28
type input "2,056.61"
click at [662, 233] on label "Unliquidated" at bounding box center [691, 232] width 59 height 15
click at [668, 233] on input "Unliquidated" at bounding box center [673, 230] width 10 height 10
checkbox input "true"
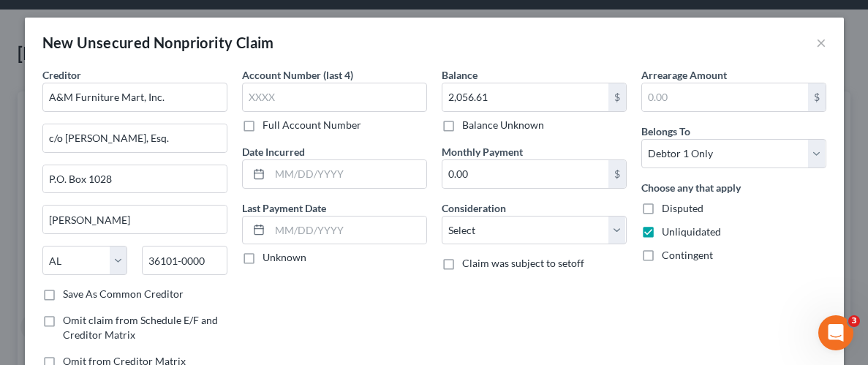
click at [769, 249] on div "Contingent" at bounding box center [733, 255] width 185 height 15
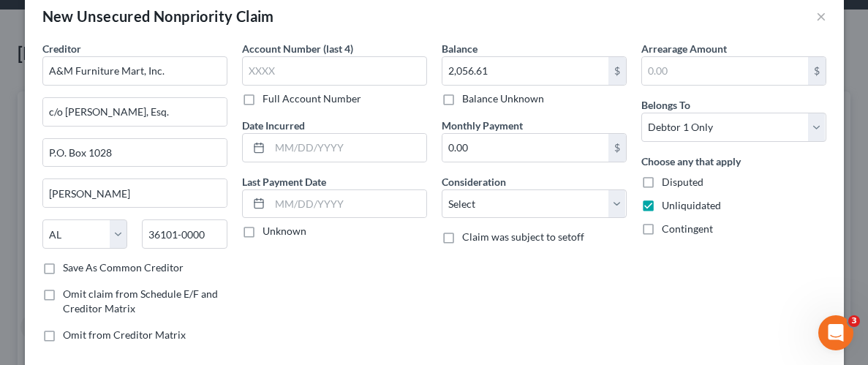
scroll to position [42, 0]
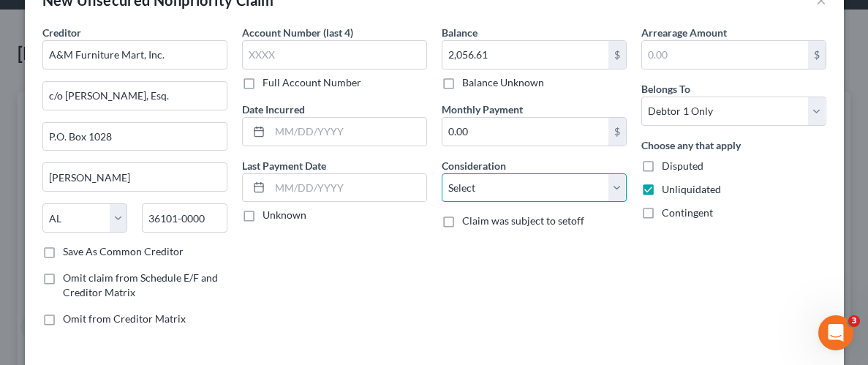
click at [621, 187] on select "Select Cable / Satellite Services Collection Agency Credit Card Debt Debt Couns…" at bounding box center [534, 187] width 185 height 29
select select "4"
click at [442, 173] on select "Select Cable / Satellite Services Collection Agency Credit Card Debt Debt Couns…" at bounding box center [534, 187] width 185 height 29
click at [660, 303] on div "Arrearage Amount $ Belongs To * Select Debtor 1 Only Debtor 2 Only Debtor 1 And…" at bounding box center [734, 181] width 200 height 313
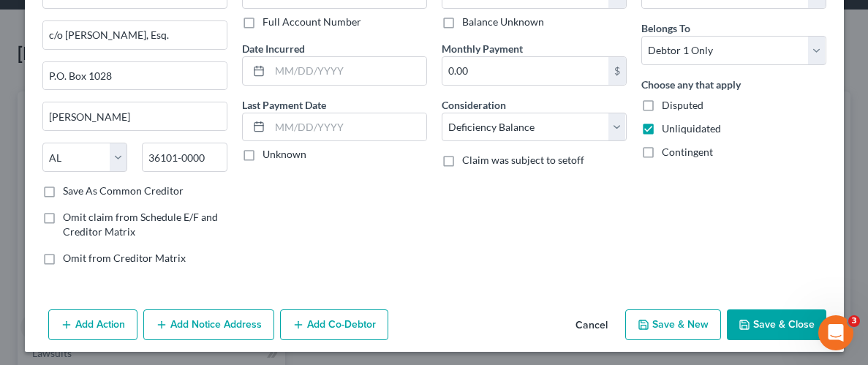
scroll to position [106, 0]
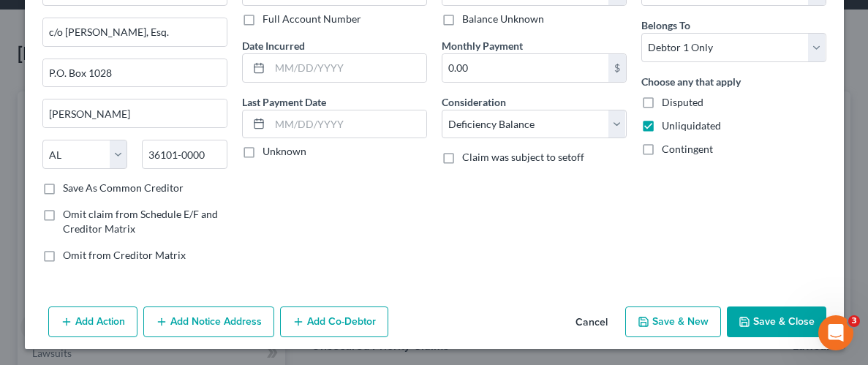
click at [769, 328] on button "Save & Close" at bounding box center [776, 321] width 99 height 31
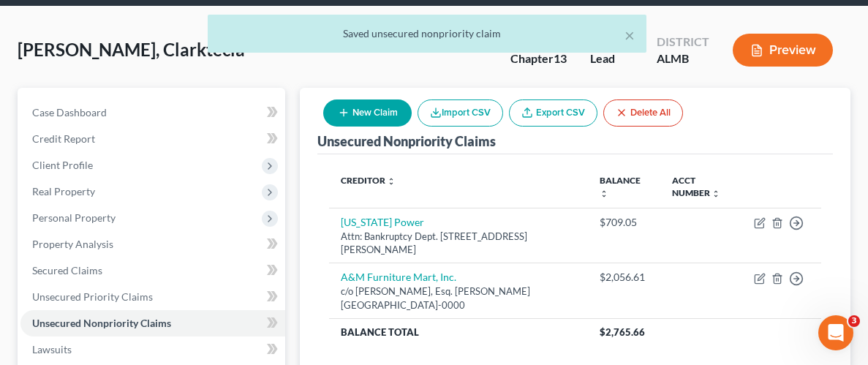
scroll to position [48, 0]
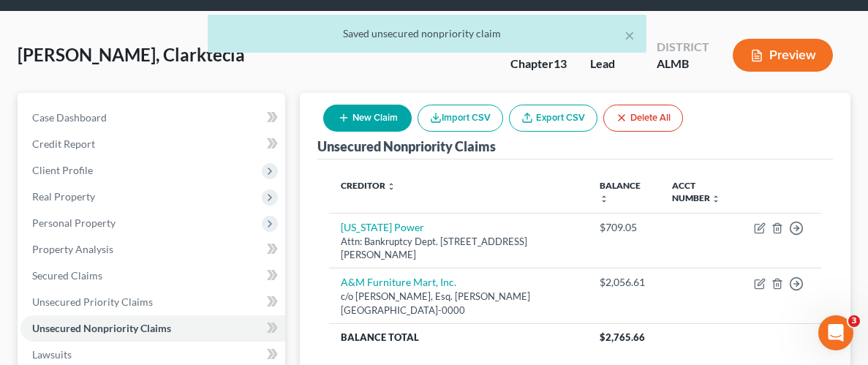
click at [335, 121] on button "New Claim" at bounding box center [367, 118] width 88 height 27
select select "0"
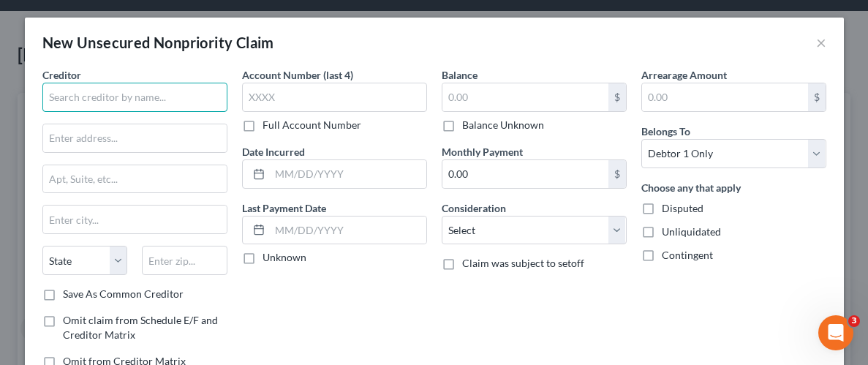
click at [194, 94] on input "text" at bounding box center [134, 97] width 185 height 29
type input "Emergency Services of Montgomery, PC"
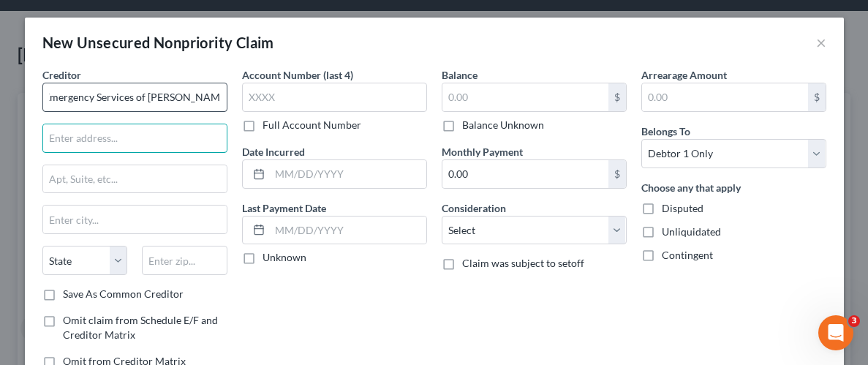
scroll to position [0, 0]
type input "Attn: Billing Dept."
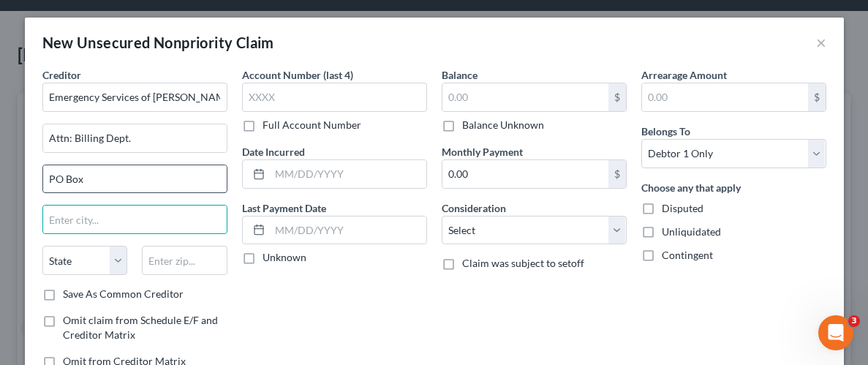
click at [146, 172] on input "PO Box" at bounding box center [135, 179] width 184 height 28
type input "PO Box 740022"
click at [155, 216] on input "text" at bounding box center [135, 220] width 184 height 28
type input "c"
type input "Cincinnatti"
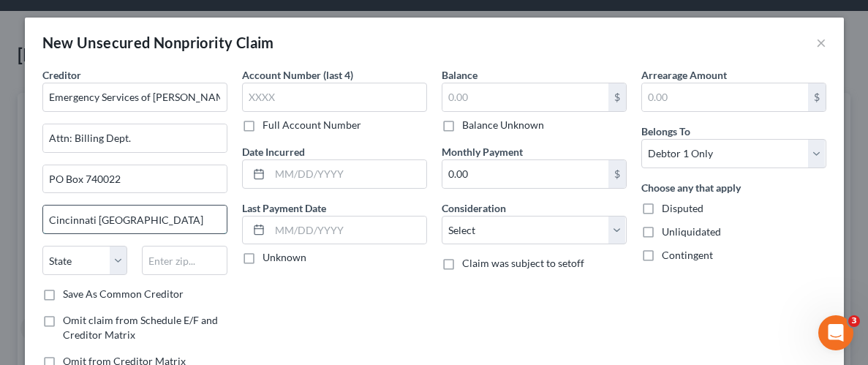
click at [129, 217] on input "Cincinnati OH" at bounding box center [135, 220] width 184 height 28
type input "Cincinnati"
select select "36"
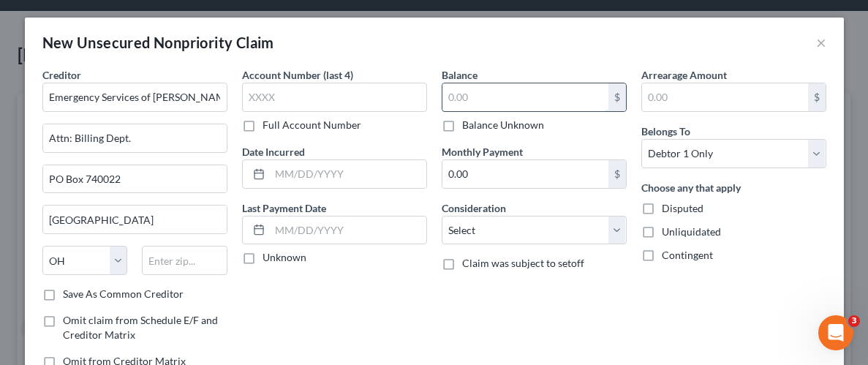
click at [541, 89] on input "text" at bounding box center [525, 97] width 166 height 28
type input "270.00"
click at [651, 303] on div "Arrearage Amount $ Belongs To * Select Debtor 1 Only Debtor 2 Only Debtor 1 And…" at bounding box center [734, 223] width 200 height 313
click at [662, 226] on label "Unliquidated" at bounding box center [691, 232] width 59 height 15
click at [668, 226] on input "Unliquidated" at bounding box center [673, 230] width 10 height 10
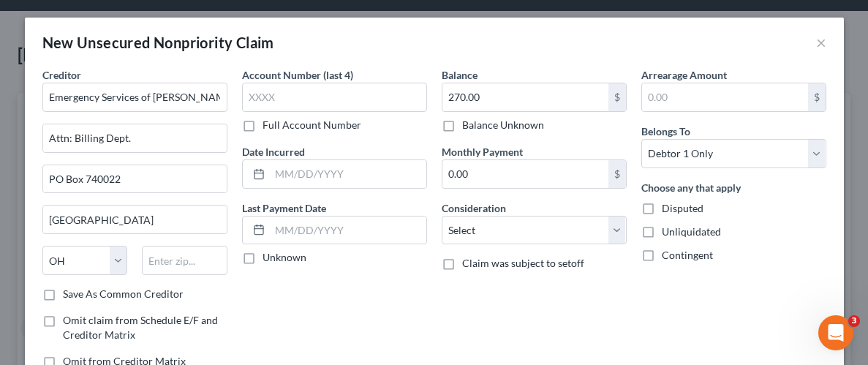
checkbox input "true"
click at [613, 293] on div "Balance 270.00 $ Balance Unknown Balance Undetermined 270.00 $ Balance Unknown …" at bounding box center [534, 223] width 200 height 313
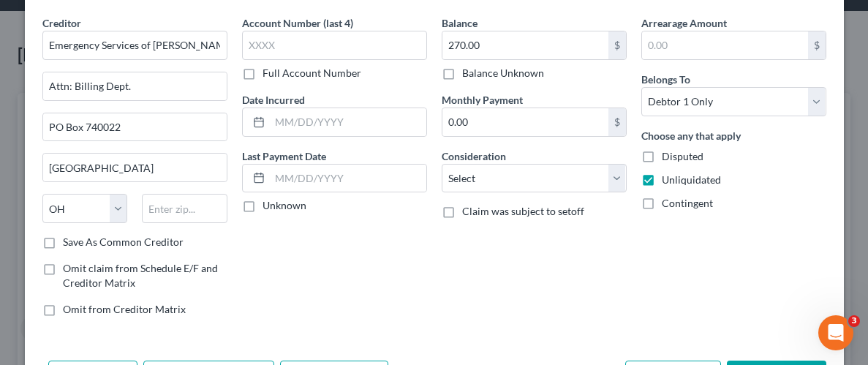
scroll to position [61, 0]
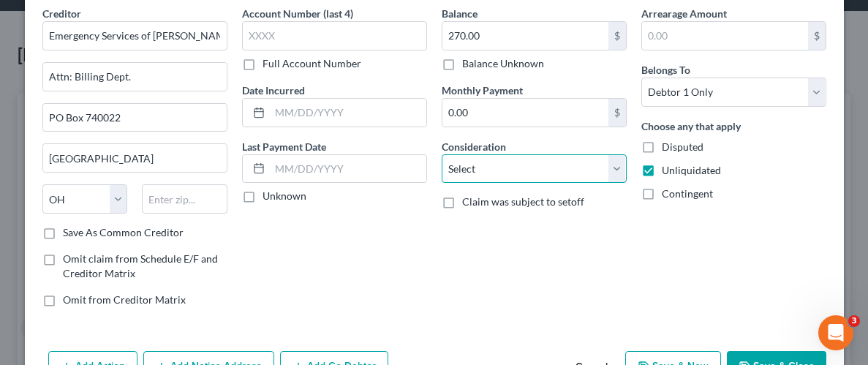
click at [625, 159] on select "Select Cable / Satellite Services Collection Agency Credit Card Debt Debt Couns…" at bounding box center [534, 168] width 185 height 29
click at [595, 251] on div "Balance 270.00 $ Balance Unknown Balance Undetermined 270.00 $ Balance Unknown …" at bounding box center [534, 162] width 200 height 313
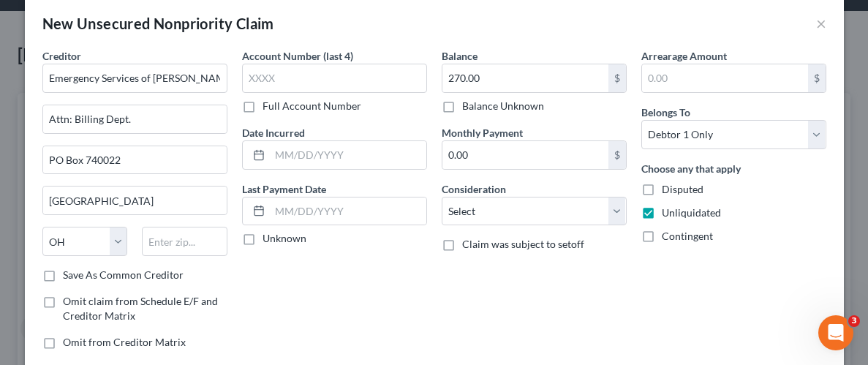
scroll to position [23, 0]
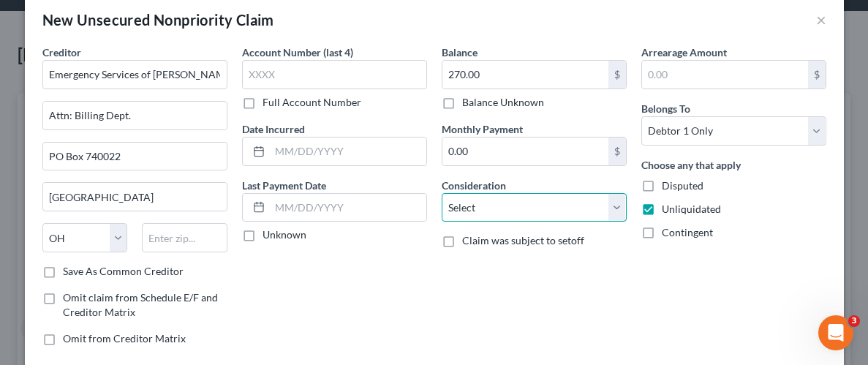
click at [615, 203] on select "Select Cable / Satellite Services Collection Agency Credit Card Debt Debt Couns…" at bounding box center [534, 207] width 185 height 29
select select "9"
click at [442, 193] on select "Select Cable / Satellite Services Collection Agency Credit Card Debt Debt Couns…" at bounding box center [534, 207] width 185 height 29
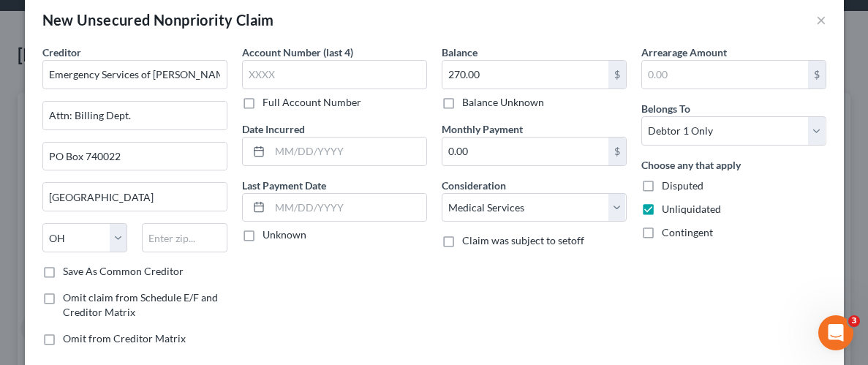
click at [641, 272] on div "Arrearage Amount $ Belongs To * Select Debtor 1 Only Debtor 2 Only Debtor 1 And…" at bounding box center [734, 201] width 200 height 313
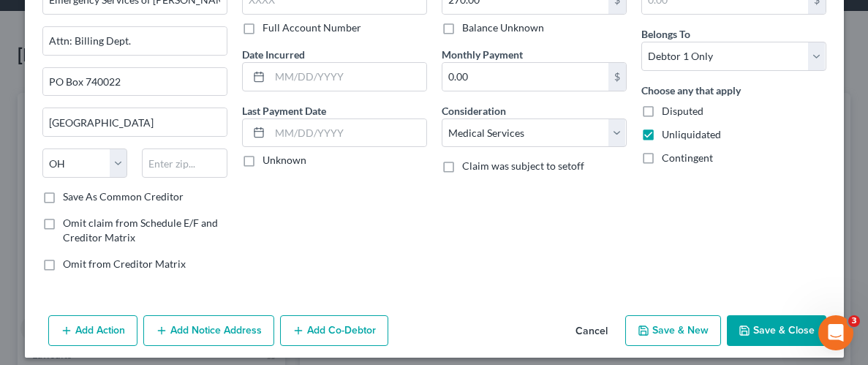
scroll to position [106, 0]
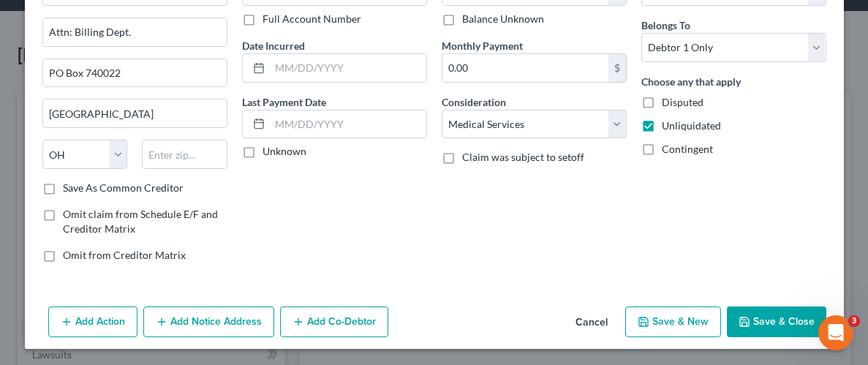
click at [788, 319] on button "Save & Close" at bounding box center [776, 321] width 99 height 31
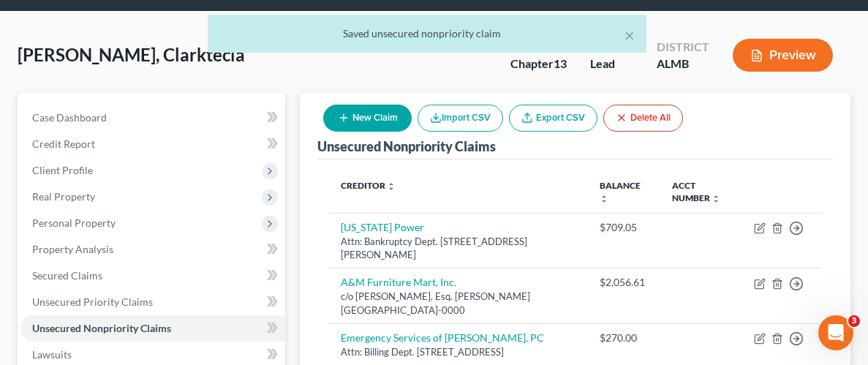
click at [352, 113] on button "New Claim" at bounding box center [367, 118] width 88 height 27
select select "0"
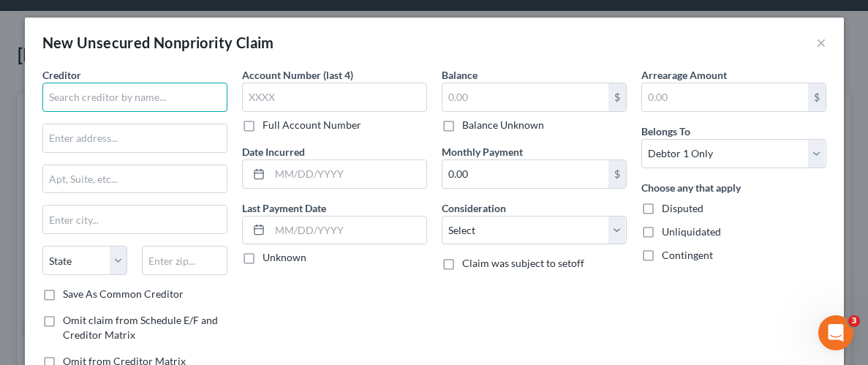
click at [87, 103] on input "text" at bounding box center [134, 97] width 185 height 29
type input "Internal Revenue Service"
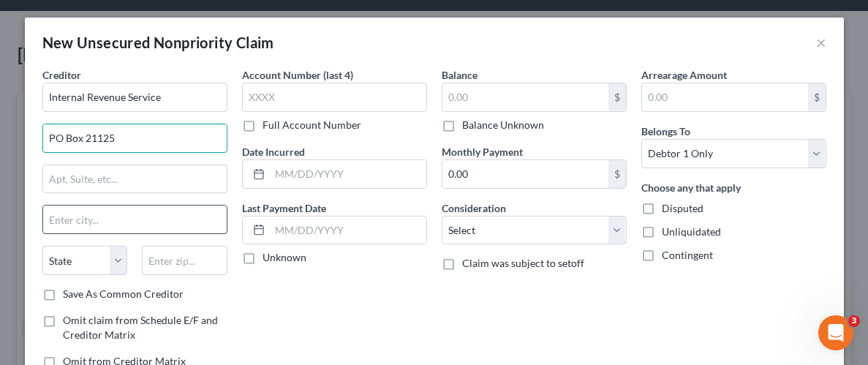
type input "PO Box 21125"
click at [137, 222] on input "text" at bounding box center [135, 220] width 184 height 28
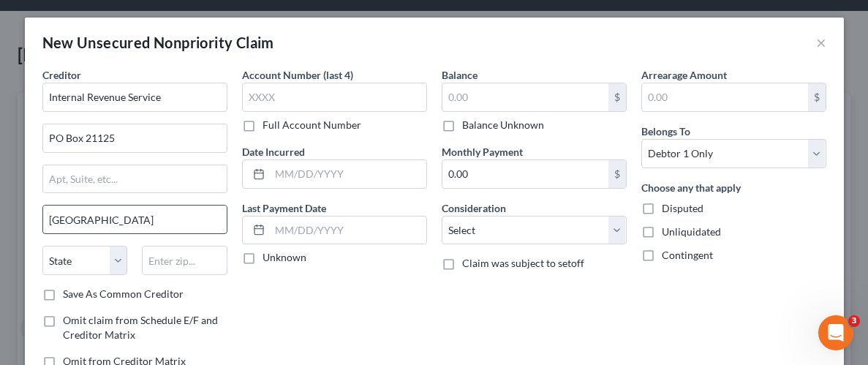
type input "Philadelphia"
select select "39"
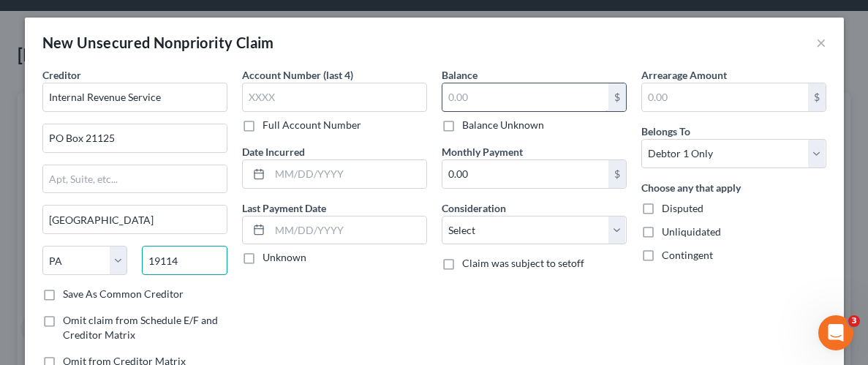
type input "19114"
click at [523, 97] on input "text" at bounding box center [525, 97] width 166 height 28
type input "17,777.53"
click at [662, 230] on label "Unliquidated" at bounding box center [691, 232] width 59 height 15
click at [668, 230] on input "Unliquidated" at bounding box center [673, 230] width 10 height 10
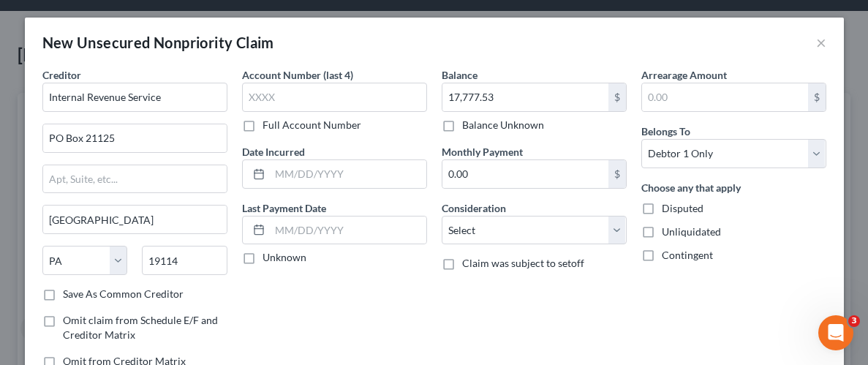
checkbox input "true"
click at [611, 227] on select "Select Cable / Satellite Services Collection Agency Credit Card Debt Debt Couns…" at bounding box center [534, 230] width 185 height 29
select select "7"
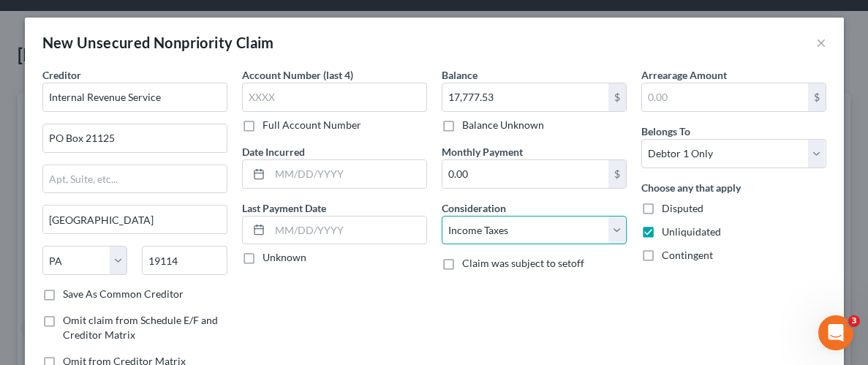
click at [442, 216] on select "Select Cable / Satellite Services Collection Agency Credit Card Debt Debt Couns…" at bounding box center [534, 230] width 185 height 29
click at [707, 287] on div "Arrearage Amount $ Belongs To * Select Debtor 1 Only Debtor 2 Only Debtor 1 And…" at bounding box center [734, 223] width 200 height 313
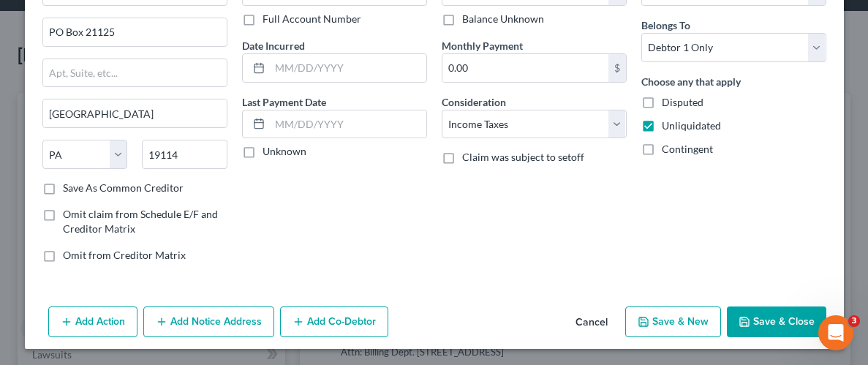
click at [759, 318] on button "Save & Close" at bounding box center [776, 321] width 99 height 31
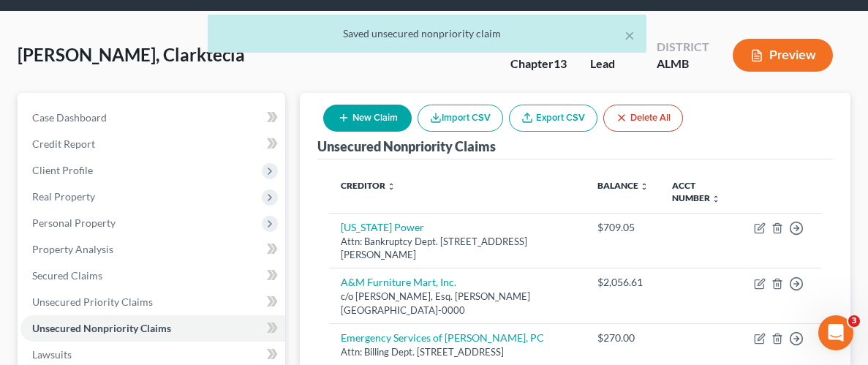
click at [392, 112] on button "New Claim" at bounding box center [367, 118] width 88 height 27
select select "0"
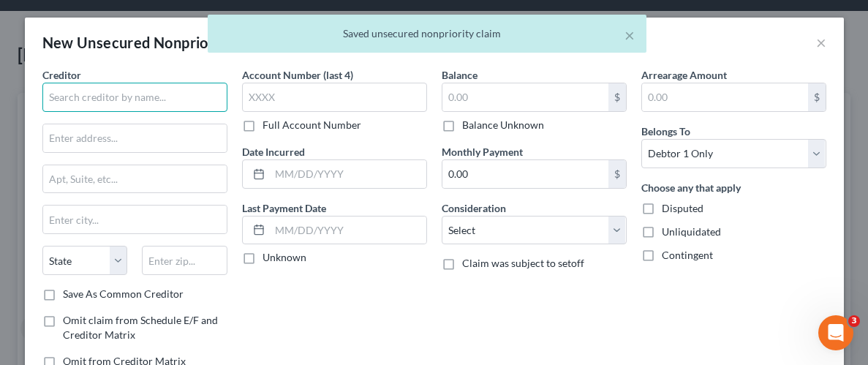
click at [137, 104] on input "text" at bounding box center [134, 97] width 185 height 29
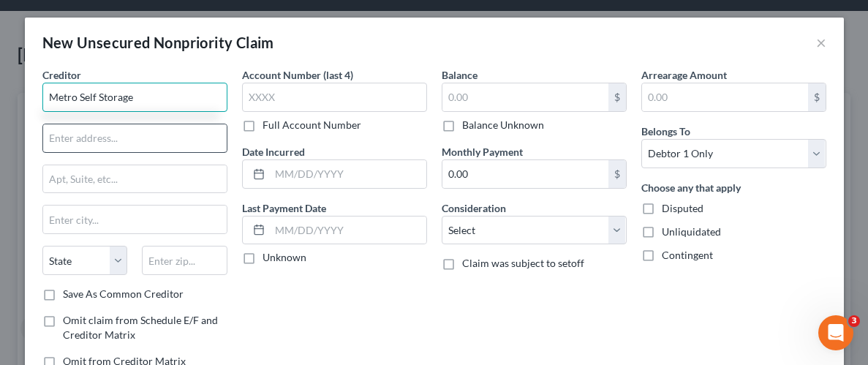
type input "Metro Self Storage"
click at [110, 135] on input "text" at bounding box center [135, 138] width 184 height 28
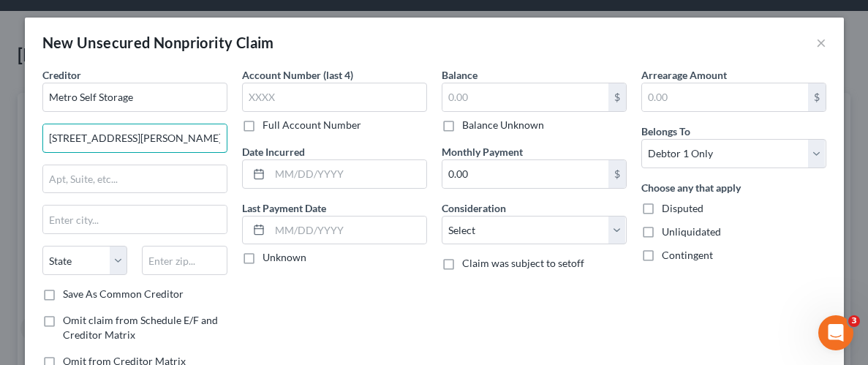
type input "6855 Vaughn Rd"
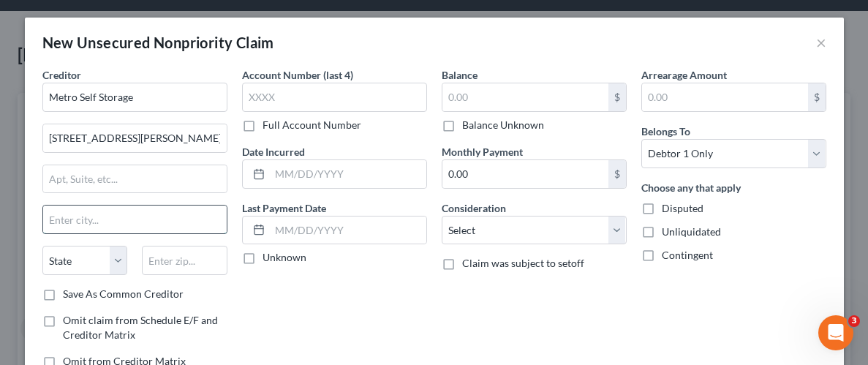
click at [161, 213] on input "text" at bounding box center [135, 220] width 184 height 28
type input "Montgomery"
select select "0"
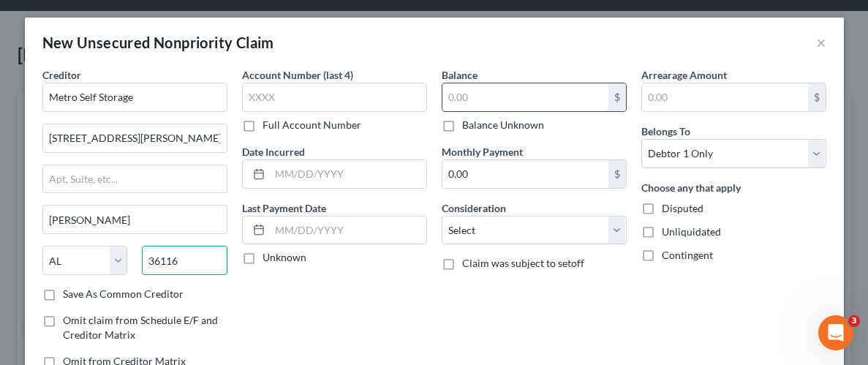
type input "36116"
click at [494, 99] on input "text" at bounding box center [525, 97] width 166 height 28
type input "736.40"
click at [662, 232] on label "Unliquidated" at bounding box center [691, 232] width 59 height 15
click at [668, 232] on input "Unliquidated" at bounding box center [673, 230] width 10 height 10
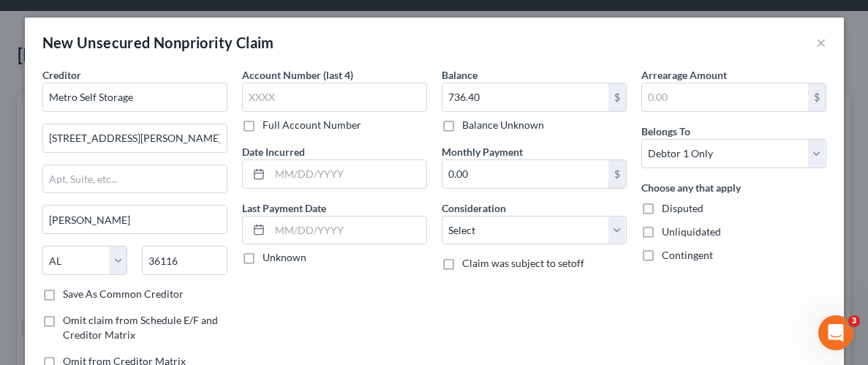
checkbox input "true"
click at [692, 306] on div "Arrearage Amount $ Belongs To * Select Debtor 1 Only Debtor 2 Only Debtor 1 And…" at bounding box center [734, 223] width 200 height 313
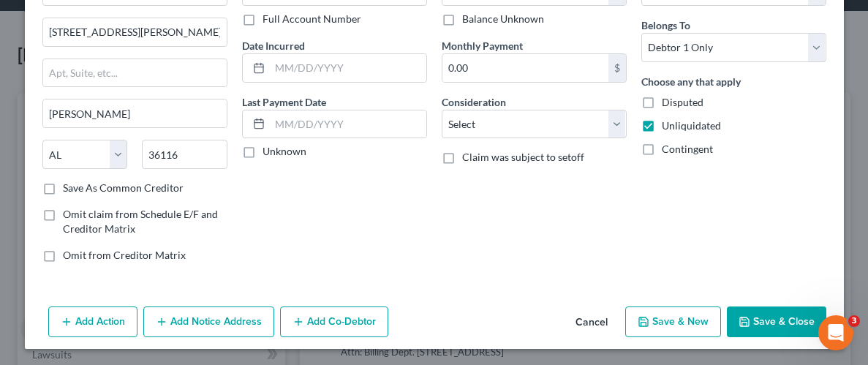
click at [772, 314] on button "Save & Close" at bounding box center [776, 321] width 99 height 31
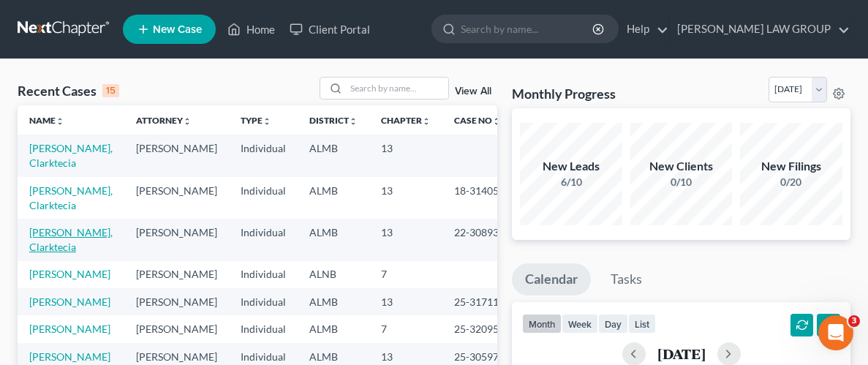
click at [80, 226] on link "[PERSON_NAME], Clarktecia" at bounding box center [70, 239] width 83 height 27
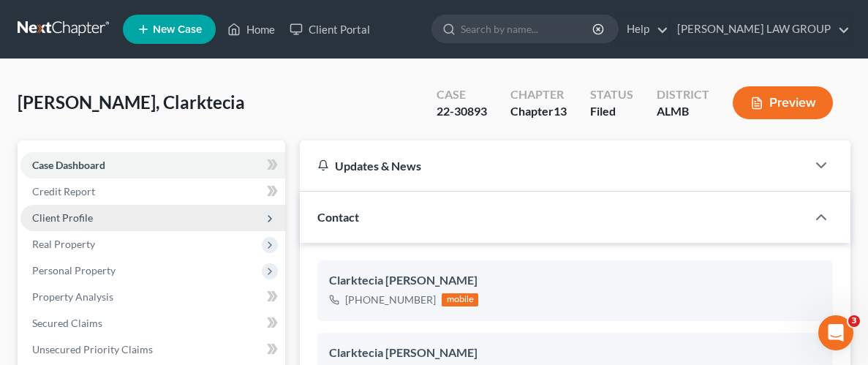
click at [74, 215] on span "Client Profile" at bounding box center [62, 217] width 61 height 12
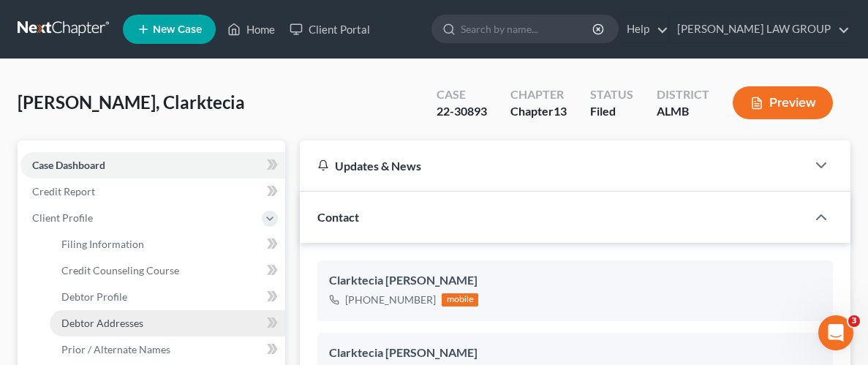
click at [93, 319] on span "Debtor Addresses" at bounding box center [102, 323] width 82 height 12
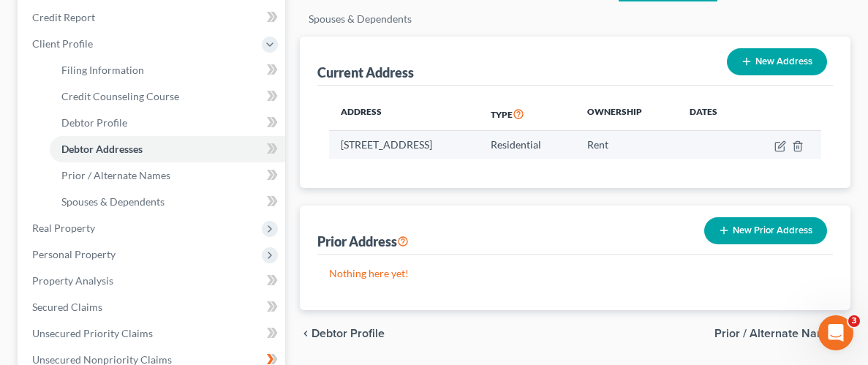
scroll to position [170, 0]
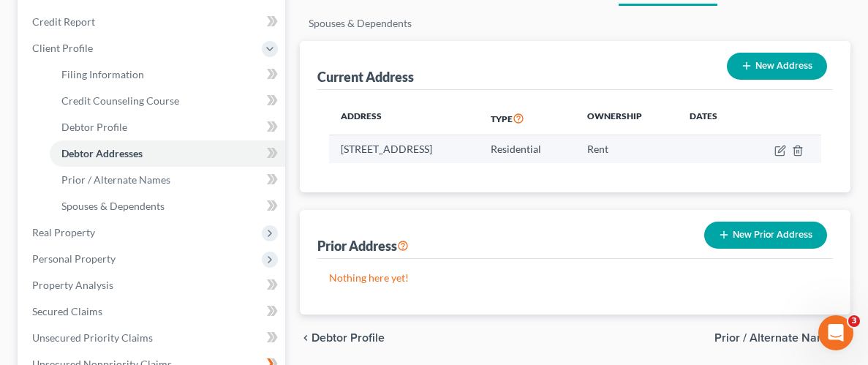
click at [398, 150] on td "[STREET_ADDRESS]" at bounding box center [404, 149] width 150 height 28
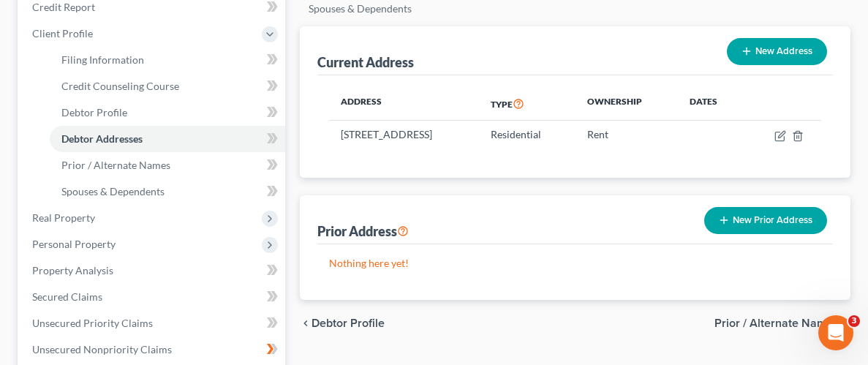
scroll to position [0, 0]
